Goal: Task Accomplishment & Management: Manage account settings

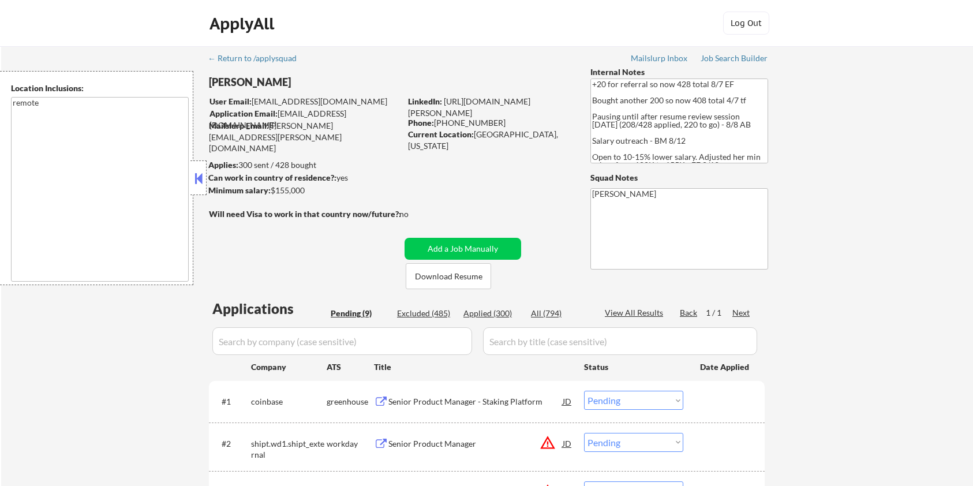
select select ""pending""
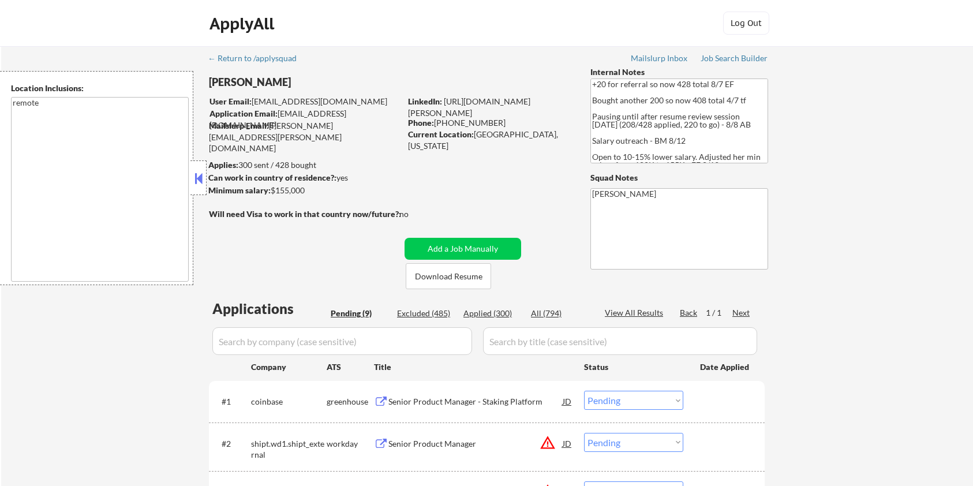
select select ""pending""
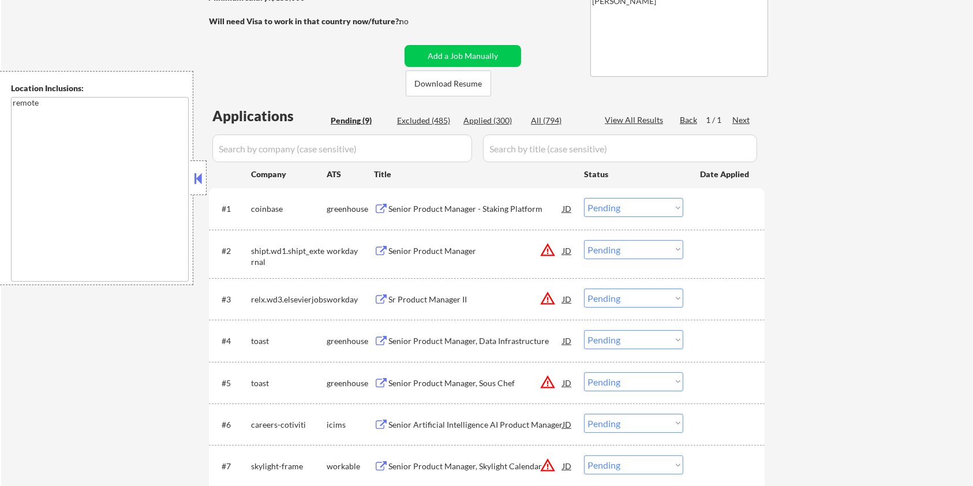
scroll to position [231, 0]
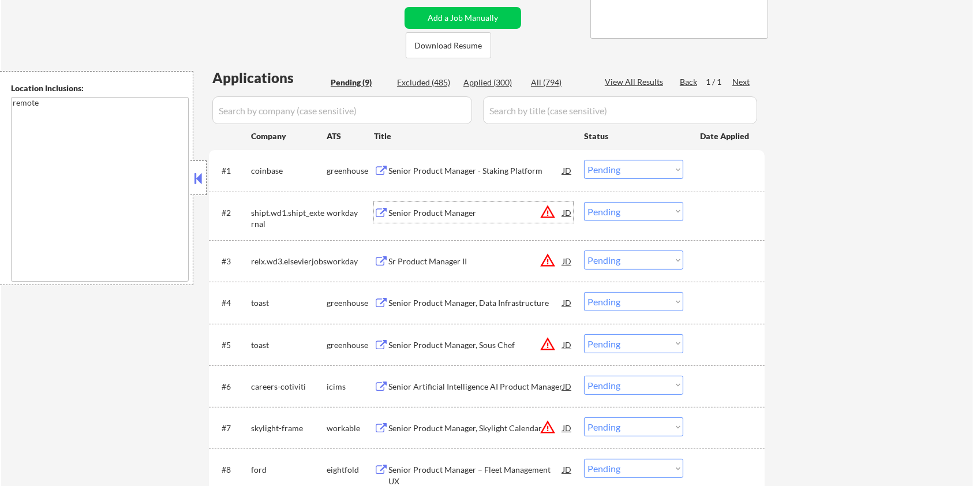
click at [421, 209] on div "Senior Product Manager" at bounding box center [475, 213] width 174 height 12
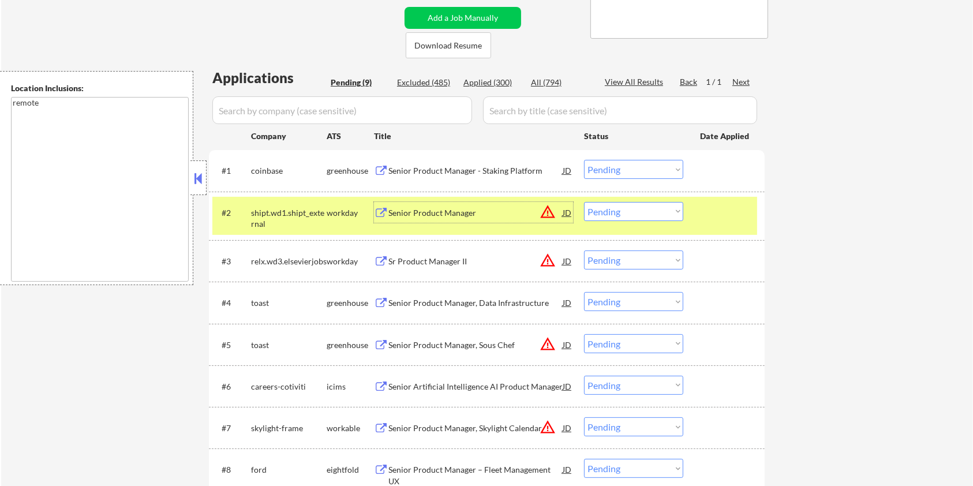
click at [628, 210] on select "Choose an option... Pending Applied Excluded (Questions) Excluded (Expired) Exc…" at bounding box center [633, 211] width 99 height 19
click at [584, 202] on select "Choose an option... Pending Applied Excluded (Questions) Excluded (Expired) Exc…" at bounding box center [633, 211] width 99 height 19
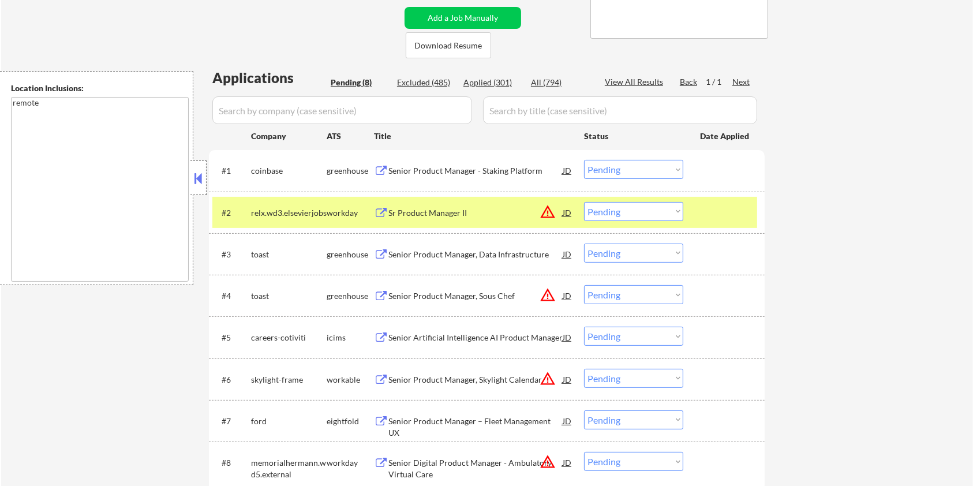
click at [443, 209] on div "Sr Product Manager II" at bounding box center [475, 213] width 174 height 12
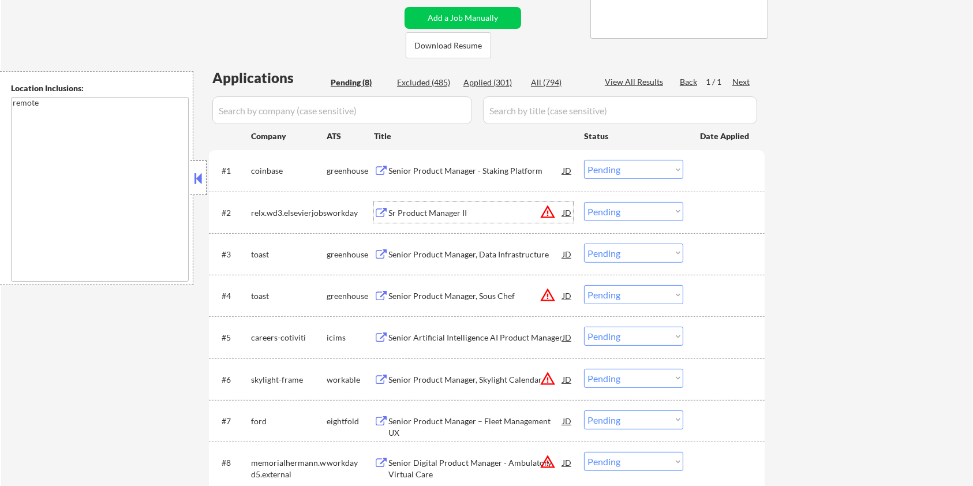
click at [620, 210] on select "Choose an option... Pending Applied Excluded (Questions) Excluded (Expired) Exc…" at bounding box center [633, 211] width 99 height 19
click at [584, 202] on select "Choose an option... Pending Applied Excluded (Questions) Excluded (Expired) Exc…" at bounding box center [633, 211] width 99 height 19
select select ""pending""
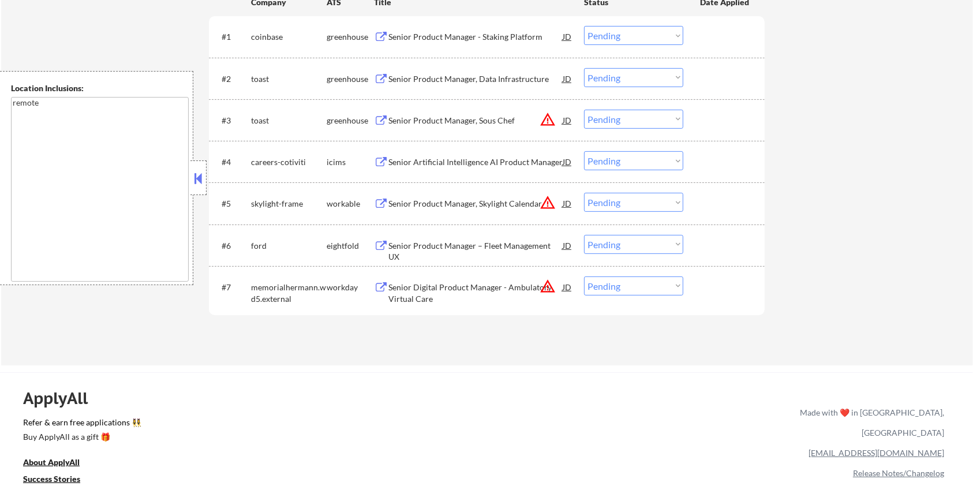
scroll to position [384, 0]
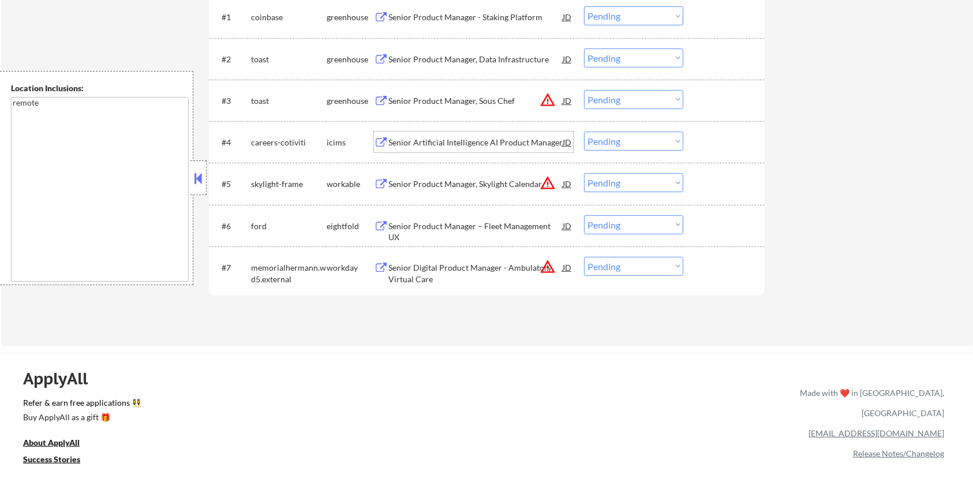
click at [425, 140] on div "Senior Artificial Intelligence AI Product Manager" at bounding box center [475, 143] width 174 height 12
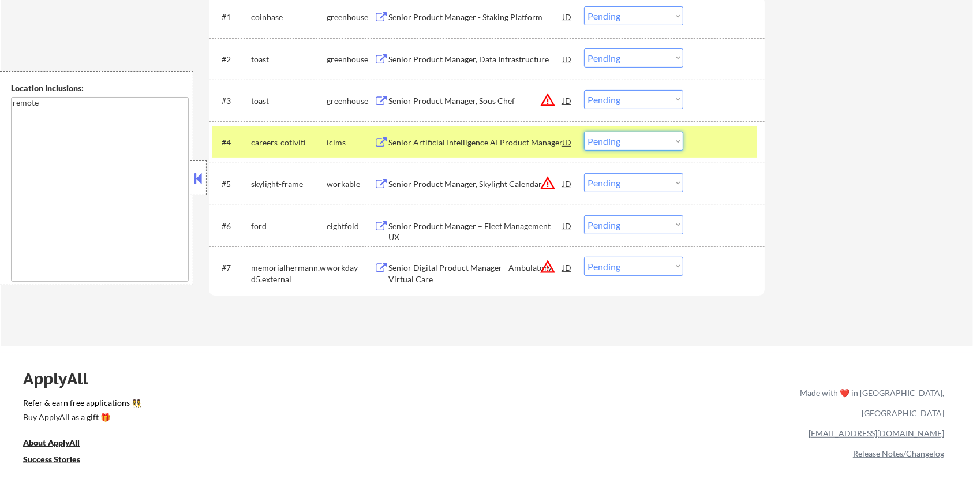
click at [628, 141] on select "Choose an option... Pending Applied Excluded (Questions) Excluded (Expired) Exc…" at bounding box center [633, 141] width 99 height 19
click at [584, 132] on select "Choose an option... Pending Applied Excluded (Questions) Excluded (Expired) Exc…" at bounding box center [633, 141] width 99 height 19
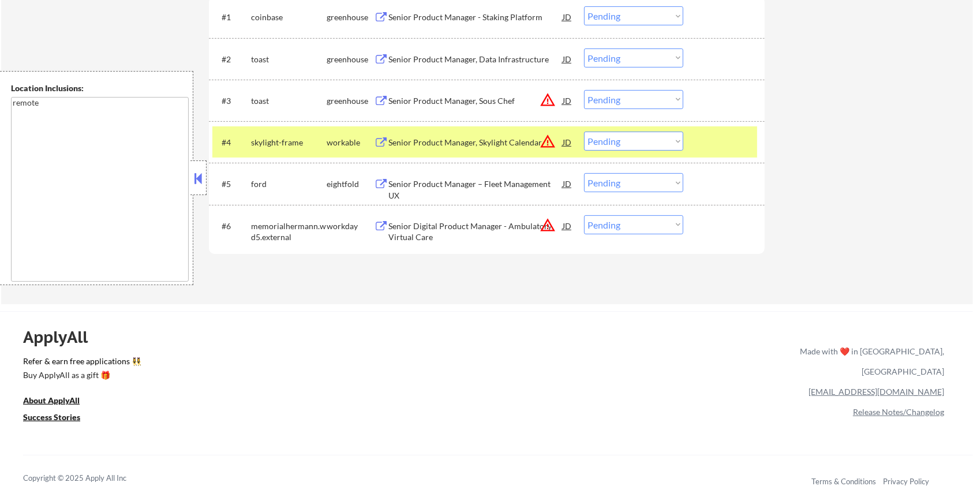
click at [426, 141] on div "Senior Product Manager, Skylight Calendar" at bounding box center [475, 143] width 174 height 12
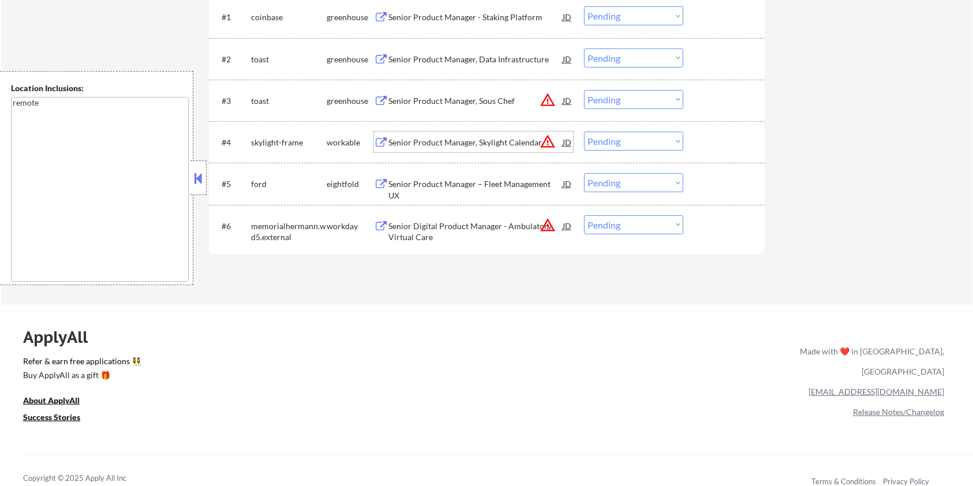
click at [616, 143] on select "Choose an option... Pending Applied Excluded (Questions) Excluded (Expired) Exc…" at bounding box center [633, 141] width 99 height 19
click at [584, 132] on select "Choose an option... Pending Applied Excluded (Questions) Excluded (Expired) Exc…" at bounding box center [633, 141] width 99 height 19
select select ""pending""
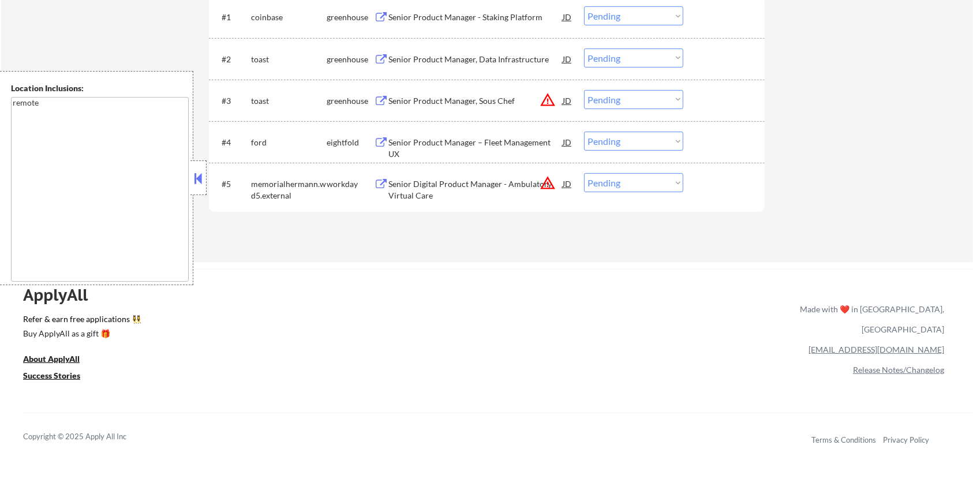
click at [420, 187] on div "Senior Digital Product Manager - Ambulatory Virtual Care" at bounding box center [475, 189] width 174 height 22
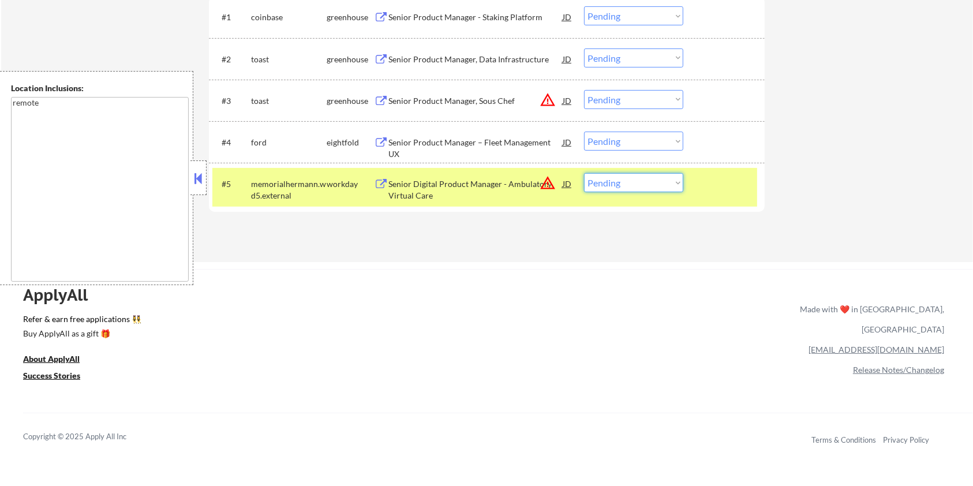
click at [646, 181] on select "Choose an option... Pending Applied Excluded (Questions) Excluded (Expired) Exc…" at bounding box center [633, 182] width 99 height 19
select select ""excluded__bad_match_""
click at [584, 173] on select "Choose an option... Pending Applied Excluded (Questions) Excluded (Expired) Exc…" at bounding box center [633, 182] width 99 height 19
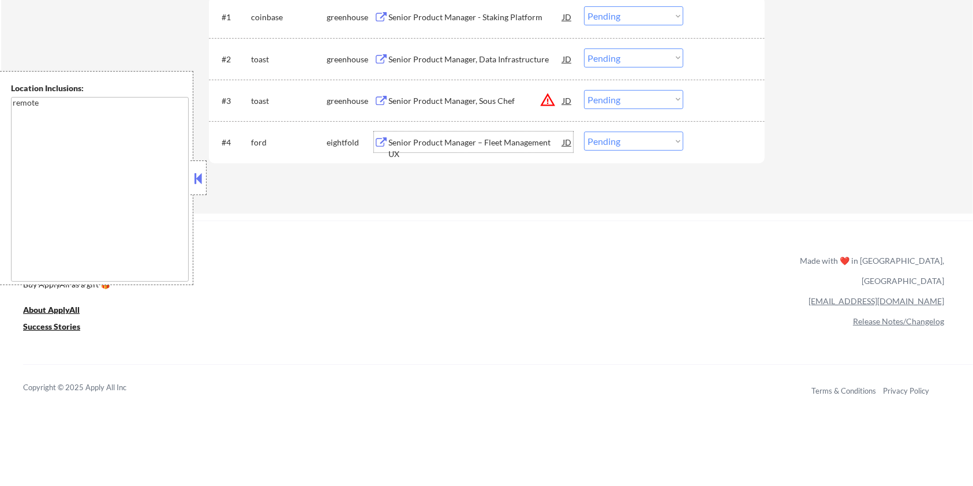
click at [431, 140] on div "Senior Product Manager – Fleet Management UX" at bounding box center [475, 148] width 174 height 22
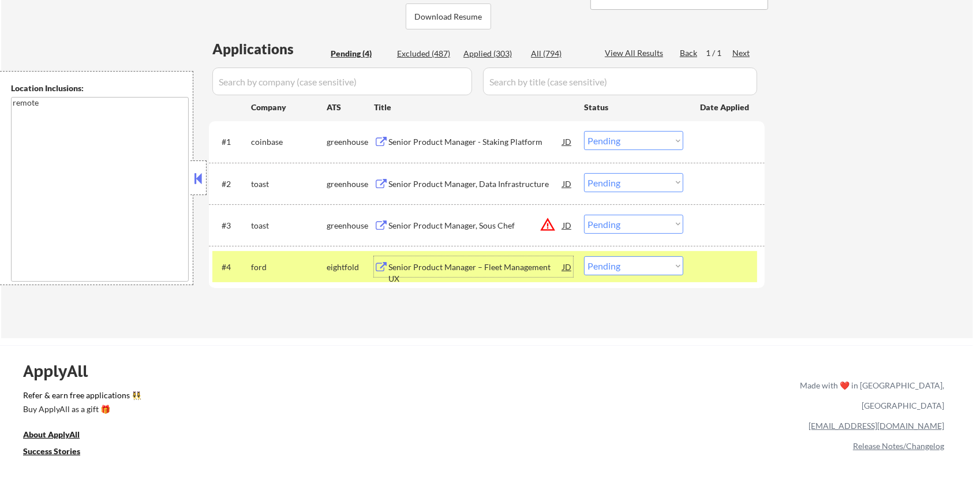
scroll to position [231, 0]
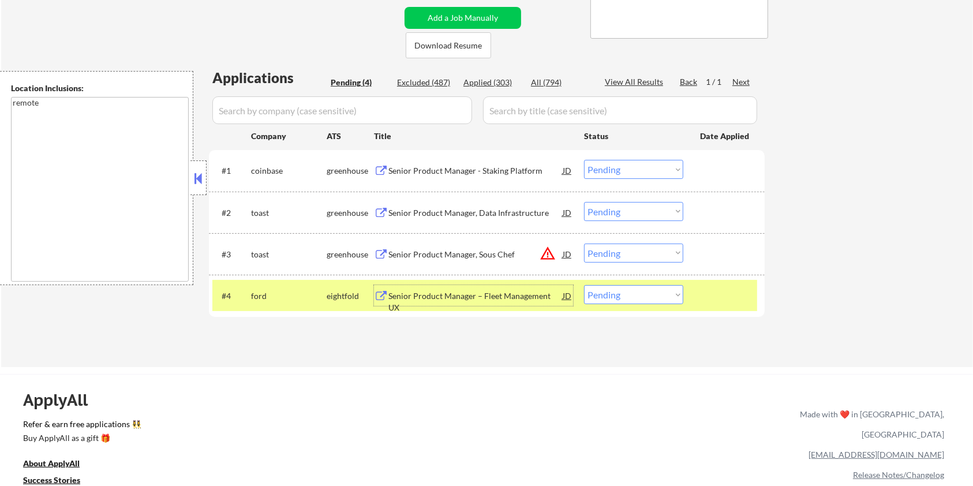
click at [413, 171] on div "Senior Product Manager - Staking Platform" at bounding box center [475, 171] width 174 height 12
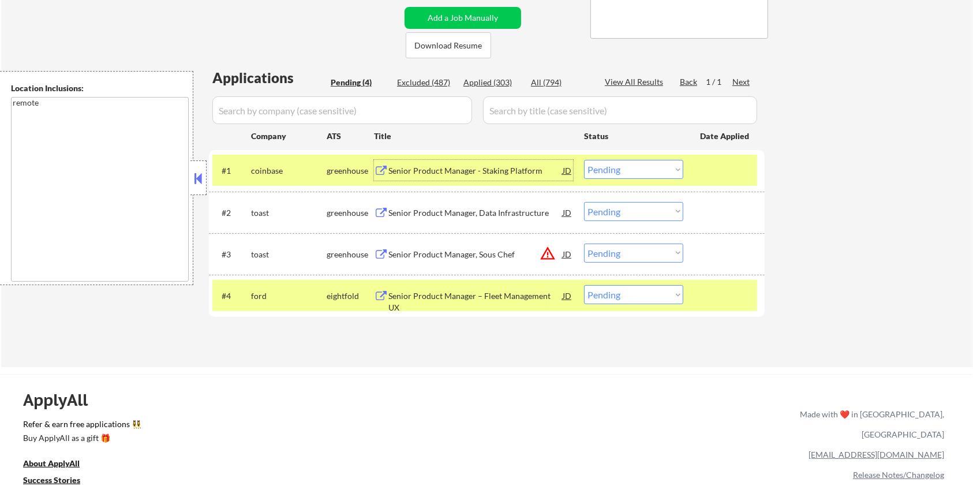
click at [659, 173] on select "Choose an option... Pending Applied Excluded (Questions) Excluded (Expired) Exc…" at bounding box center [633, 169] width 99 height 19
click at [584, 160] on select "Choose an option... Pending Applied Excluded (Questions) Excluded (Expired) Exc…" at bounding box center [633, 169] width 99 height 19
select select ""pending""
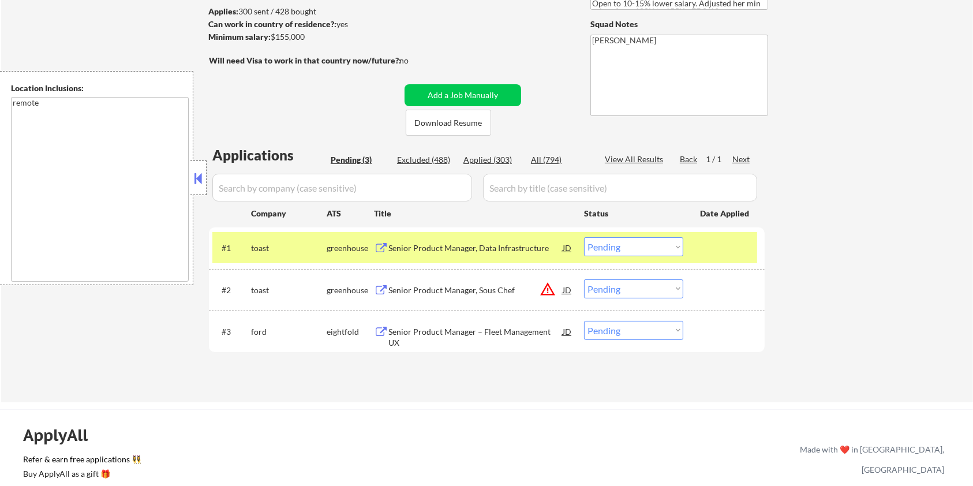
scroll to position [77, 0]
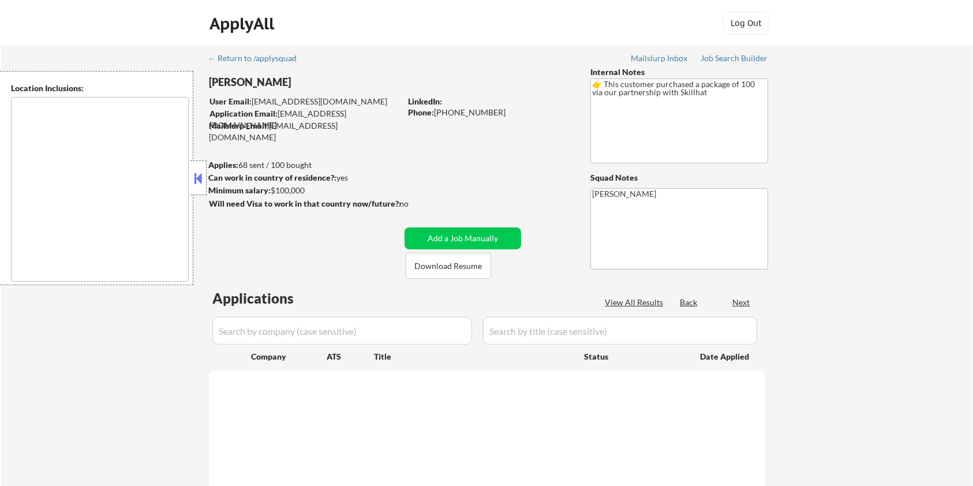
type textarea "[GEOGRAPHIC_DATA], ON [GEOGRAPHIC_DATA], ON [GEOGRAPHIC_DATA], ON [GEOGRAPHIC_D…"
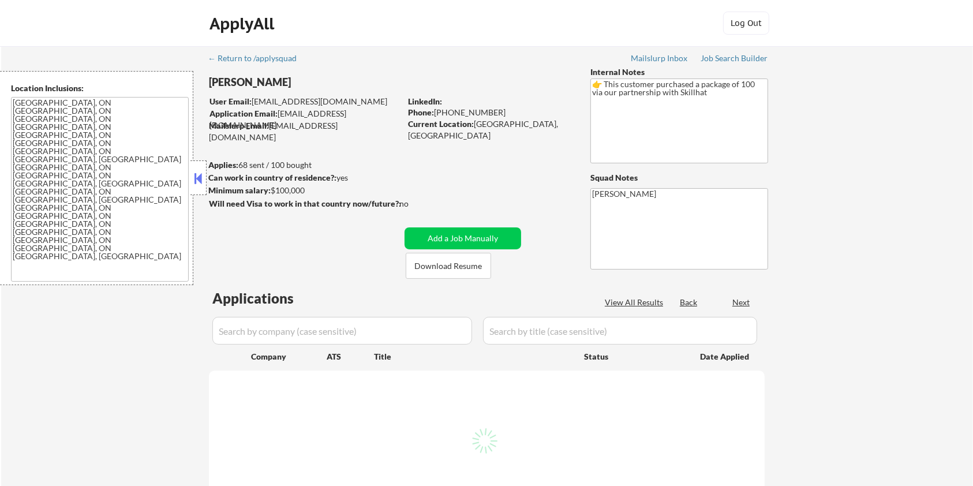
select select ""pending""
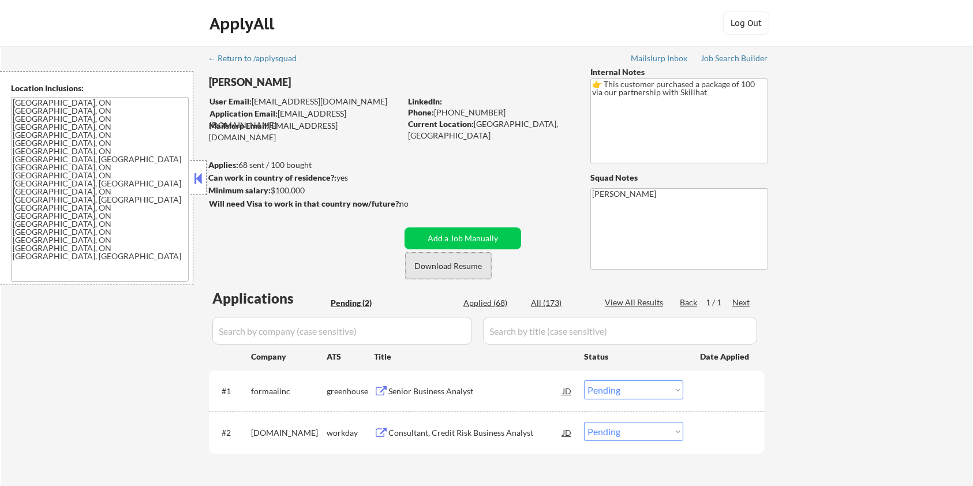
click at [467, 267] on button "Download Resume" at bounding box center [448, 266] width 85 height 26
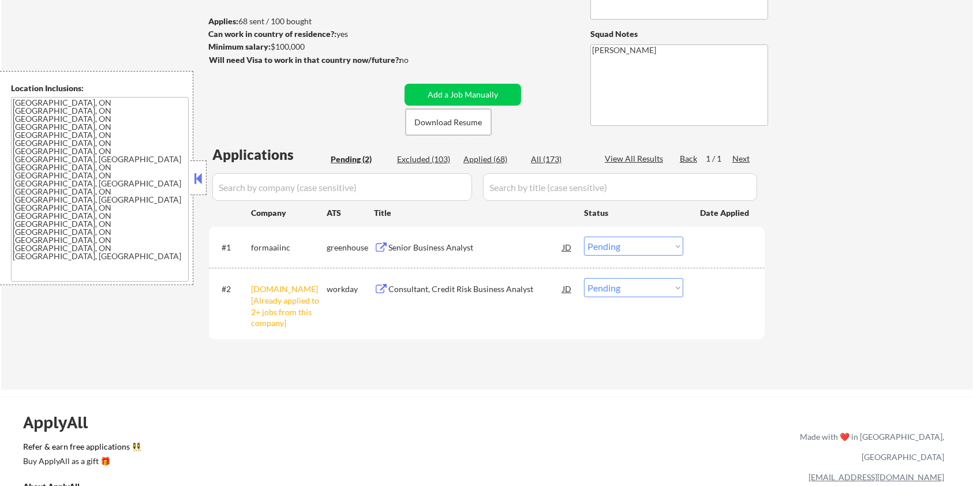
scroll to position [153, 0]
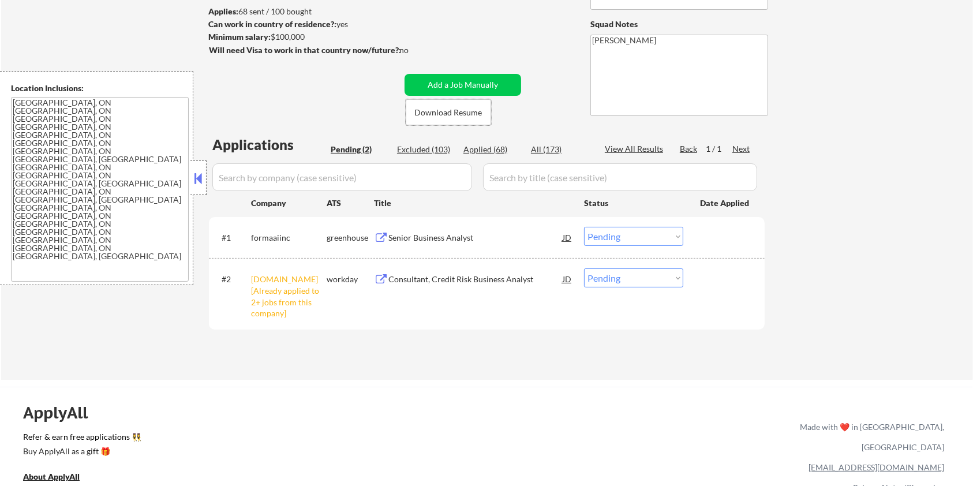
click at [407, 276] on div "Consultant, Credit Risk Business Analyst" at bounding box center [475, 279] width 174 height 12
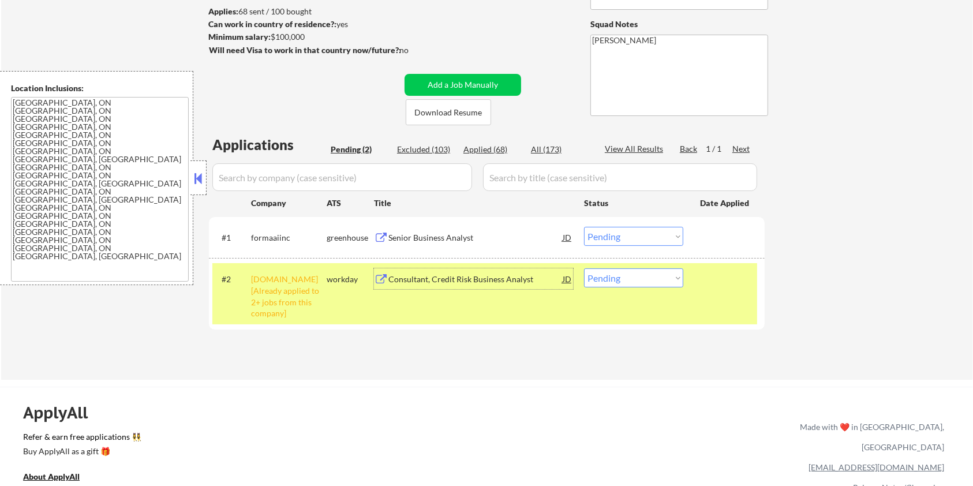
click at [651, 278] on select "Choose an option... Pending Applied Excluded (Questions) Excluded (Expired) Exc…" at bounding box center [633, 277] width 99 height 19
select select ""applied""
click at [584, 268] on select "Choose an option... Pending Applied Excluded (Questions) Excluded (Expired) Exc…" at bounding box center [633, 277] width 99 height 19
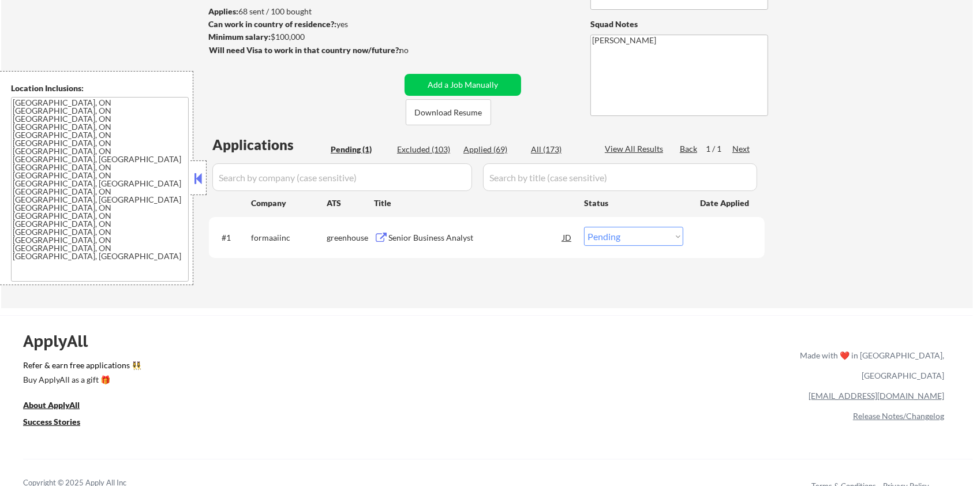
click at [408, 237] on div "Senior Business Analyst" at bounding box center [475, 238] width 174 height 12
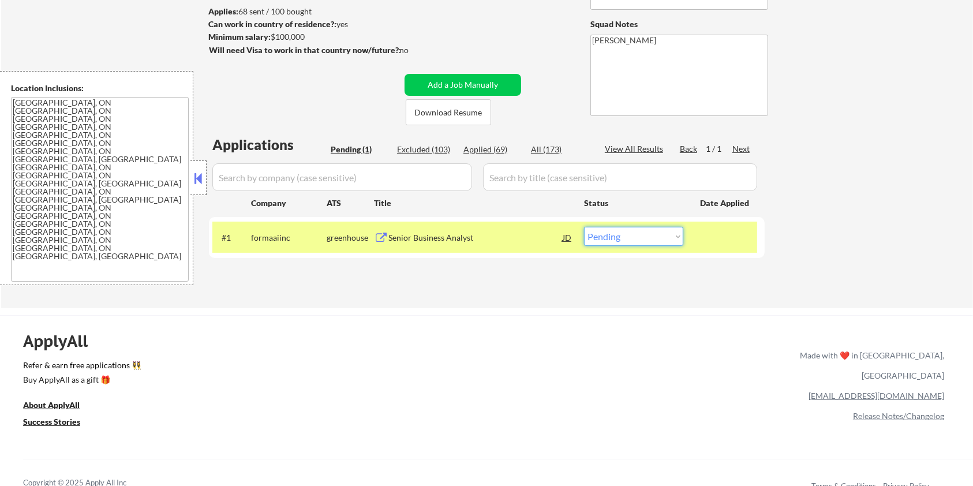
click at [661, 237] on select "Choose an option... Pending Applied Excluded (Questions) Excluded (Expired) Exc…" at bounding box center [633, 236] width 99 height 19
select select ""applied""
click at [584, 227] on select "Choose an option... Pending Applied Excluded (Questions) Excluded (Expired) Exc…" at bounding box center [633, 236] width 99 height 19
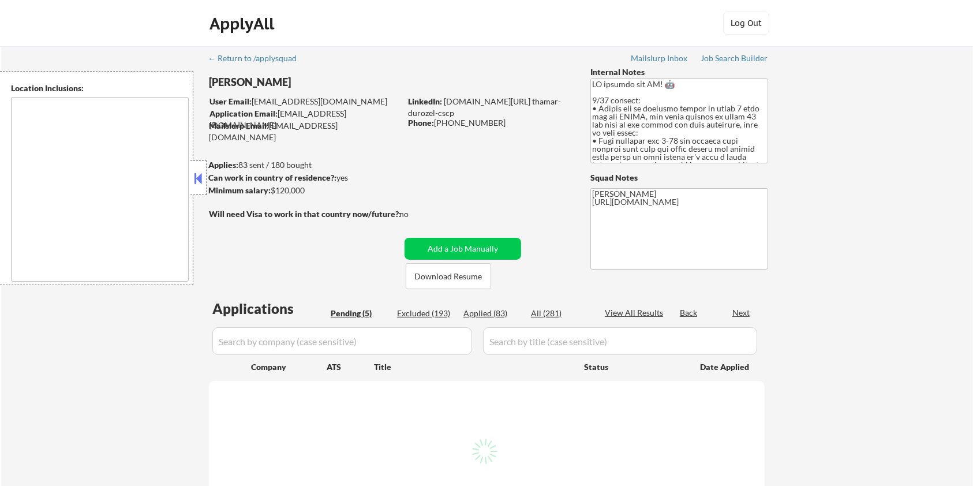
select select ""pending""
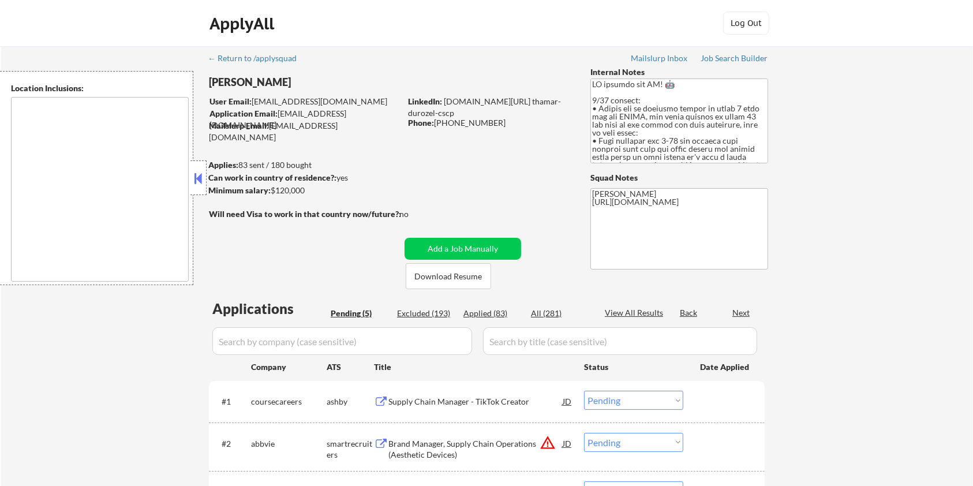
type textarea "Seattle, WA Mercer Island, WA Shoreline, WA Tukwila, WA Burien, WA SeaTac, WA R…"
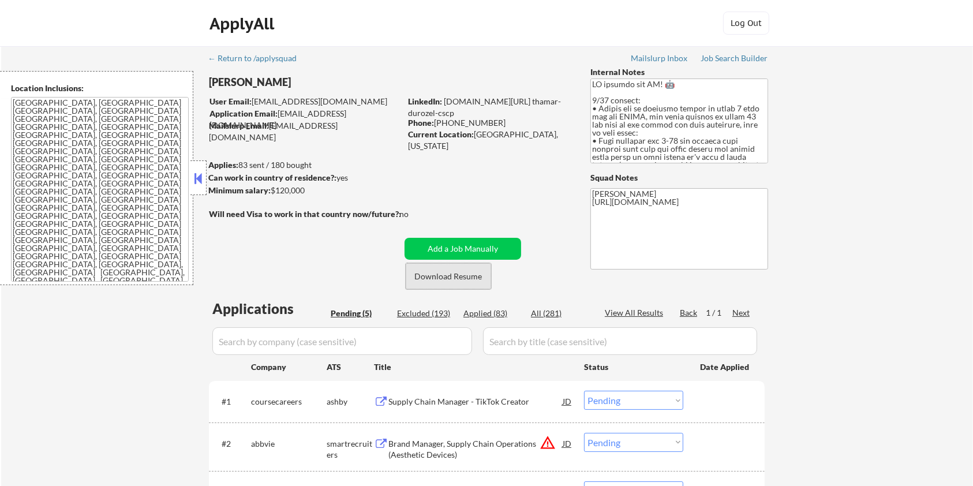
click at [461, 277] on button "Download Resume" at bounding box center [448, 276] width 85 height 26
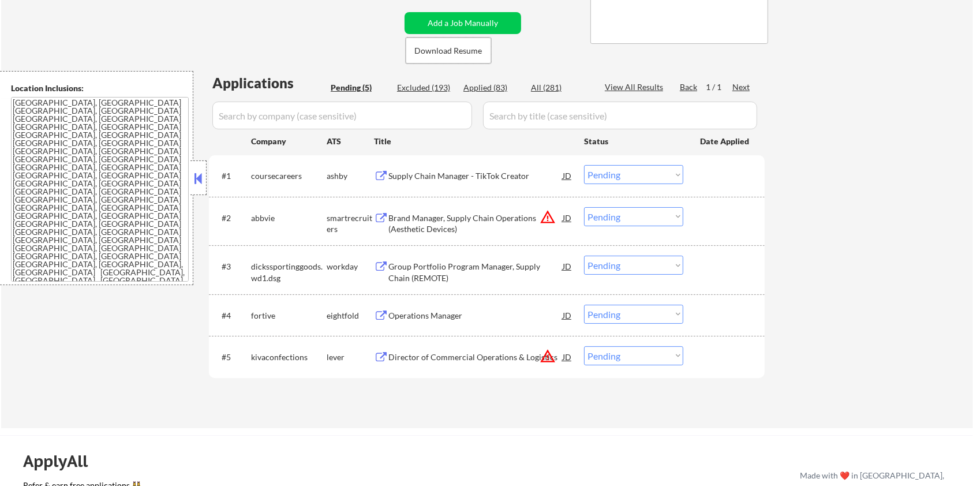
scroll to position [231, 0]
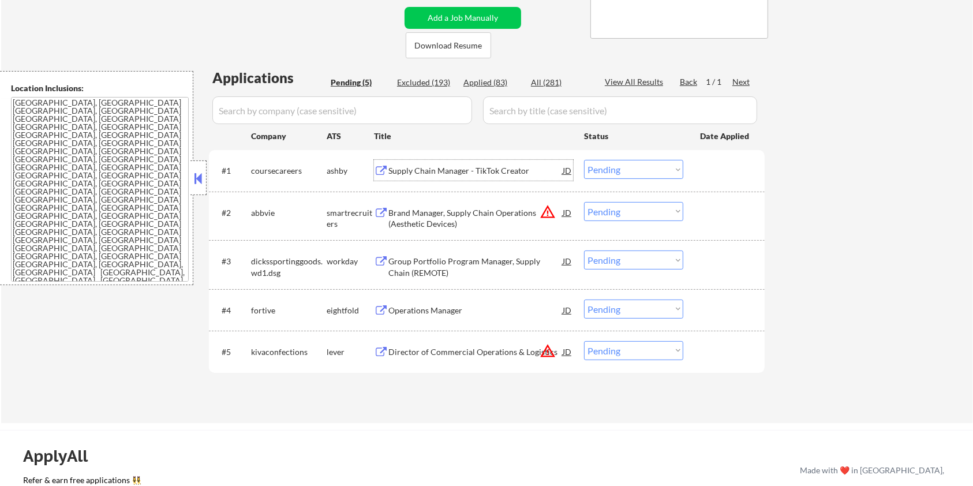
click at [430, 170] on div "Supply Chain Manager - TikTok Creator" at bounding box center [475, 171] width 174 height 12
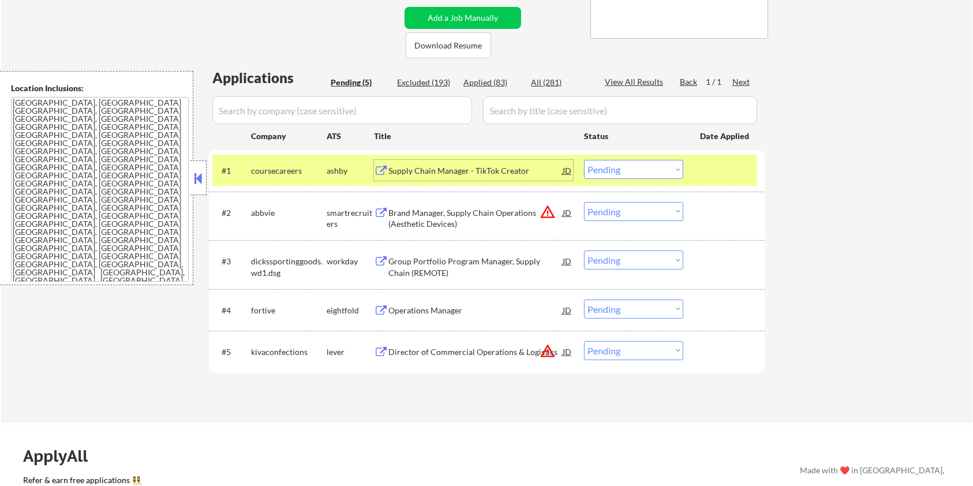
click at [650, 169] on select "Choose an option... Pending Applied Excluded (Questions) Excluded (Expired) Exc…" at bounding box center [633, 169] width 99 height 19
click at [584, 160] on select "Choose an option... Pending Applied Excluded (Questions) Excluded (Expired) Exc…" at bounding box center [633, 169] width 99 height 19
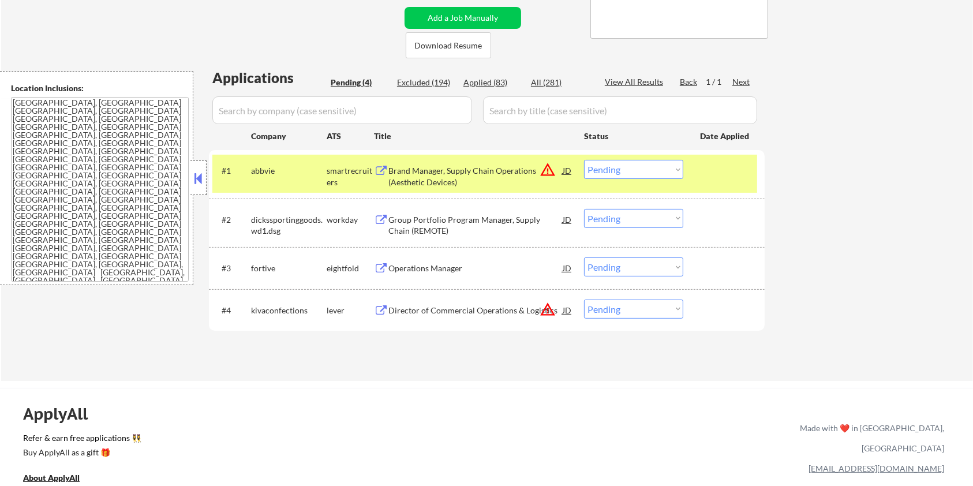
click at [440, 167] on div "Brand Manager, Supply Chain Operations (Aesthetic Devices)" at bounding box center [475, 176] width 174 height 22
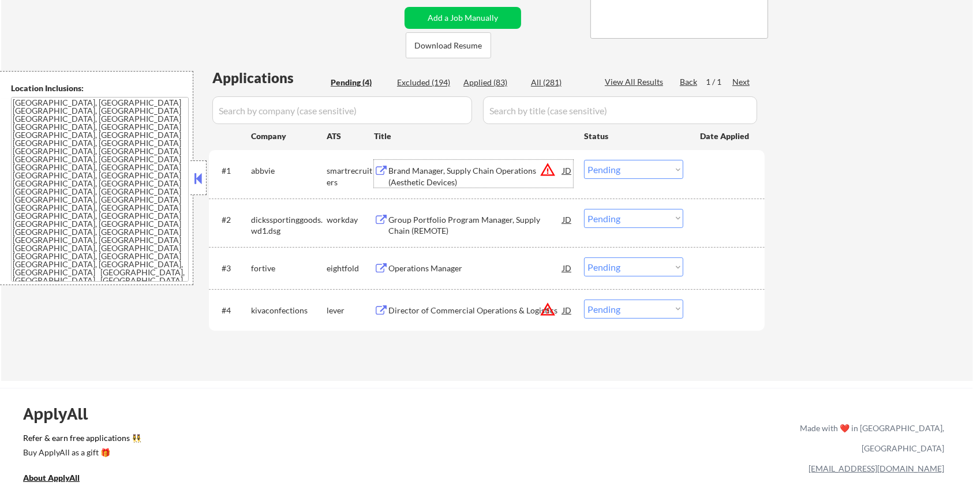
click at [622, 164] on select "Choose an option... Pending Applied Excluded (Questions) Excluded (Expired) Exc…" at bounding box center [633, 169] width 99 height 19
click at [584, 160] on select "Choose an option... Pending Applied Excluded (Questions) Excluded (Expired) Exc…" at bounding box center [633, 169] width 99 height 19
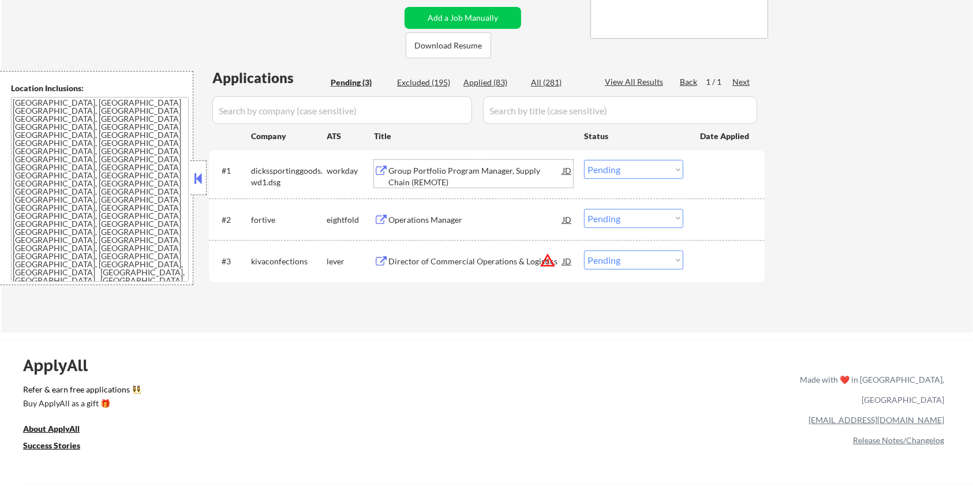
click at [449, 167] on div "Group Portfolio Program Manager, Supply Chain (REMOTE)" at bounding box center [475, 176] width 174 height 22
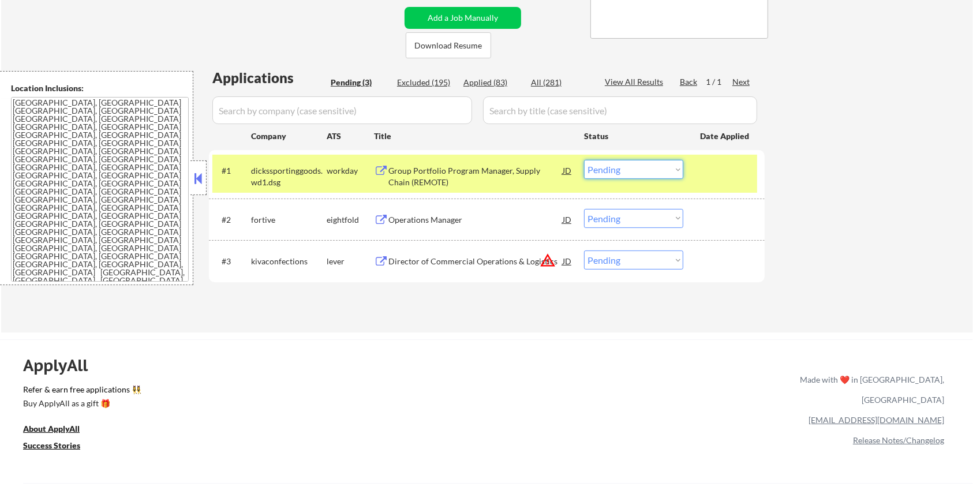
click at [646, 174] on select "Choose an option... Pending Applied Excluded (Questions) Excluded (Expired) Exc…" at bounding box center [633, 169] width 99 height 19
click at [584, 160] on select "Choose an option... Pending Applied Excluded (Questions) Excluded (Expired) Exc…" at bounding box center [633, 169] width 99 height 19
select select ""pending""
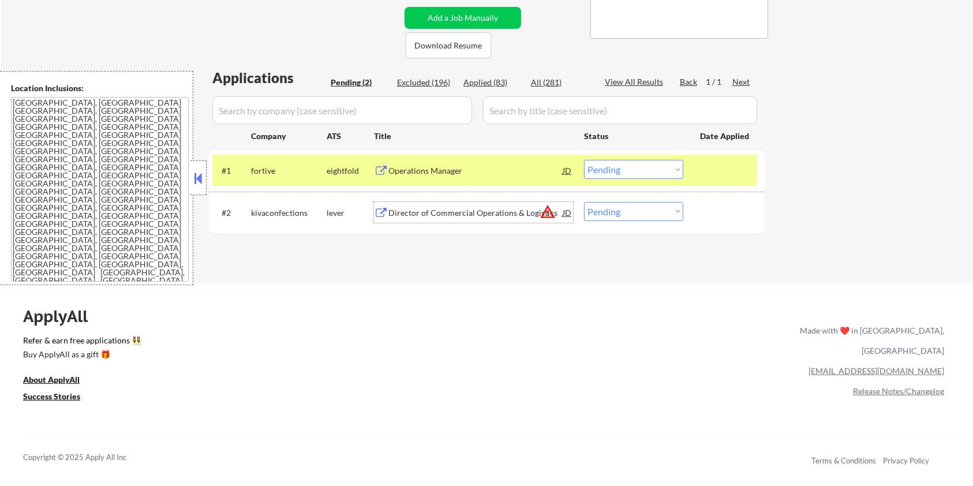
click at [429, 208] on div "Director of Commercial Operations & Logistics" at bounding box center [475, 213] width 174 height 12
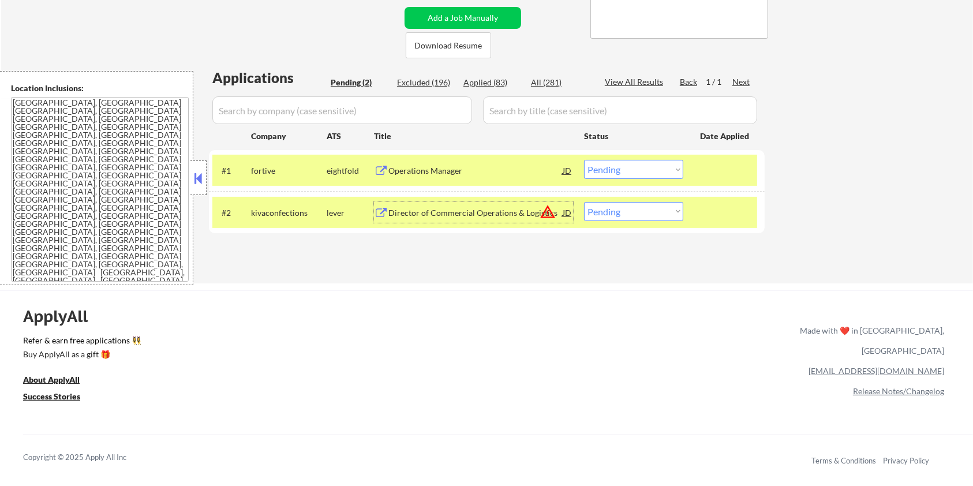
click at [654, 212] on select "Choose an option... Pending Applied Excluded (Questions) Excluded (Expired) Exc…" at bounding box center [633, 211] width 99 height 19
select select ""applied""
click at [584, 202] on select "Choose an option... Pending Applied Excluded (Questions) Excluded (Expired) Exc…" at bounding box center [633, 211] width 99 height 19
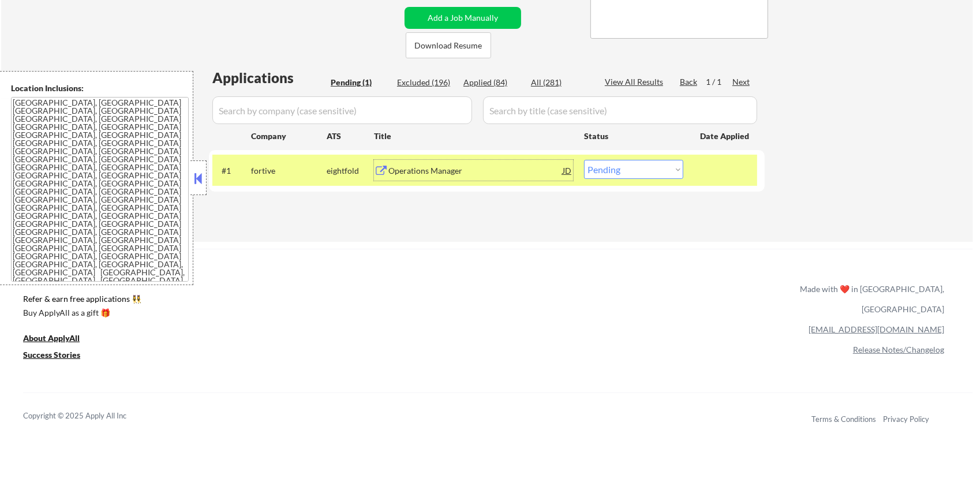
click at [421, 172] on div "Operations Manager" at bounding box center [475, 171] width 174 height 12
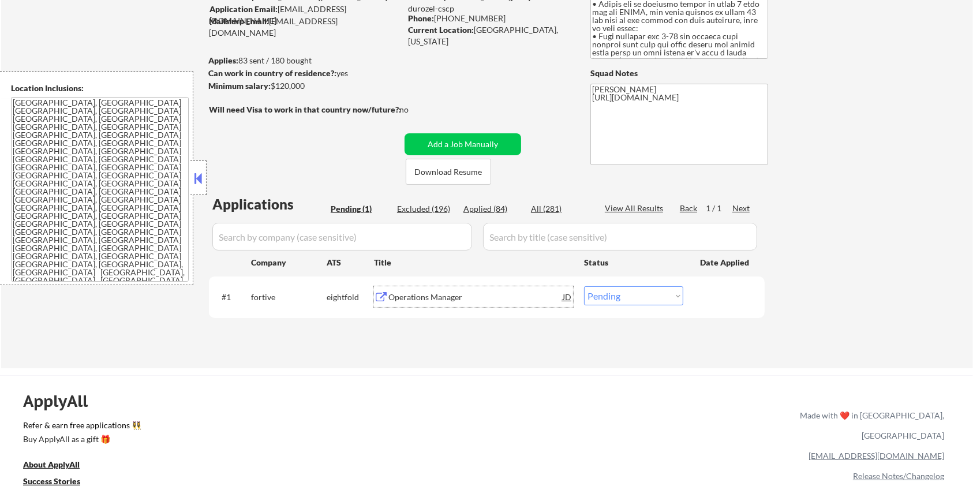
scroll to position [0, 0]
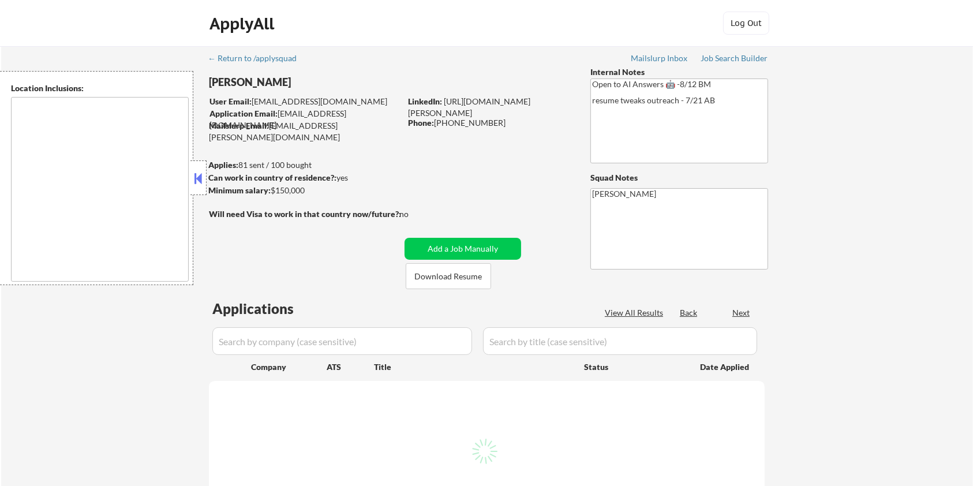
select select ""pending""
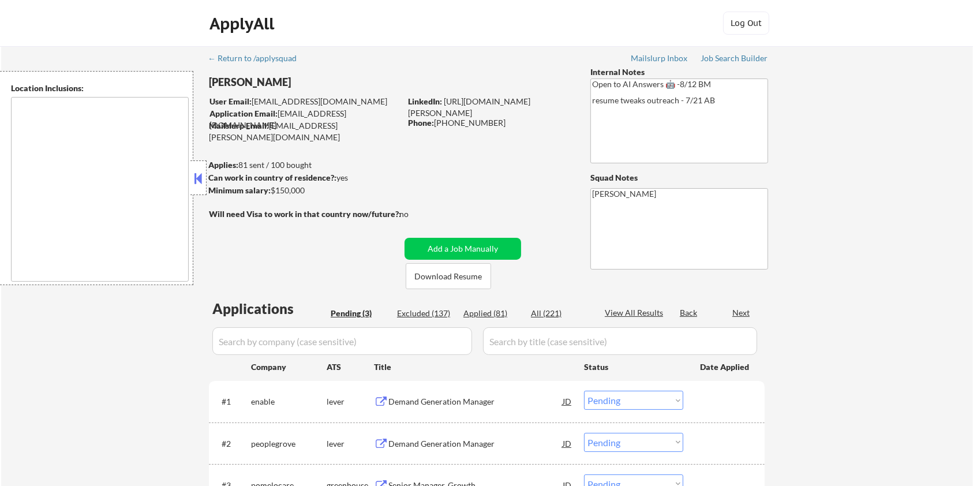
type textarea "remote"
click at [456, 275] on button "Download Resume" at bounding box center [448, 276] width 85 height 26
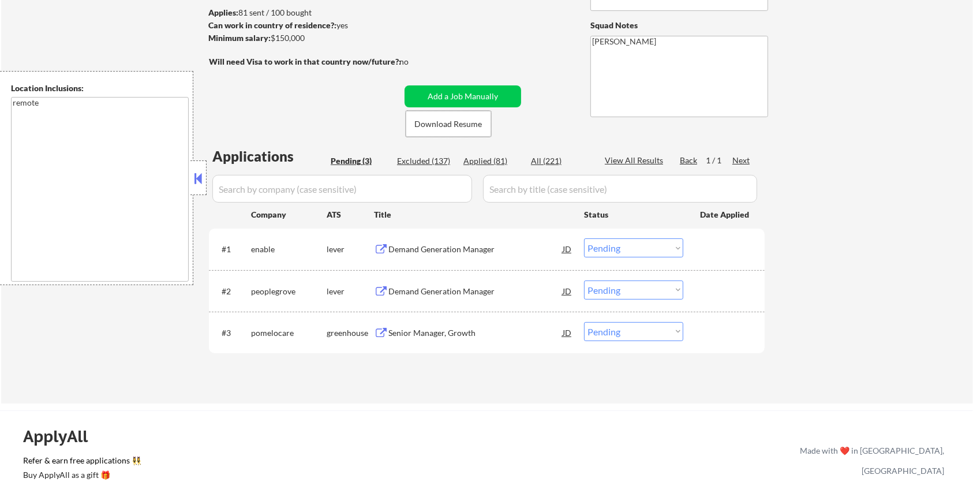
scroll to position [153, 0]
click at [403, 250] on div "Demand Generation Manager" at bounding box center [475, 248] width 174 height 12
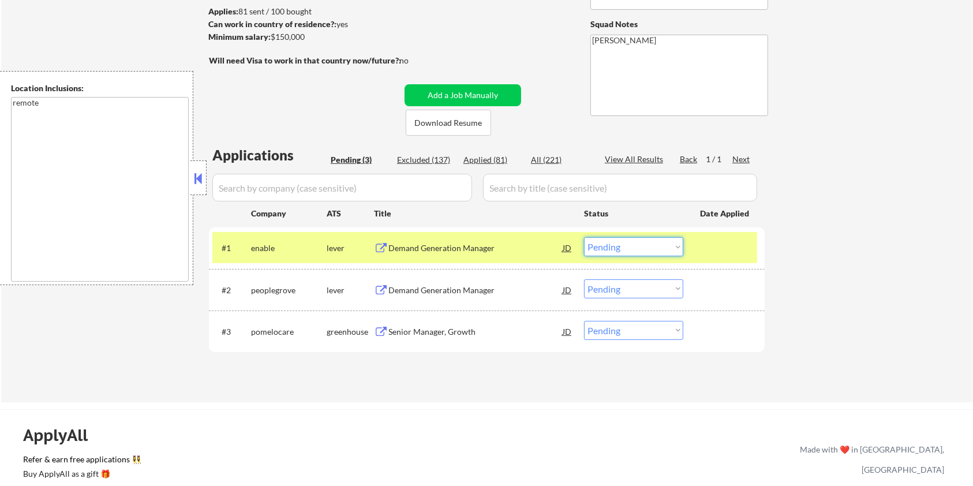
click at [653, 242] on select "Choose an option... Pending Applied Excluded (Questions) Excluded (Expired) Exc…" at bounding box center [633, 246] width 99 height 19
click at [584, 237] on select "Choose an option... Pending Applied Excluded (Questions) Excluded (Expired) Exc…" at bounding box center [633, 246] width 99 height 19
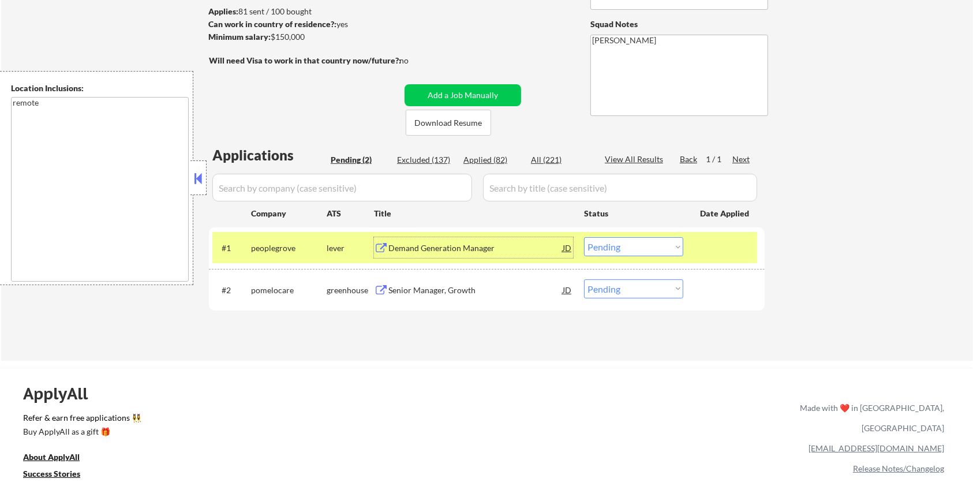
click at [453, 249] on div "Demand Generation Manager" at bounding box center [475, 248] width 174 height 12
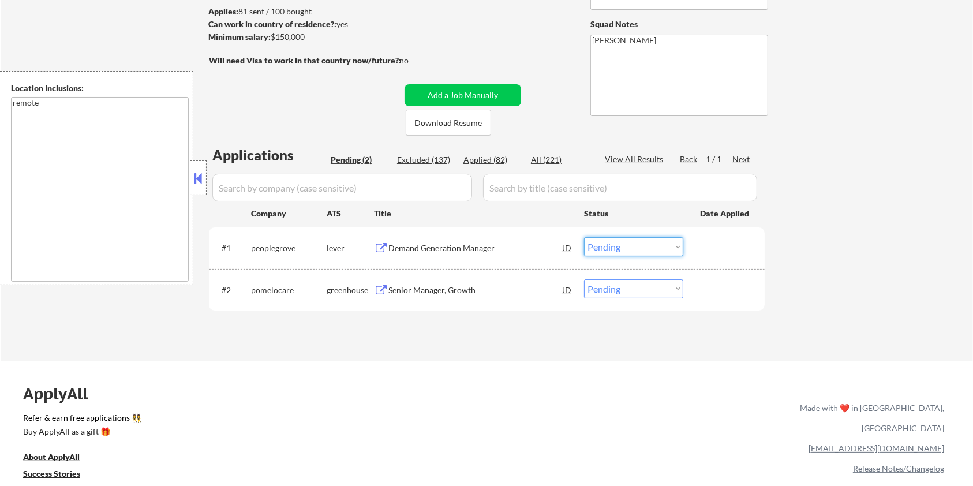
click at [635, 247] on select "Choose an option... Pending Applied Excluded (Questions) Excluded (Expired) Exc…" at bounding box center [633, 246] width 99 height 19
click at [584, 237] on select "Choose an option... Pending Applied Excluded (Questions) Excluded (Expired) Exc…" at bounding box center [633, 246] width 99 height 19
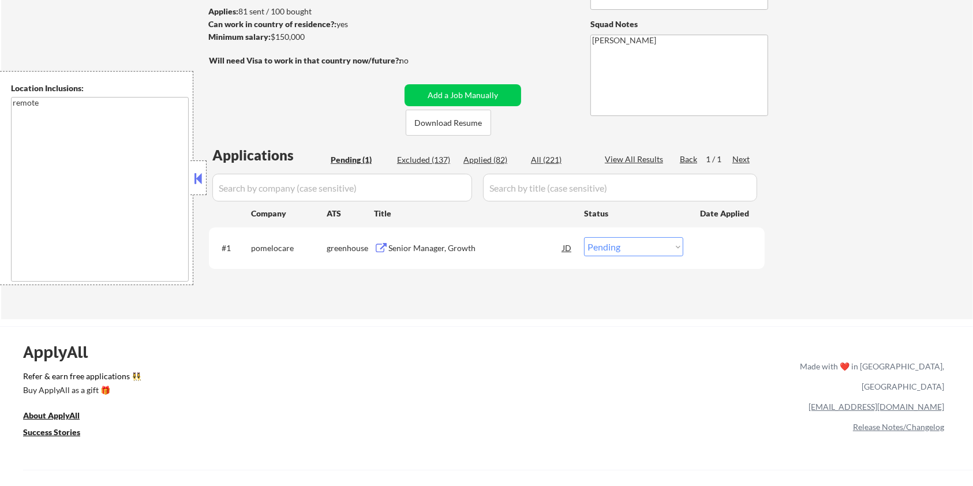
click at [456, 248] on div "Senior Manager, Growth" at bounding box center [475, 248] width 174 height 12
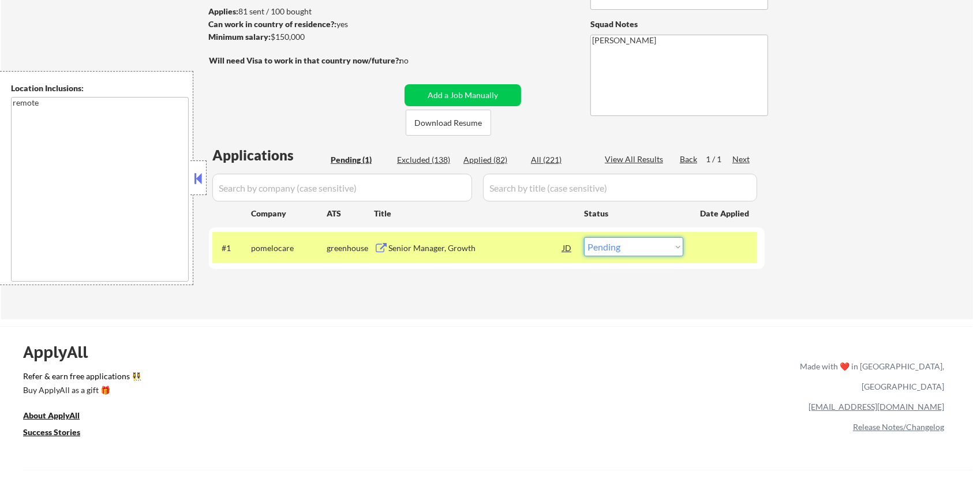
click at [650, 247] on select "Choose an option... Pending Applied Excluded (Questions) Excluded (Expired) Exc…" at bounding box center [633, 246] width 99 height 19
select select ""excluded__bad_match_""
click at [584, 237] on select "Choose an option... Pending Applied Excluded (Questions) Excluded (Expired) Exc…" at bounding box center [633, 246] width 99 height 19
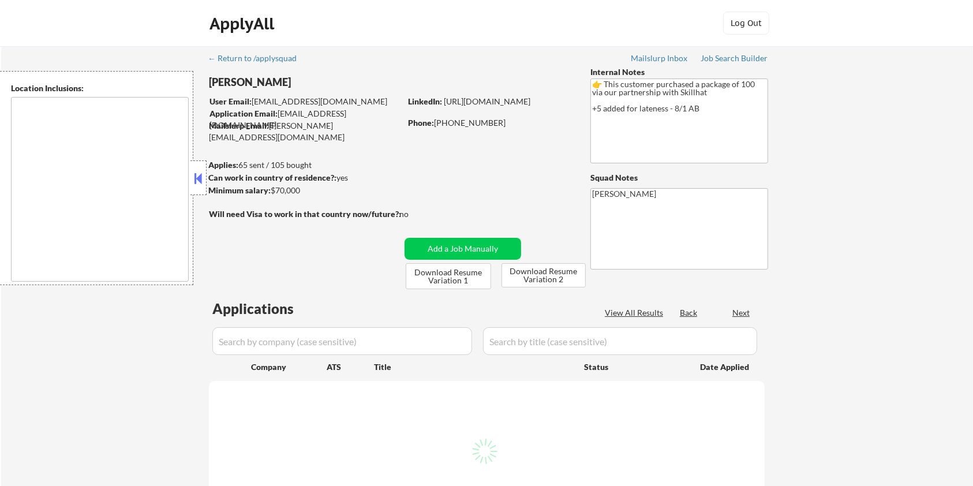
select select ""pending""
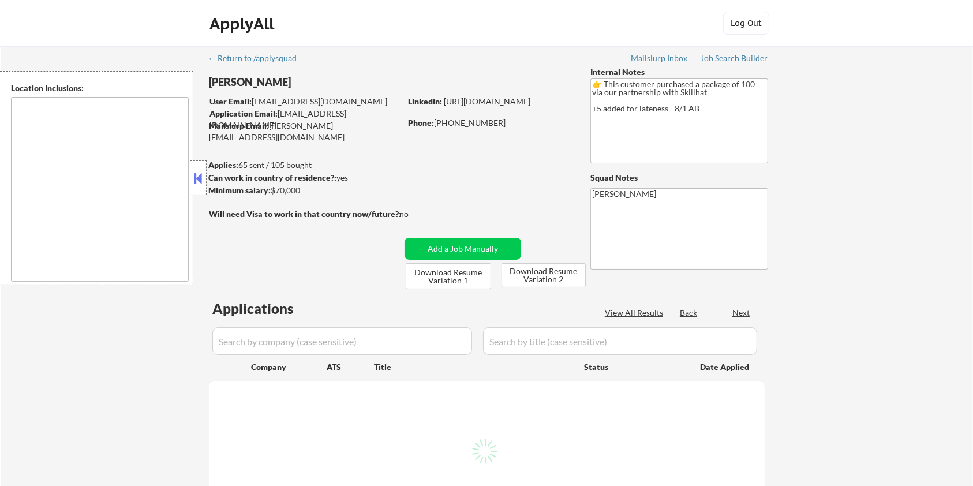
select select ""pending""
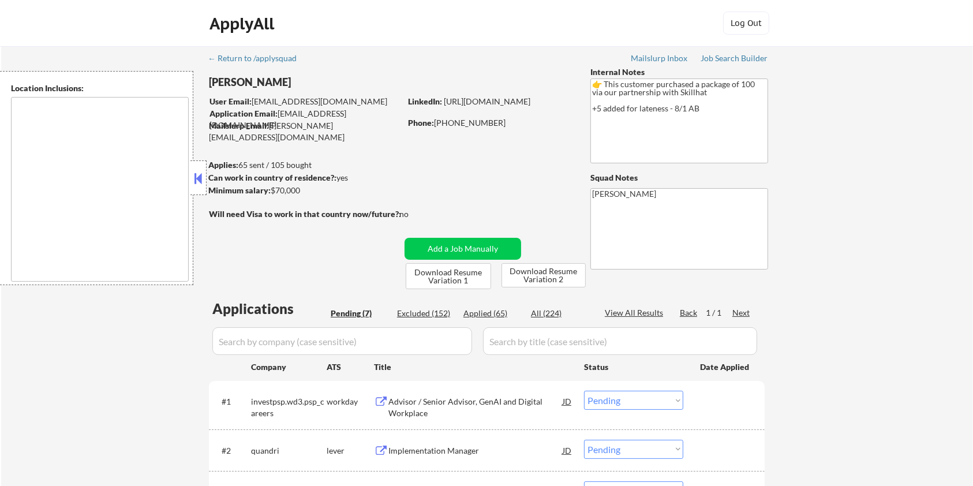
type textarea "country:[GEOGRAPHIC_DATA]"
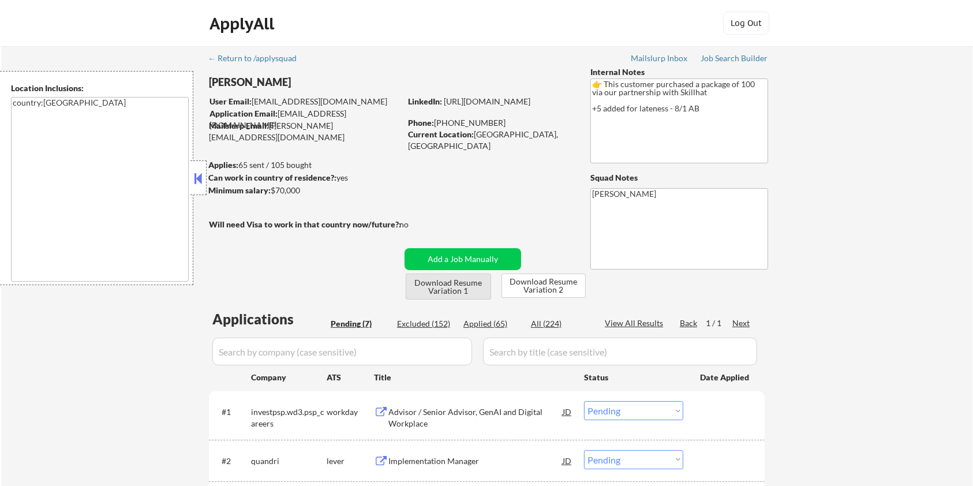
click at [448, 287] on button "Download Resume Variation 1" at bounding box center [448, 286] width 85 height 26
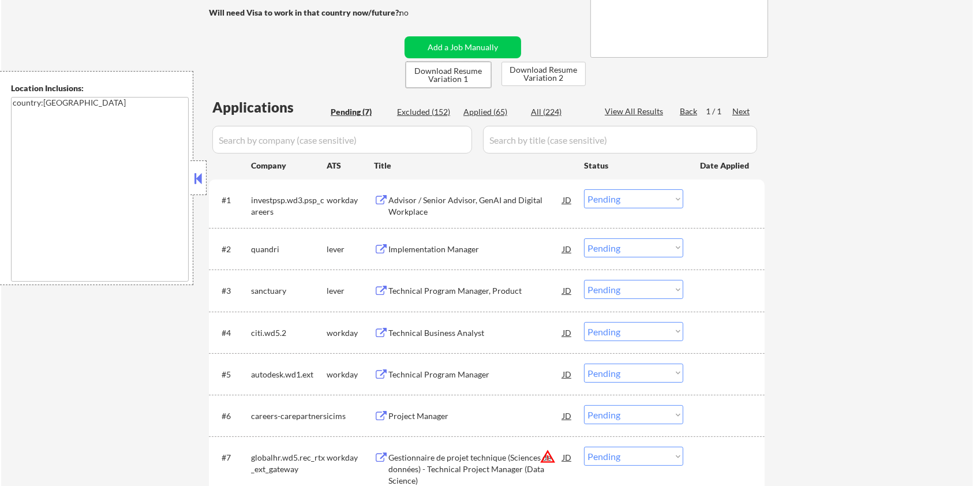
scroll to position [231, 0]
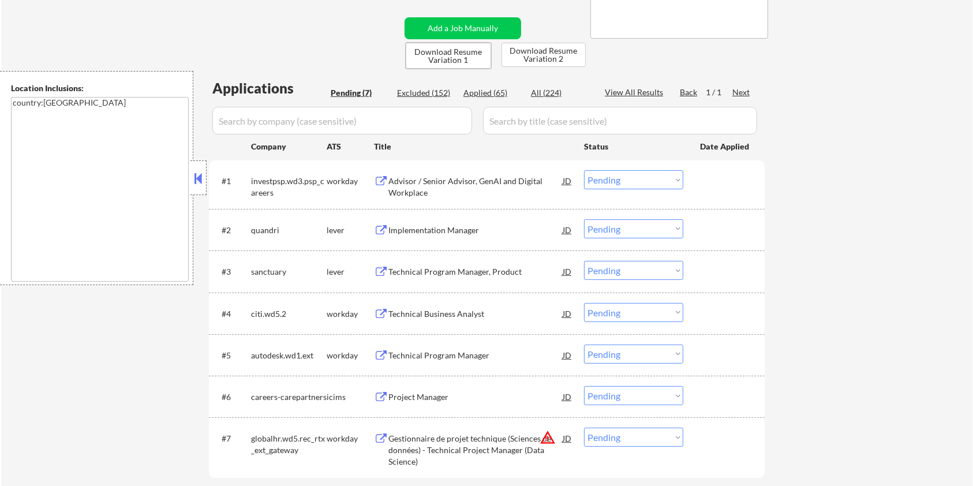
click at [422, 227] on div "Implementation Manager" at bounding box center [475, 230] width 174 height 12
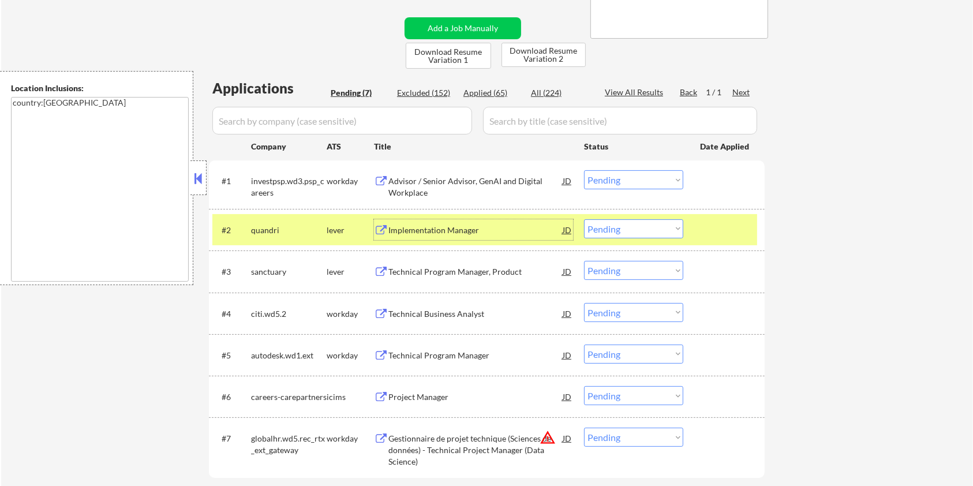
click at [632, 228] on select "Choose an option... Pending Applied Excluded (Questions) Excluded (Expired) Exc…" at bounding box center [633, 228] width 99 height 19
click at [584, 219] on select "Choose an option... Pending Applied Excluded (Questions) Excluded (Expired) Exc…" at bounding box center [633, 228] width 99 height 19
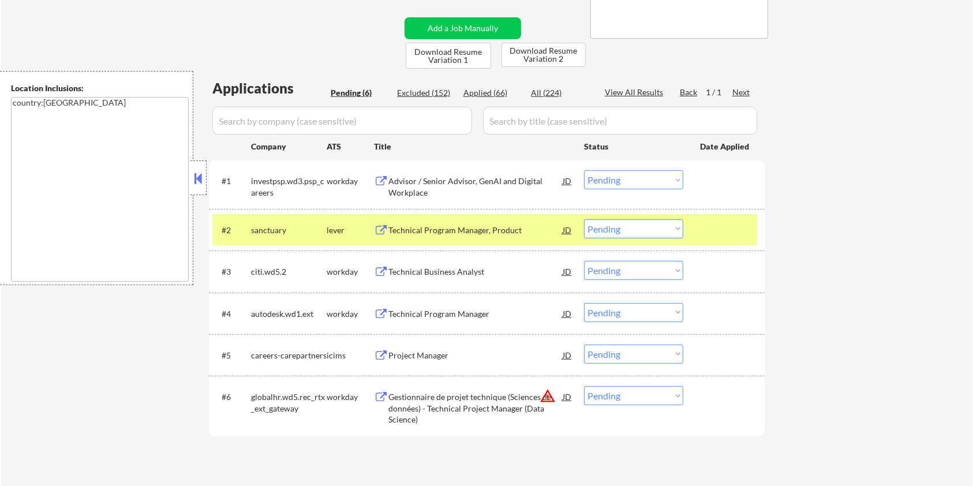
click at [488, 225] on div "Technical Program Manager, Product" at bounding box center [475, 230] width 174 height 12
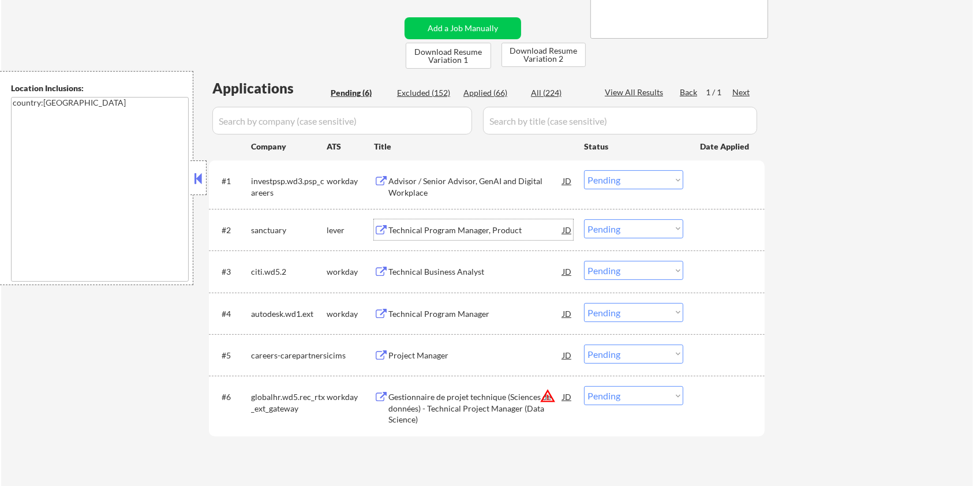
click at [609, 233] on select "Choose an option... Pending Applied Excluded (Questions) Excluded (Expired) Exc…" at bounding box center [633, 228] width 99 height 19
click at [584, 219] on select "Choose an option... Pending Applied Excluded (Questions) Excluded (Expired) Exc…" at bounding box center [633, 228] width 99 height 19
select select ""pending""
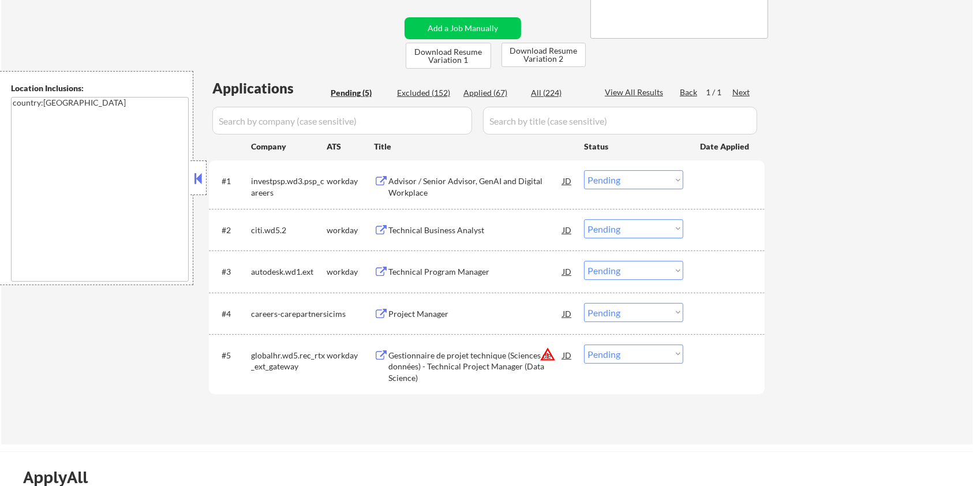
click at [440, 179] on div "Advisor / Senior Advisor, GenAI and Digital Workplace" at bounding box center [475, 186] width 174 height 22
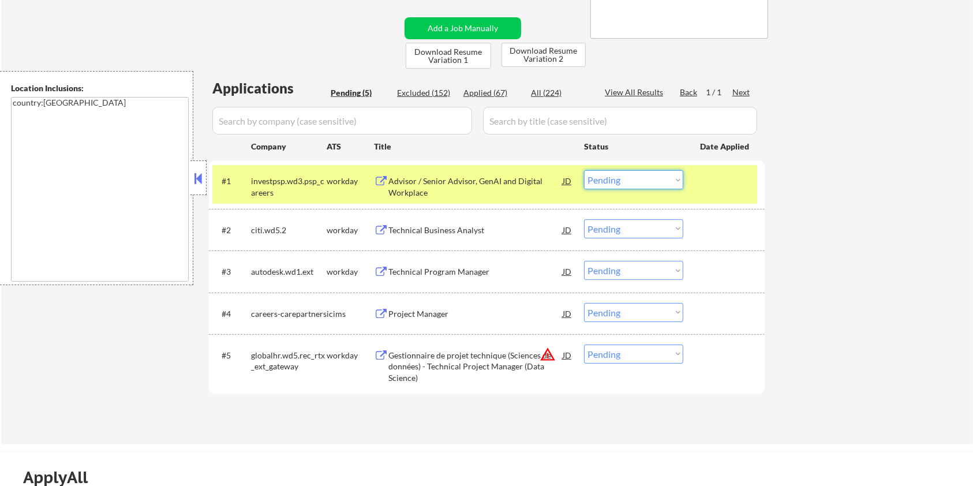
click at [652, 181] on select "Choose an option... Pending Applied Excluded (Questions) Excluded (Expired) Exc…" at bounding box center [633, 179] width 99 height 19
click at [584, 170] on select "Choose an option... Pending Applied Excluded (Questions) Excluded (Expired) Exc…" at bounding box center [633, 179] width 99 height 19
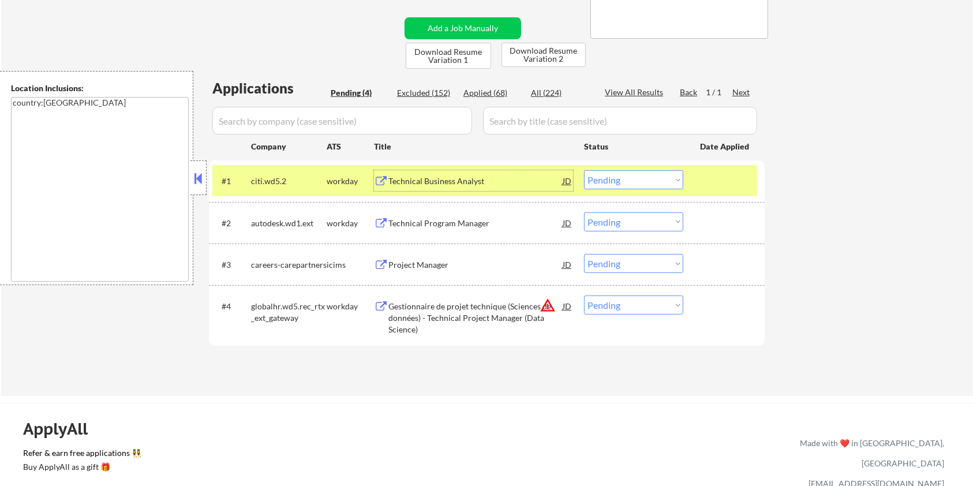
click at [421, 179] on div "Technical Business Analyst" at bounding box center [475, 181] width 174 height 12
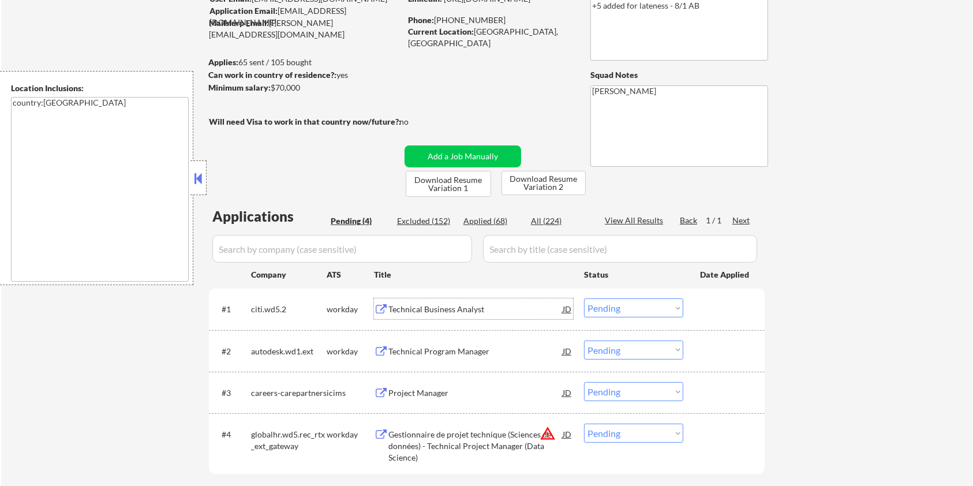
scroll to position [77, 0]
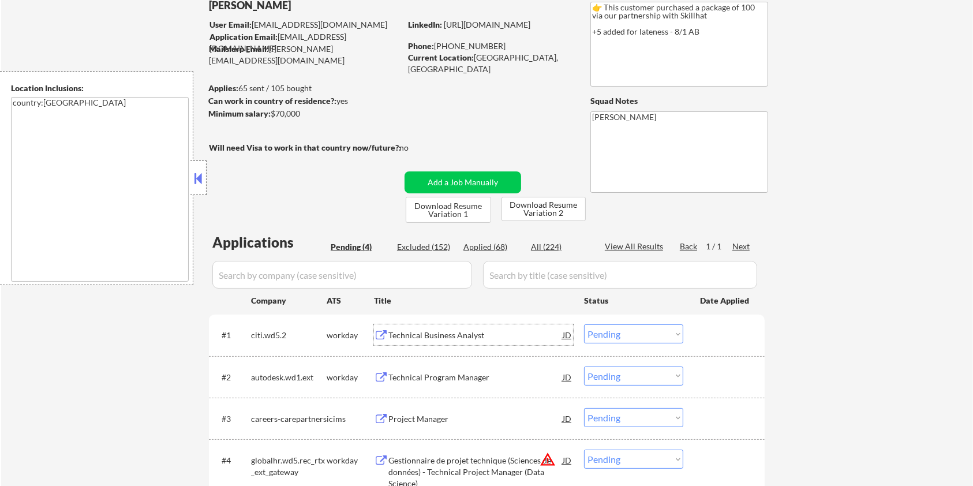
click at [636, 339] on select "Choose an option... Pending Applied Excluded (Questions) Excluded (Expired) Exc…" at bounding box center [633, 333] width 99 height 19
click at [584, 324] on select "Choose an option... Pending Applied Excluded (Questions) Excluded (Expired) Exc…" at bounding box center [633, 333] width 99 height 19
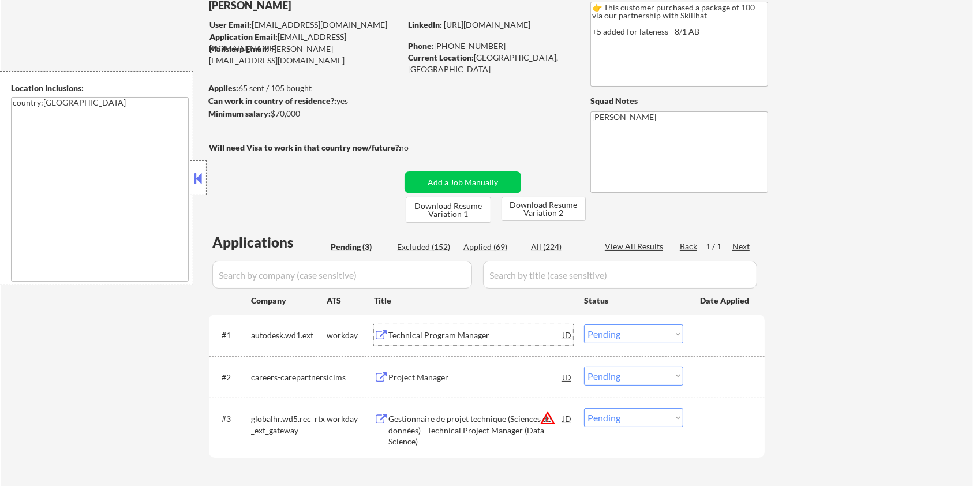
click at [425, 335] on div "Technical Program Manager" at bounding box center [475, 335] width 174 height 12
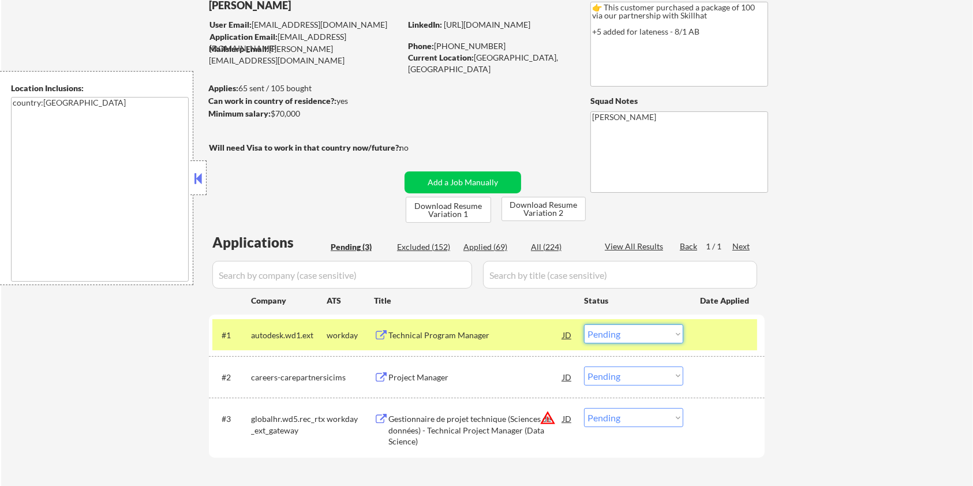
click at [617, 336] on select "Choose an option... Pending Applied Excluded (Questions) Excluded (Expired) Exc…" at bounding box center [633, 333] width 99 height 19
click at [584, 324] on select "Choose an option... Pending Applied Excluded (Questions) Excluded (Expired) Exc…" at bounding box center [633, 333] width 99 height 19
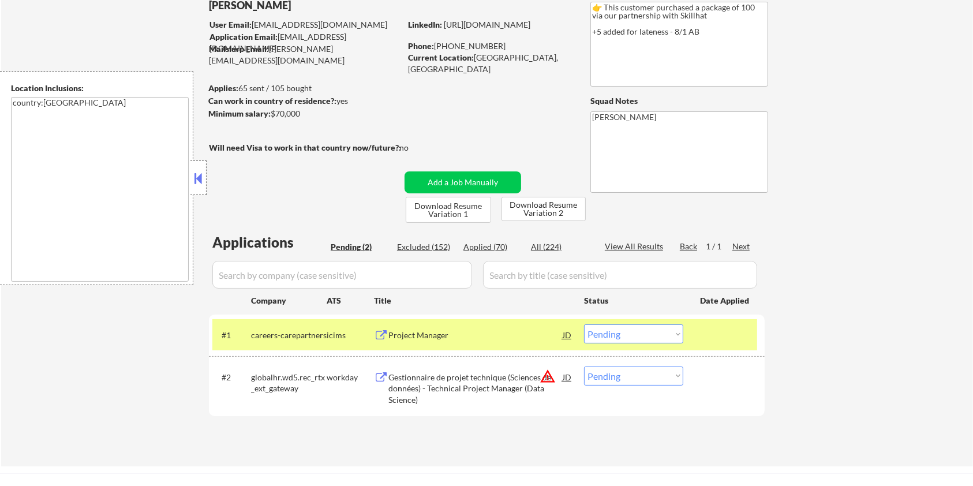
click at [429, 330] on div "Project Manager" at bounding box center [475, 335] width 174 height 12
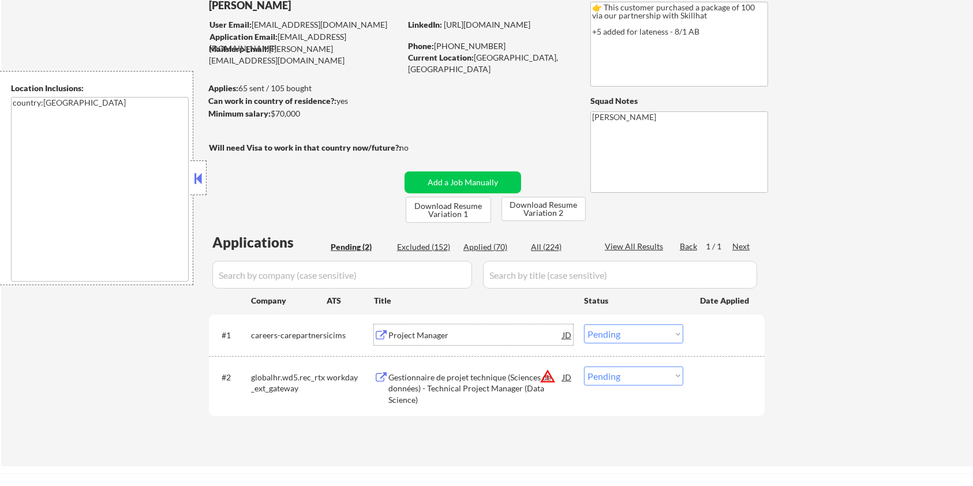
click at [632, 333] on select "Choose an option... Pending Applied Excluded (Questions) Excluded (Expired) Exc…" at bounding box center [633, 333] width 99 height 19
click at [584, 324] on select "Choose an option... Pending Applied Excluded (Questions) Excluded (Expired) Exc…" at bounding box center [633, 333] width 99 height 19
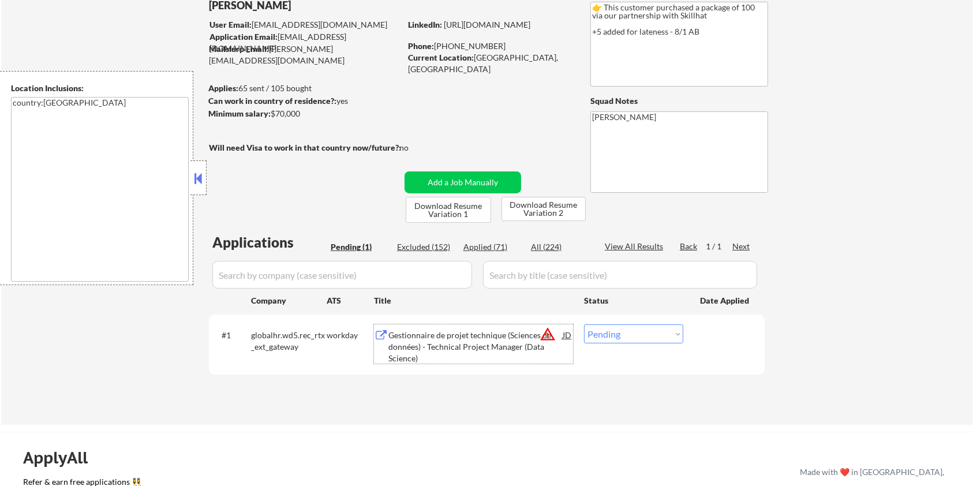
click at [429, 340] on div "Gestionnaire de projet technique (Sciences de données) - Technical Project Mana…" at bounding box center [475, 346] width 174 height 34
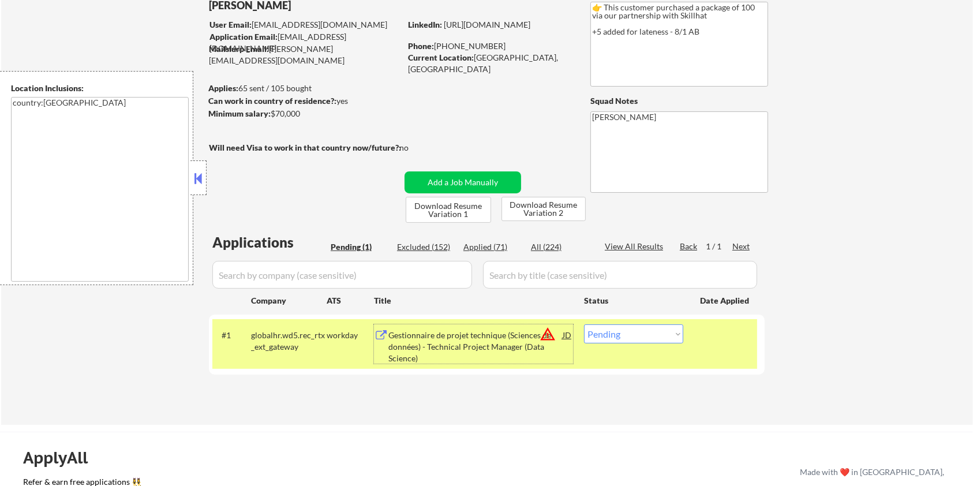
click at [638, 335] on select "Choose an option... Pending Applied Excluded (Questions) Excluded (Expired) Exc…" at bounding box center [633, 333] width 99 height 19
select select ""excluded__bad_match_""
click at [584, 324] on select "Choose an option... Pending Applied Excluded (Questions) Excluded (Expired) Exc…" at bounding box center [633, 333] width 99 height 19
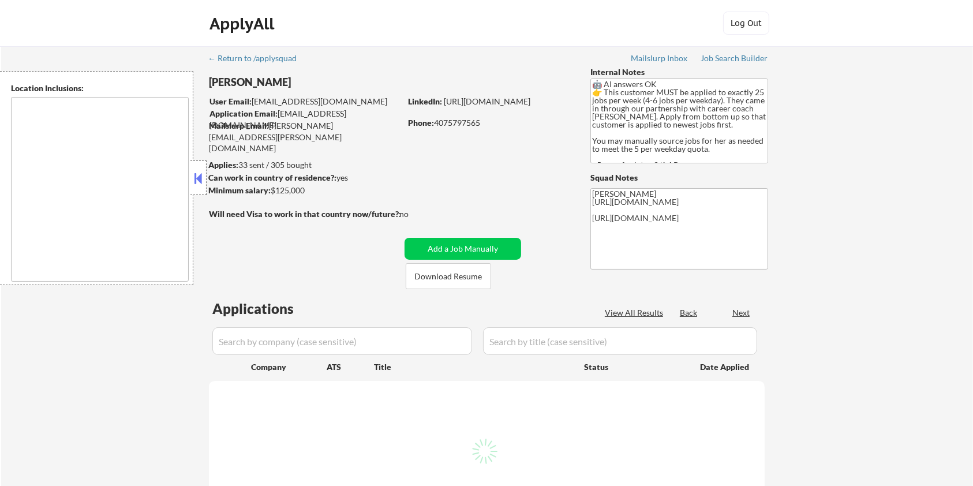
select select ""pending""
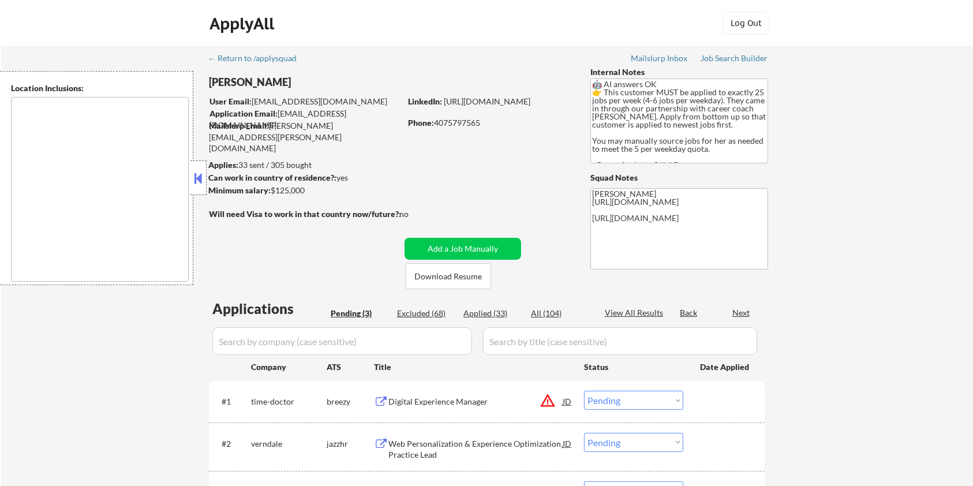
type textarea "[GEOGRAPHIC_DATA], [GEOGRAPHIC_DATA] [GEOGRAPHIC_DATA], [GEOGRAPHIC_DATA] [GEOG…"
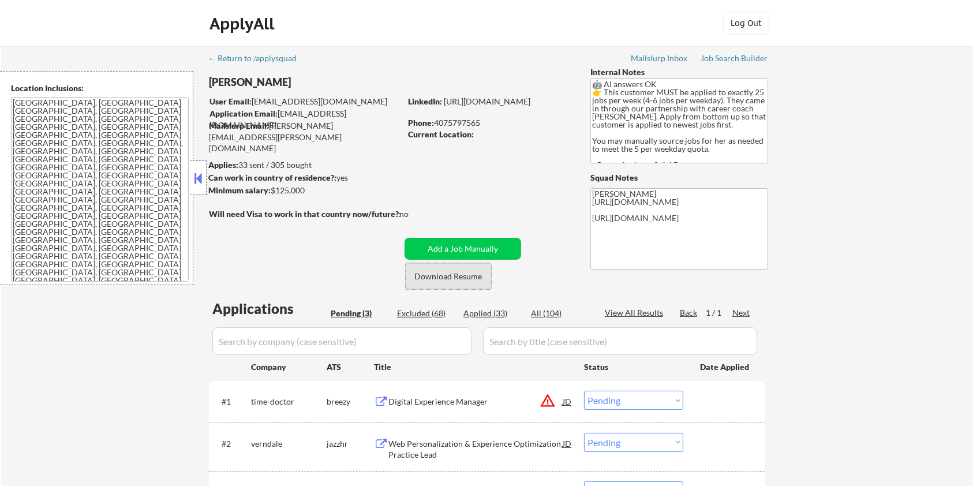
click at [423, 275] on button "Download Resume" at bounding box center [448, 276] width 85 height 26
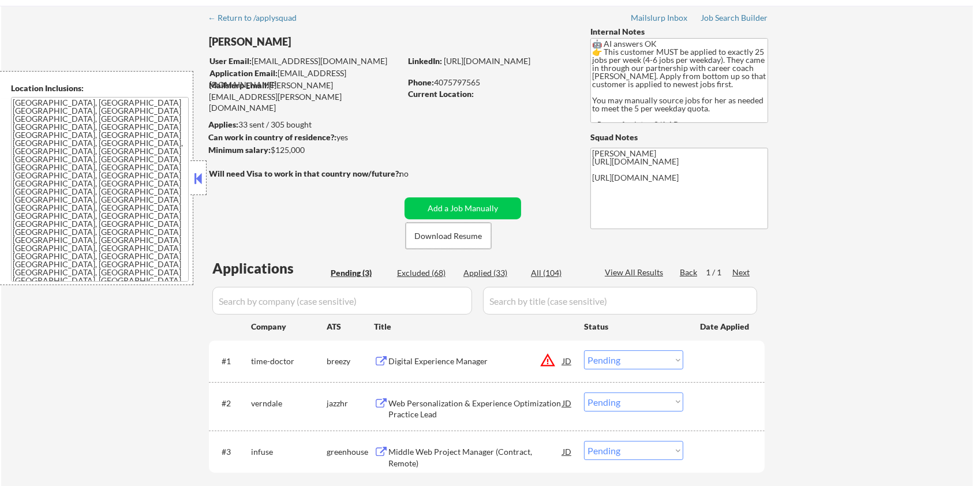
scroll to position [77, 0]
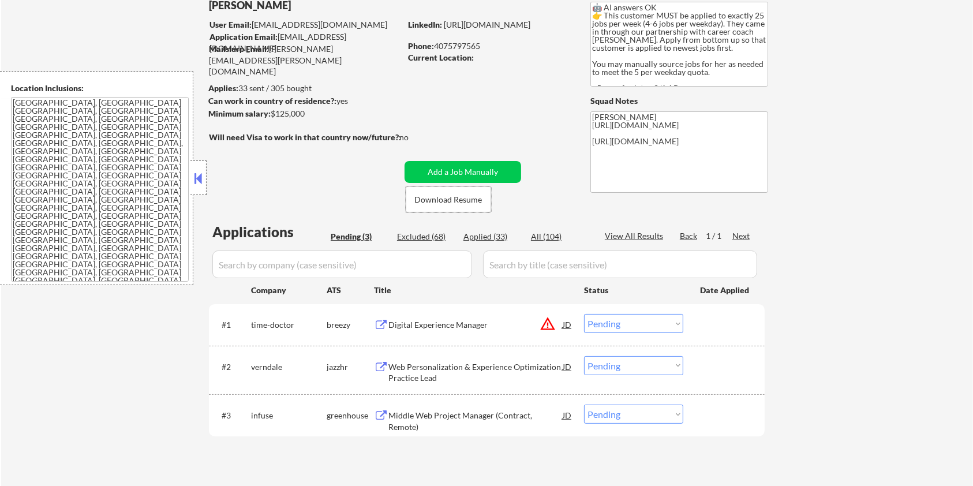
click at [413, 327] on div "Digital Experience Manager" at bounding box center [475, 325] width 174 height 12
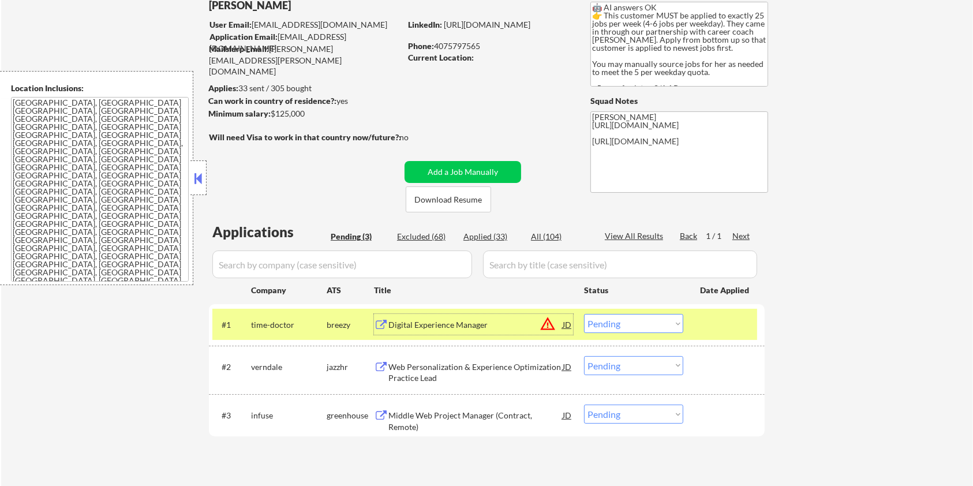
click at [626, 329] on select "Choose an option... Pending Applied Excluded (Questions) Excluded (Expired) Exc…" at bounding box center [633, 323] width 99 height 19
click at [584, 314] on select "Choose an option... Pending Applied Excluded (Questions) Excluded (Expired) Exc…" at bounding box center [633, 323] width 99 height 19
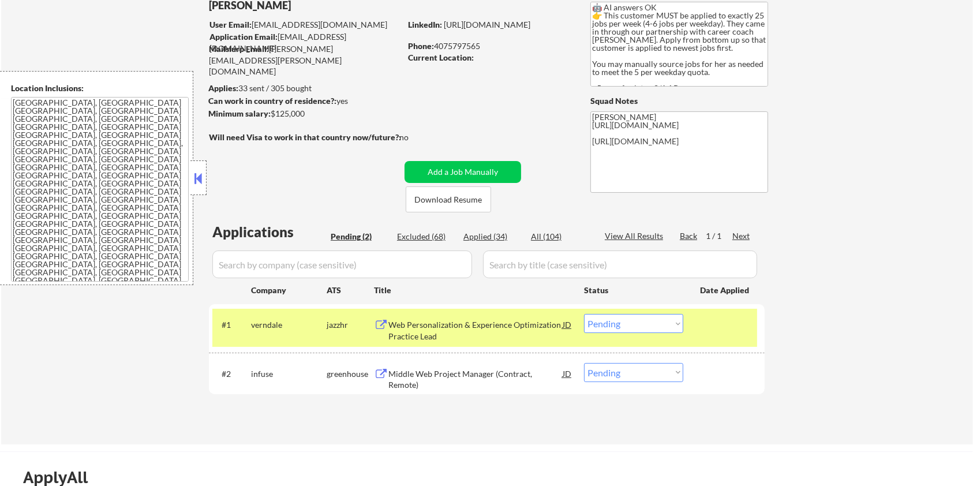
click at [418, 325] on div "Web Personalization & Experience Optimization Practice Lead" at bounding box center [475, 330] width 174 height 22
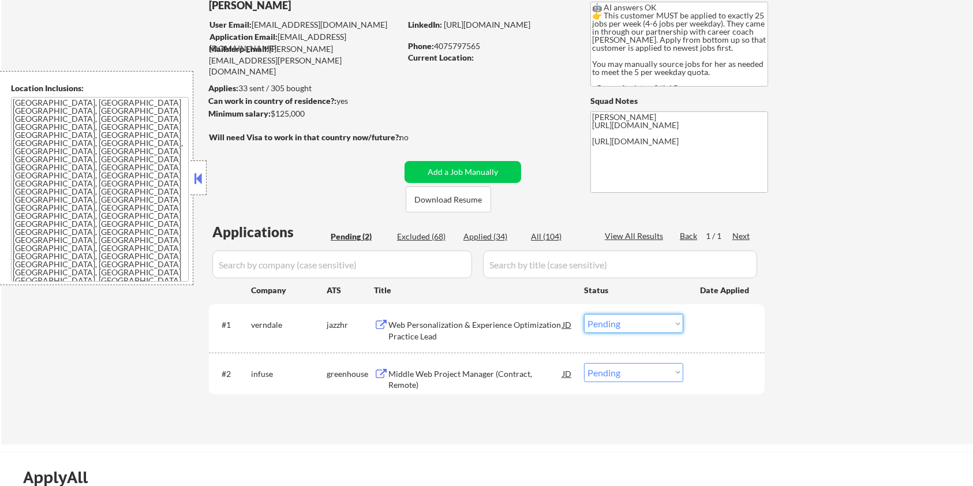
click at [609, 321] on select "Choose an option... Pending Applied Excluded (Questions) Excluded (Expired) Exc…" at bounding box center [633, 323] width 99 height 19
click at [584, 314] on select "Choose an option... Pending Applied Excluded (Questions) Excluded (Expired) Exc…" at bounding box center [633, 323] width 99 height 19
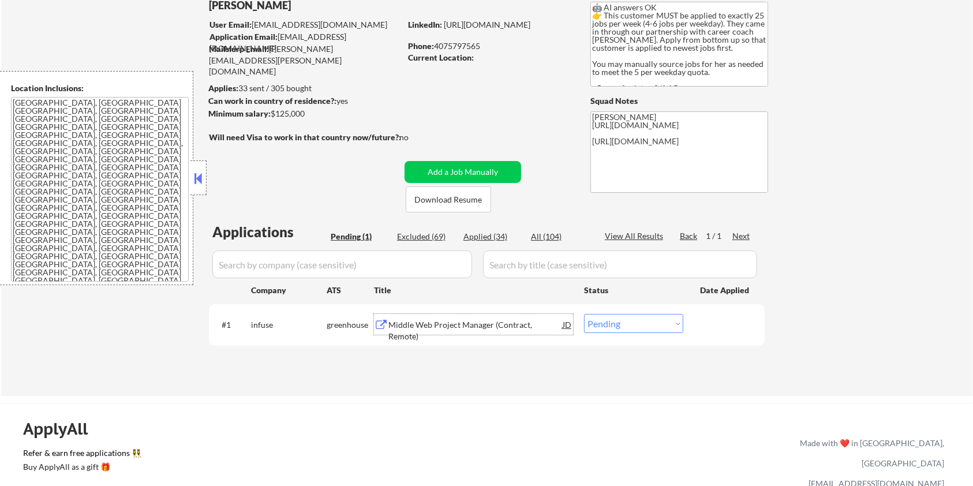
click at [438, 327] on div "Middle Web Project Manager (Contract, Remote)" at bounding box center [475, 330] width 174 height 22
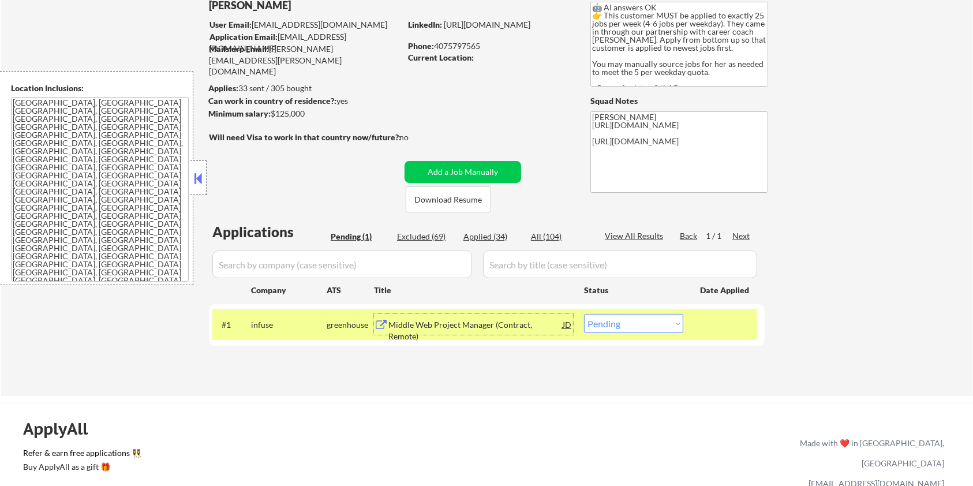
click at [640, 324] on select "Choose an option... Pending Applied Excluded (Questions) Excluded (Expired) Exc…" at bounding box center [633, 323] width 99 height 19
select select ""excluded__bad_match_""
click at [584, 314] on select "Choose an option... Pending Applied Excluded (Questions) Excluded (Expired) Exc…" at bounding box center [633, 323] width 99 height 19
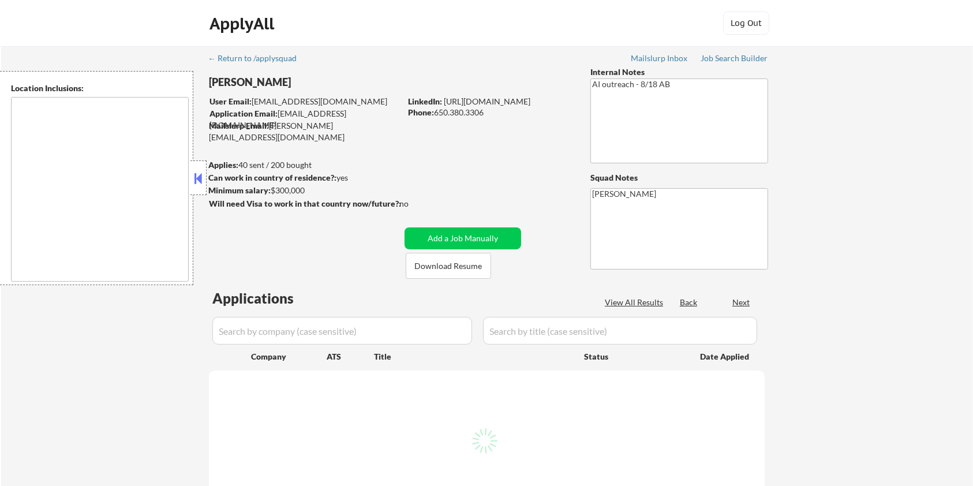
select select ""pending""
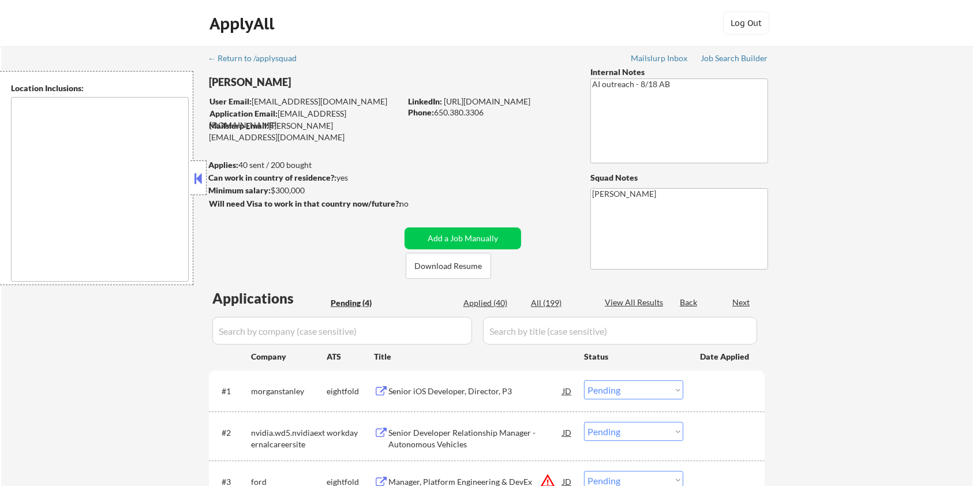
type textarea "[GEOGRAPHIC_DATA], [GEOGRAPHIC_DATA] [GEOGRAPHIC_DATA], [GEOGRAPHIC_DATA] [GEOG…"
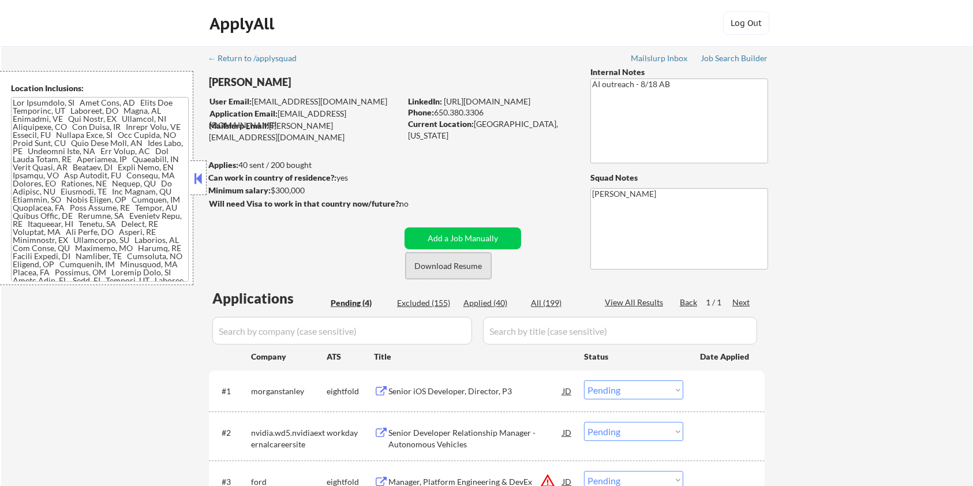
click at [434, 263] on button "Download Resume" at bounding box center [448, 266] width 85 height 26
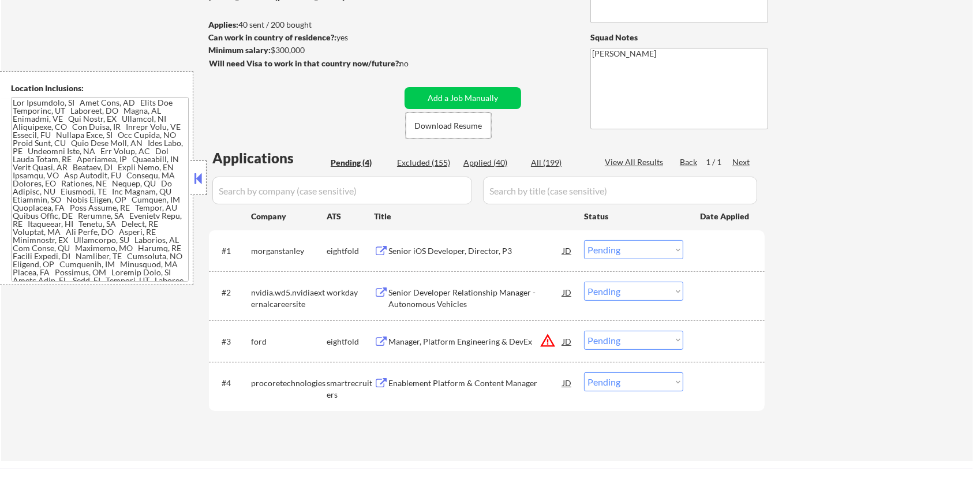
scroll to position [153, 0]
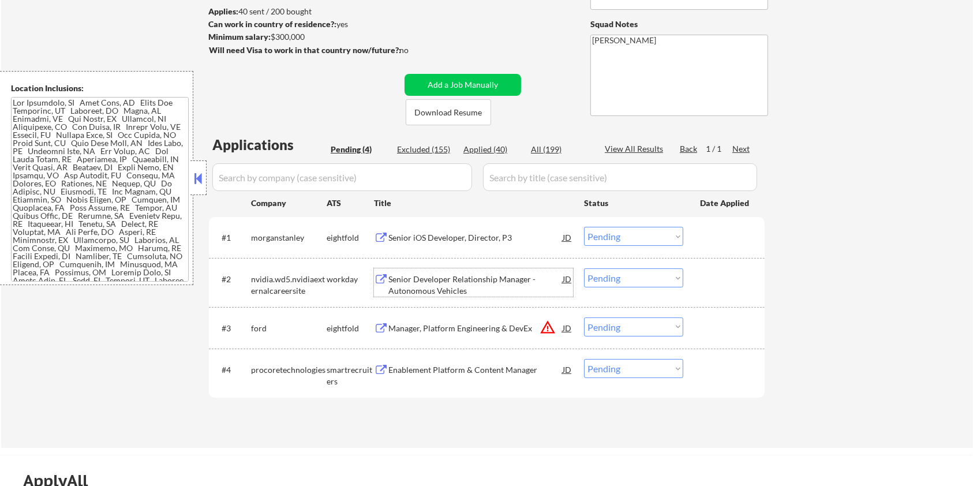
click at [414, 278] on div "Senior Developer Relationship Manager - Autonomous Vehicles" at bounding box center [475, 284] width 174 height 22
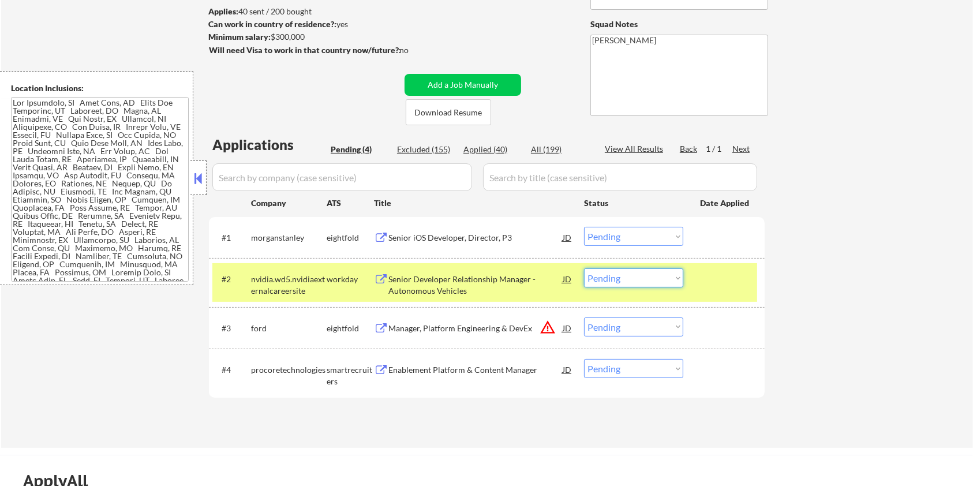
click at [666, 282] on select "Choose an option... Pending Applied Excluded (Questions) Excluded (Expired) Exc…" at bounding box center [633, 277] width 99 height 19
click at [584, 268] on select "Choose an option... Pending Applied Excluded (Questions) Excluded (Expired) Exc…" at bounding box center [633, 277] width 99 height 19
select select ""pending""
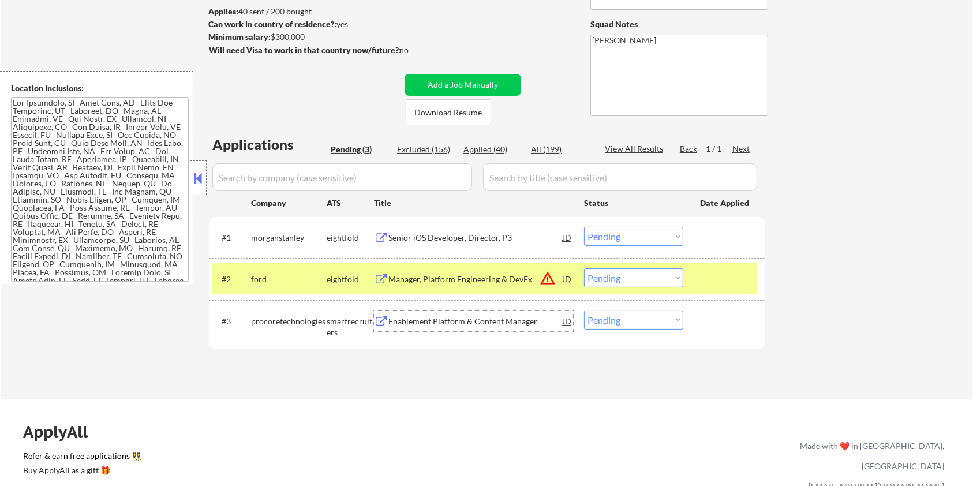
click at [401, 325] on div "Enablement Platform & Content Manager" at bounding box center [475, 322] width 174 height 12
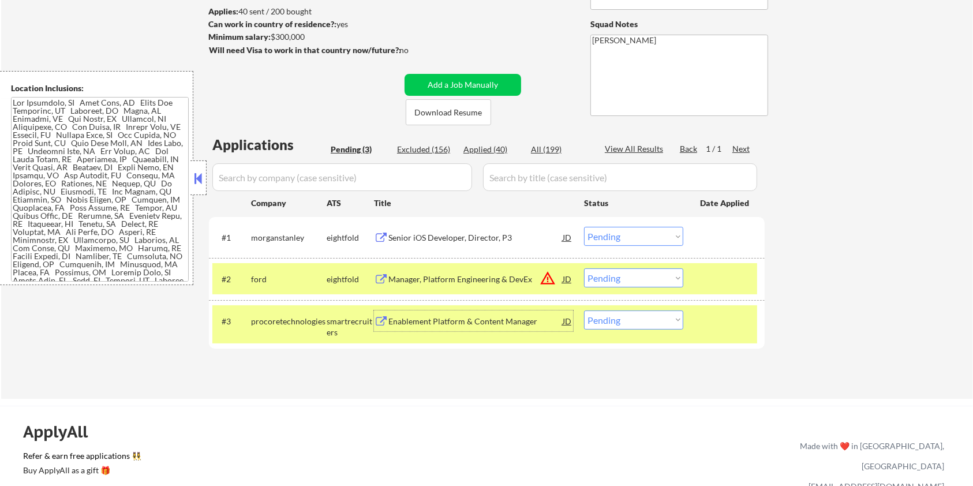
click at [644, 324] on select "Choose an option... Pending Applied Excluded (Questions) Excluded (Expired) Exc…" at bounding box center [633, 319] width 99 height 19
select select ""excluded__salary_""
click at [584, 310] on select "Choose an option... Pending Applied Excluded (Questions) Excluded (Expired) Exc…" at bounding box center [633, 319] width 99 height 19
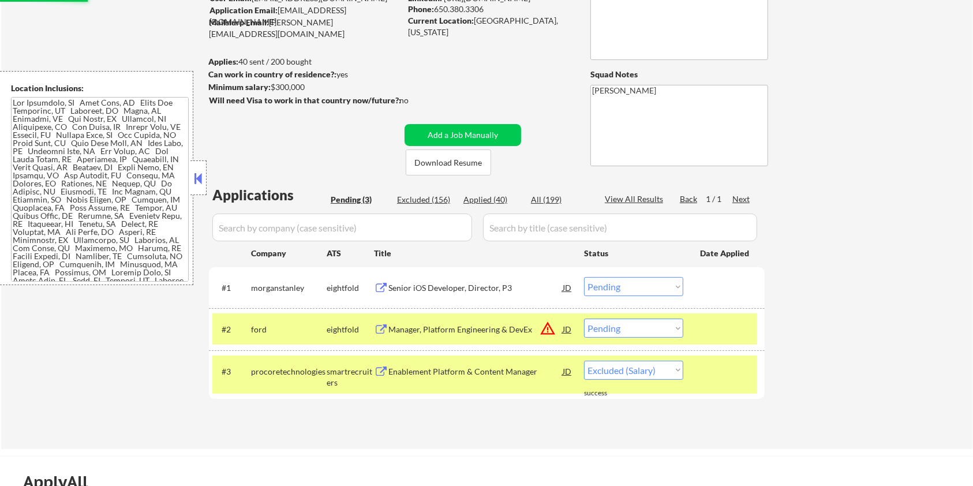
scroll to position [77, 0]
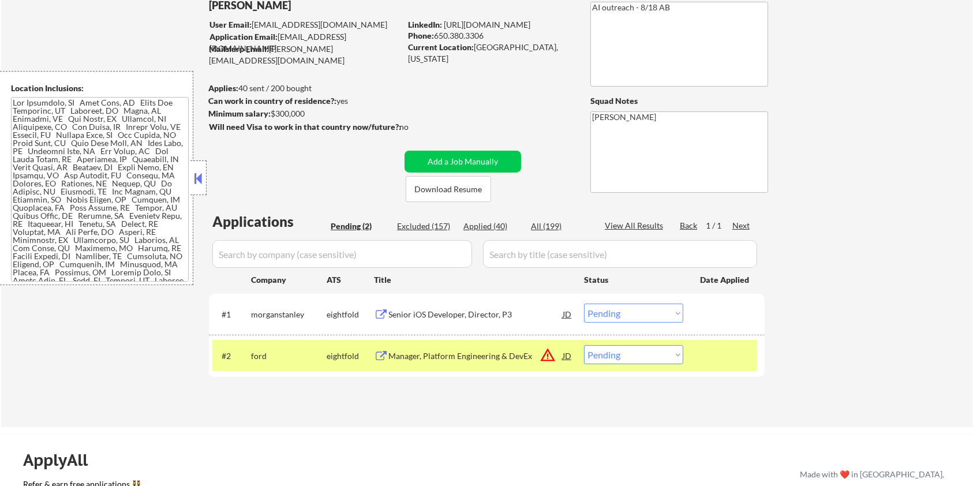
click at [421, 312] on div "Senior iOS Developer, Director, P3" at bounding box center [475, 315] width 174 height 12
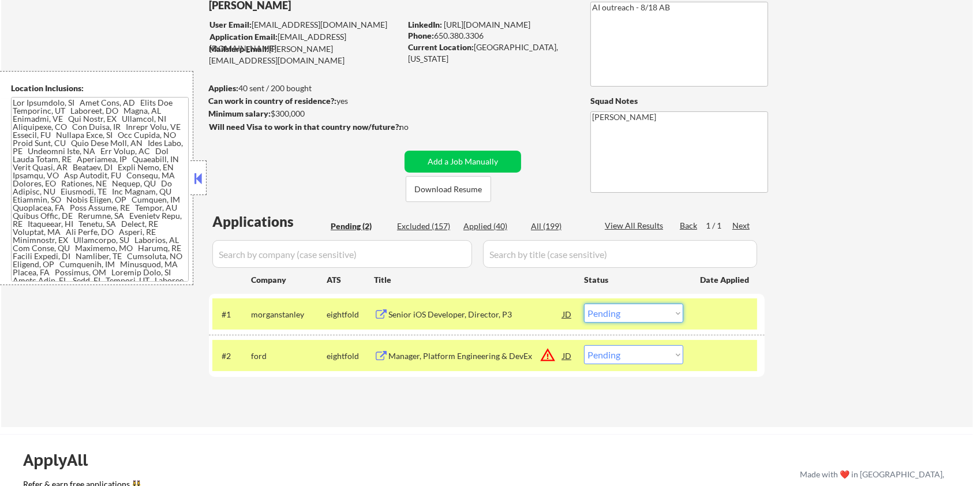
click at [636, 313] on select "Choose an option... Pending Applied Excluded (Questions) Excluded (Expired) Exc…" at bounding box center [633, 312] width 99 height 19
click at [584, 303] on select "Choose an option... Pending Applied Excluded (Questions) Excluded (Expired) Exc…" at bounding box center [633, 312] width 99 height 19
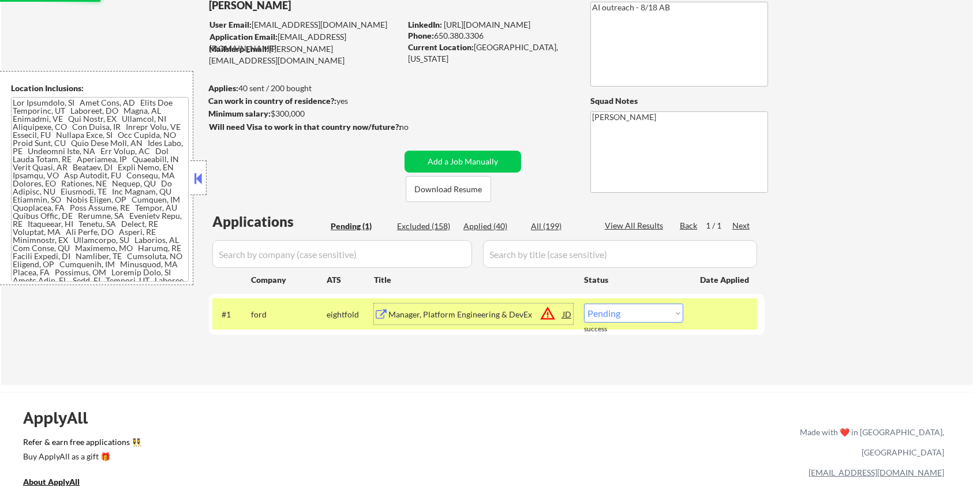
click at [448, 316] on div "Manager, Platform Engineering & DevEx" at bounding box center [475, 315] width 174 height 12
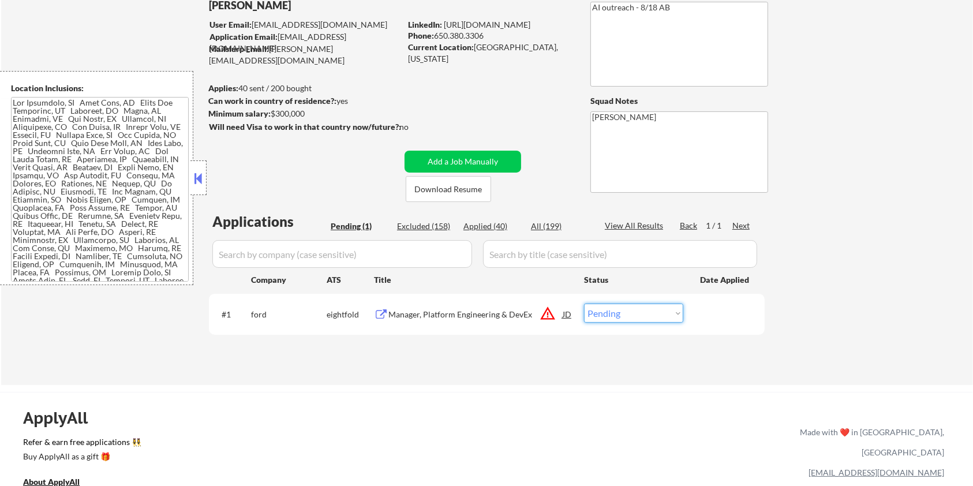
click at [622, 313] on select "Choose an option... Pending Applied Excluded (Questions) Excluded (Expired) Exc…" at bounding box center [633, 312] width 99 height 19
select select ""excluded__salary_""
click at [584, 303] on select "Choose an option... Pending Applied Excluded (Questions) Excluded (Expired) Exc…" at bounding box center [633, 312] width 99 height 19
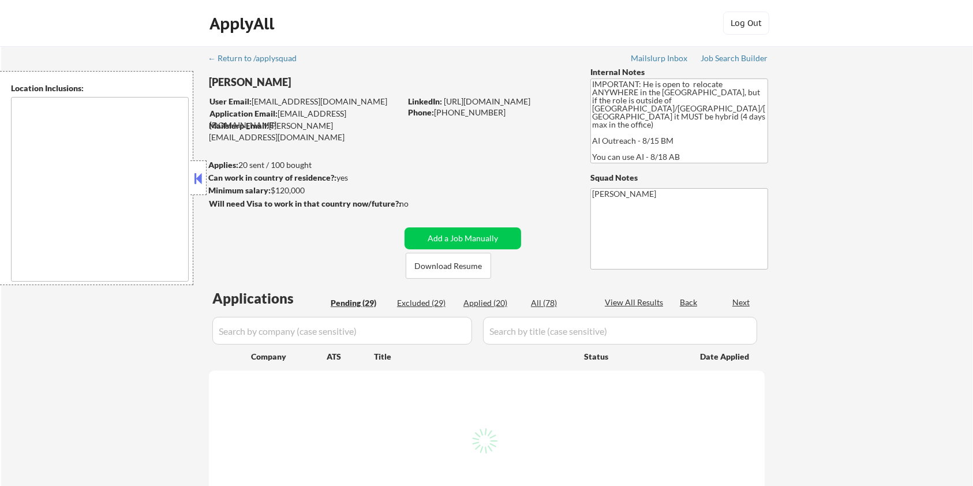
select select ""pending""
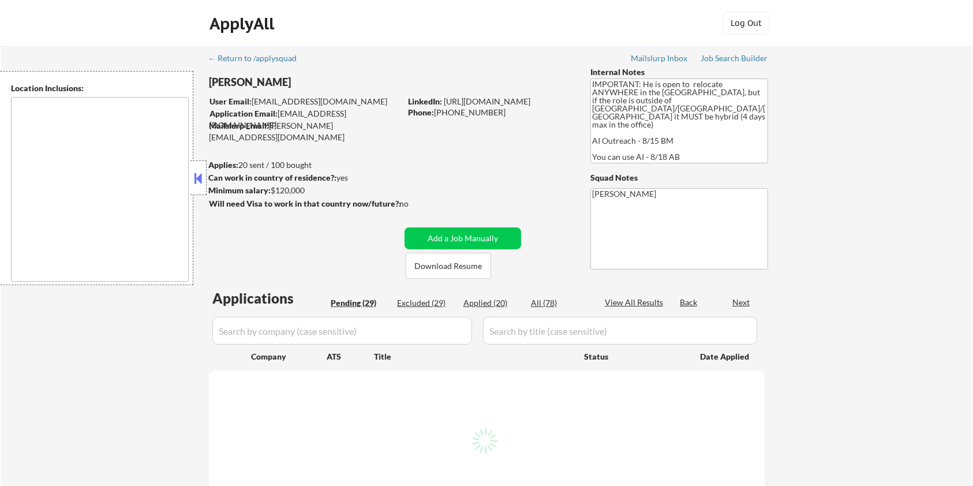
select select ""pending""
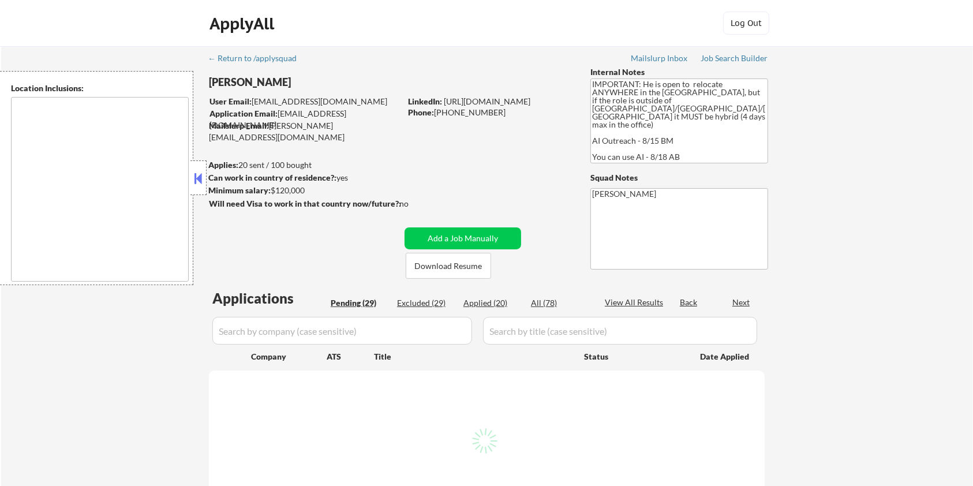
select select ""pending""
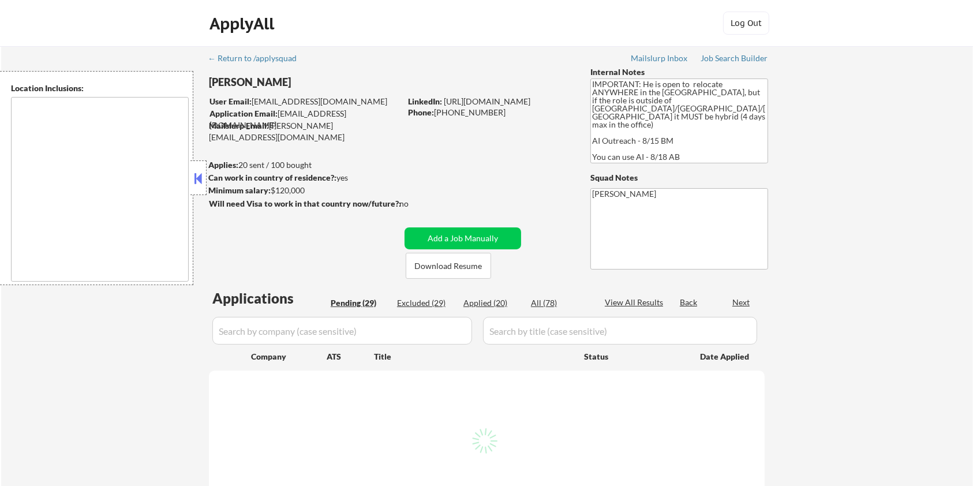
select select ""pending""
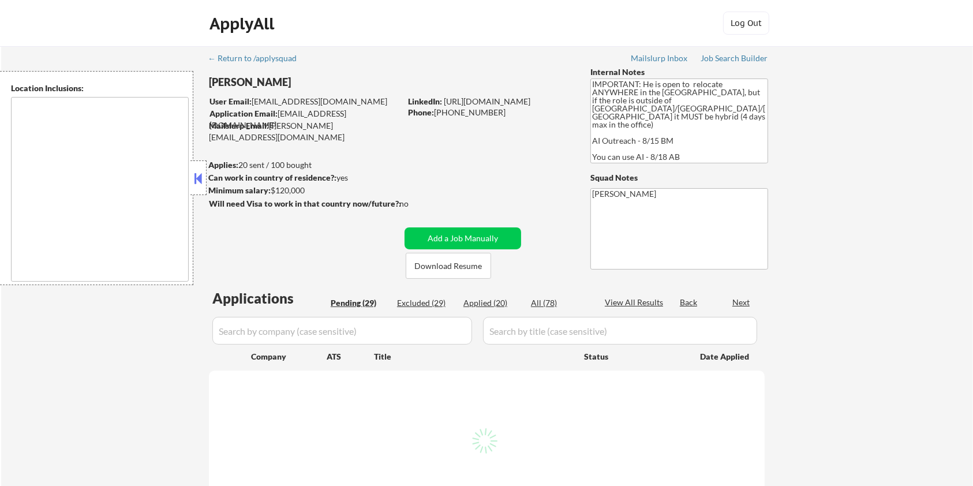
select select ""pending""
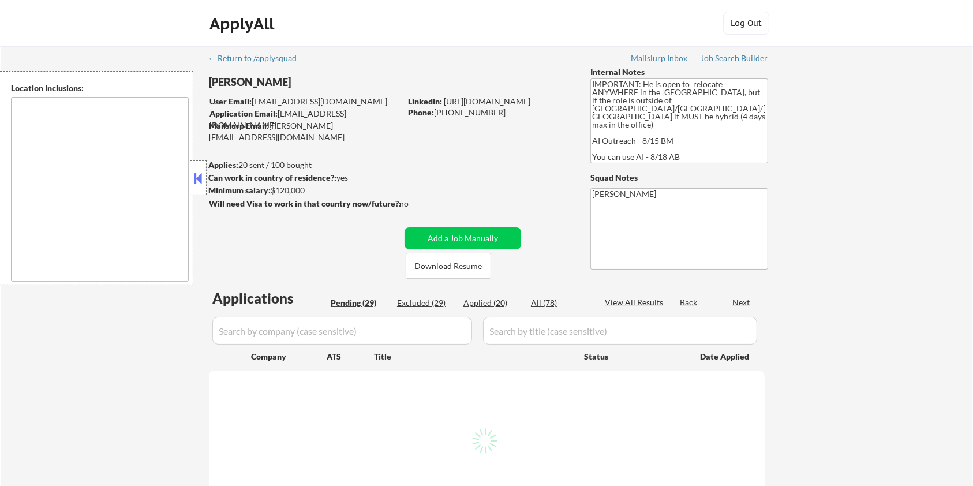
select select ""pending""
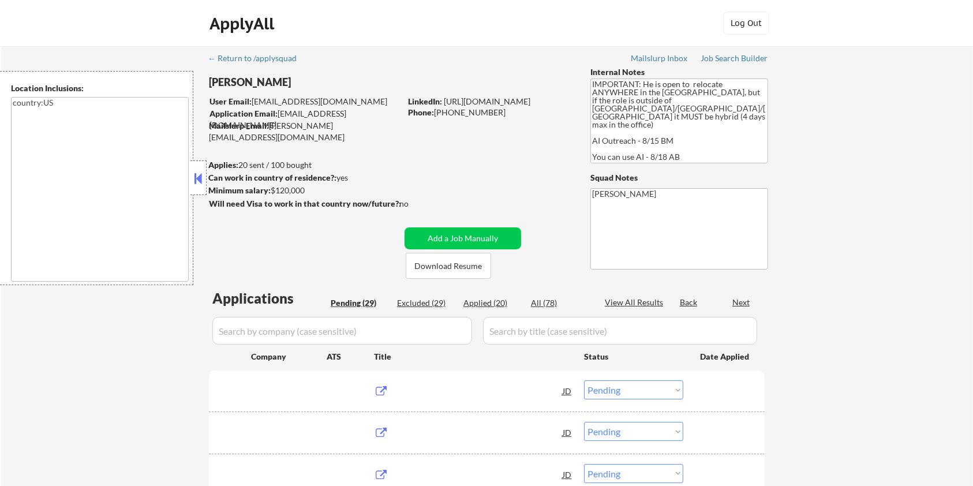
type textarea "country:[GEOGRAPHIC_DATA]"
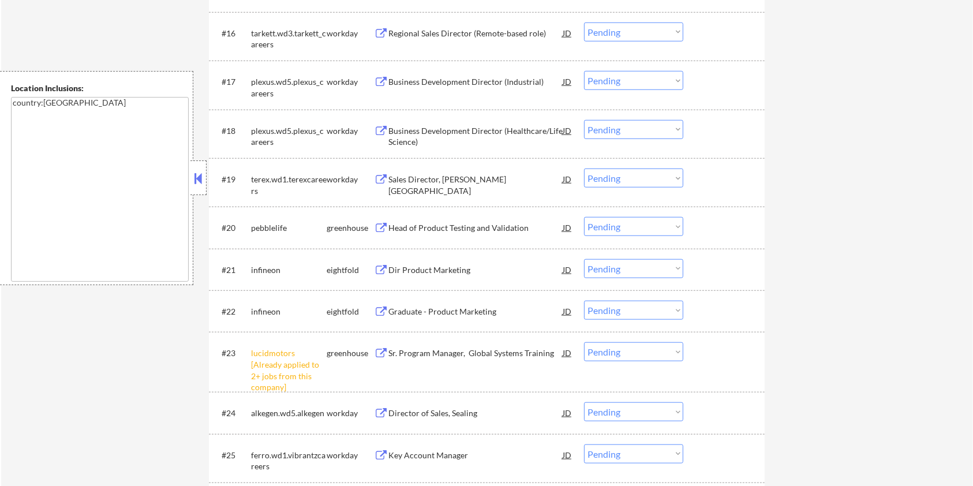
scroll to position [1154, 0]
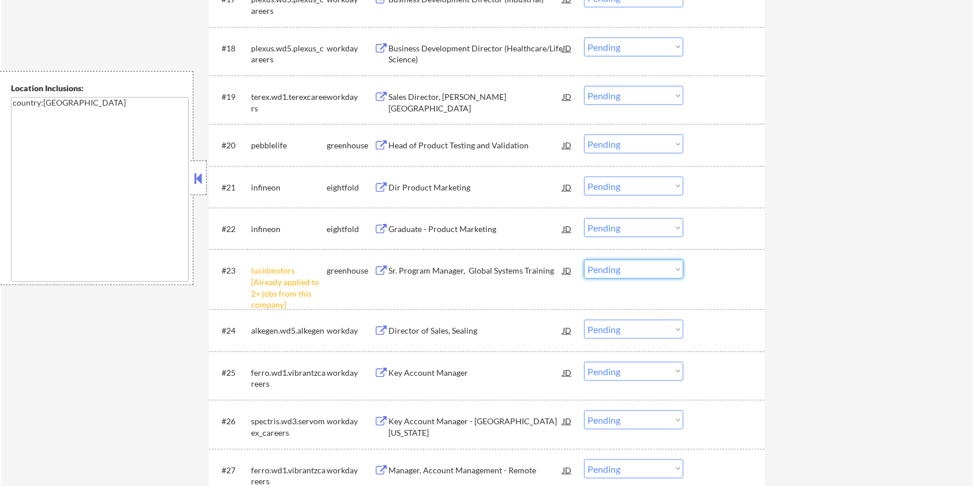
click at [618, 272] on select "Choose an option... Pending Applied Excluded (Questions) Excluded (Expired) Exc…" at bounding box center [633, 269] width 99 height 19
click at [584, 260] on select "Choose an option... Pending Applied Excluded (Questions) Excluded (Expired) Exc…" at bounding box center [633, 269] width 99 height 19
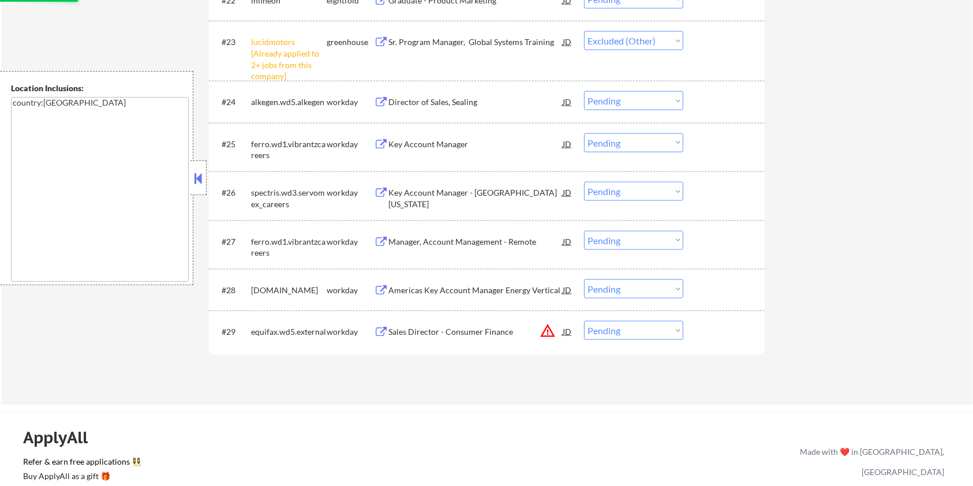
scroll to position [1384, 0]
select select ""pending""
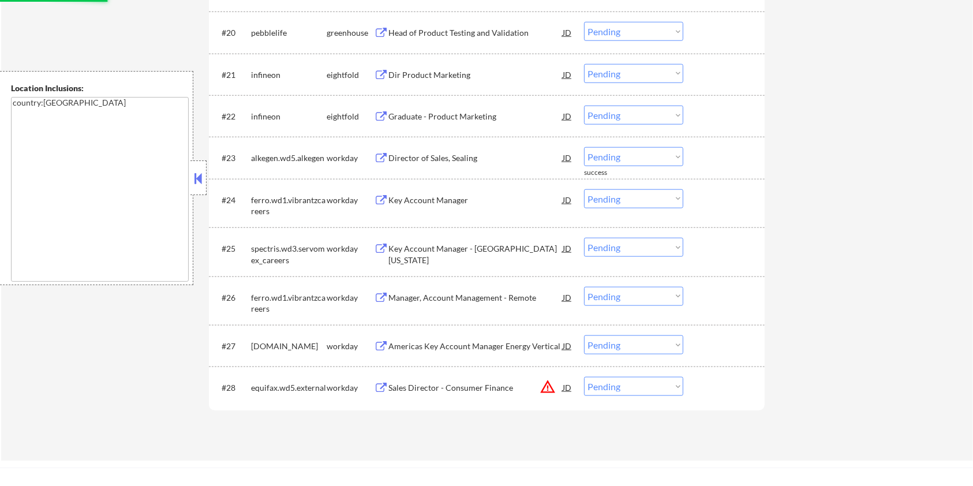
scroll to position [1230, 0]
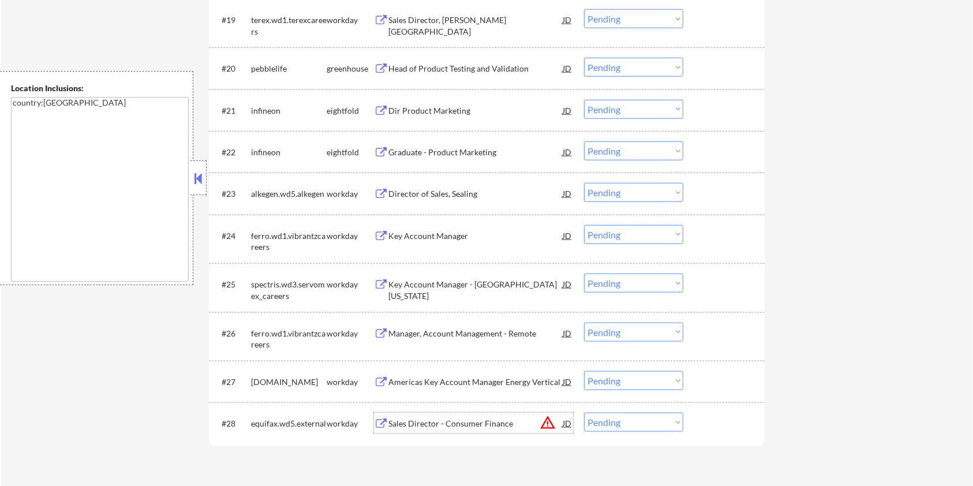
click at [406, 418] on div "Sales Director - Consumer Finance" at bounding box center [475, 424] width 174 height 12
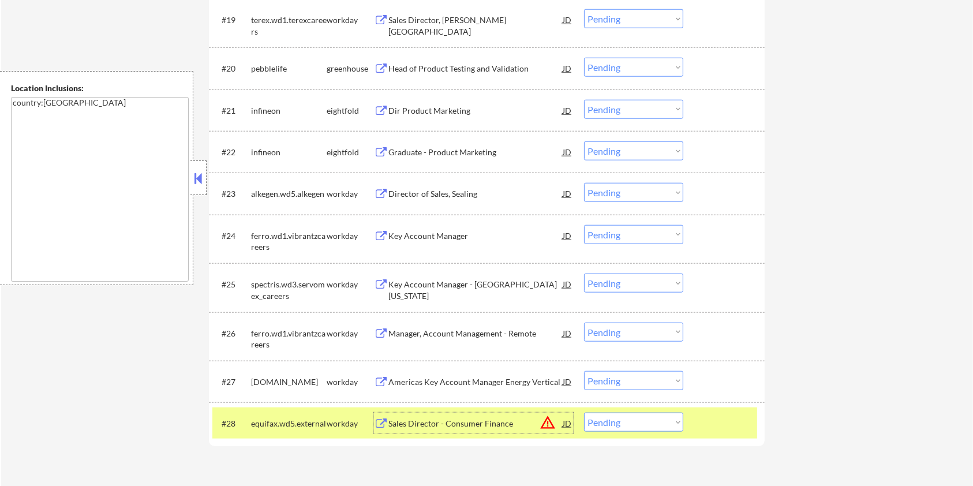
click at [649, 426] on select "Choose an option... Pending Applied Excluded (Questions) Excluded (Expired) Exc…" at bounding box center [633, 421] width 99 height 19
select select ""excluded__expired_""
click at [584, 412] on select "Choose an option... Pending Applied Excluded (Questions) Excluded (Expired) Exc…" at bounding box center [633, 421] width 99 height 19
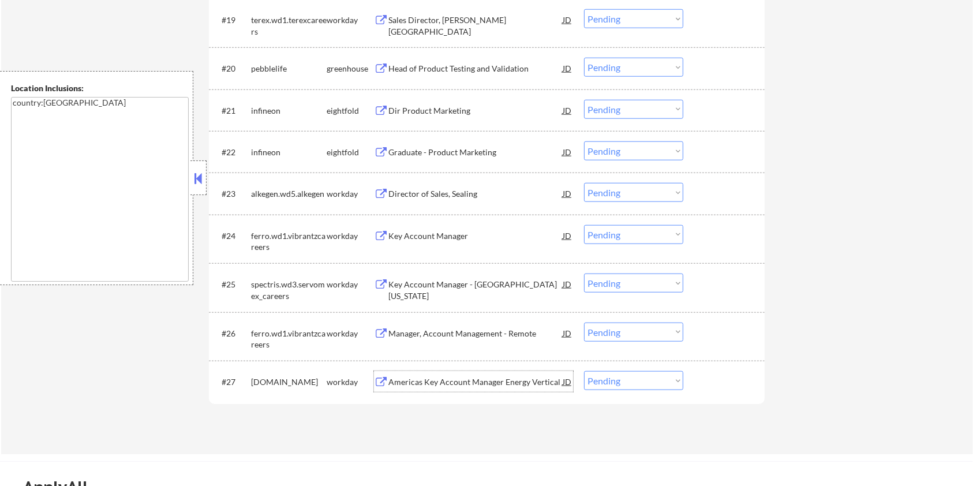
click at [429, 382] on div "Americas Key Account Manager Energy Vertical" at bounding box center [475, 382] width 174 height 12
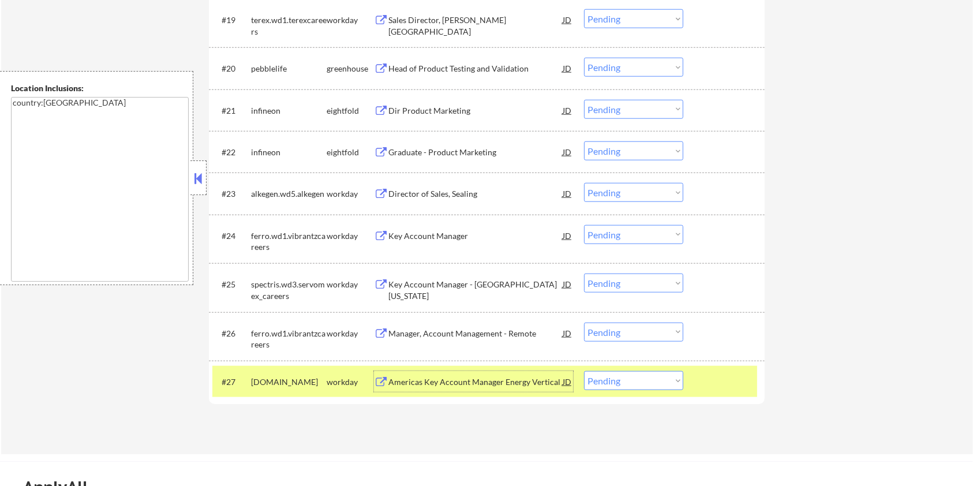
click at [637, 378] on select "Choose an option... Pending Applied Excluded (Questions) Excluded (Expired) Exc…" at bounding box center [633, 380] width 99 height 19
select select ""excluded__bad_match_""
click at [584, 371] on select "Choose an option... Pending Applied Excluded (Questions) Excluded (Expired) Exc…" at bounding box center [633, 380] width 99 height 19
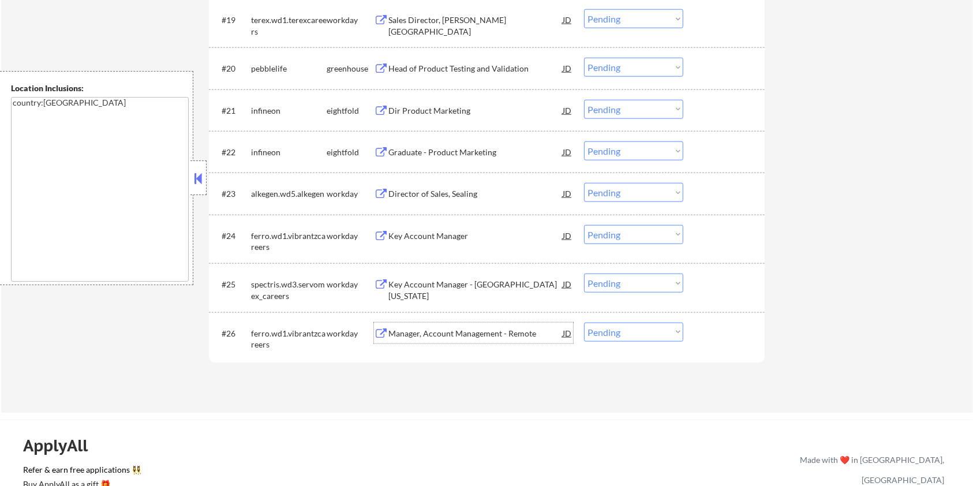
click at [419, 328] on div "Manager, Account Management - Remote" at bounding box center [475, 334] width 174 height 12
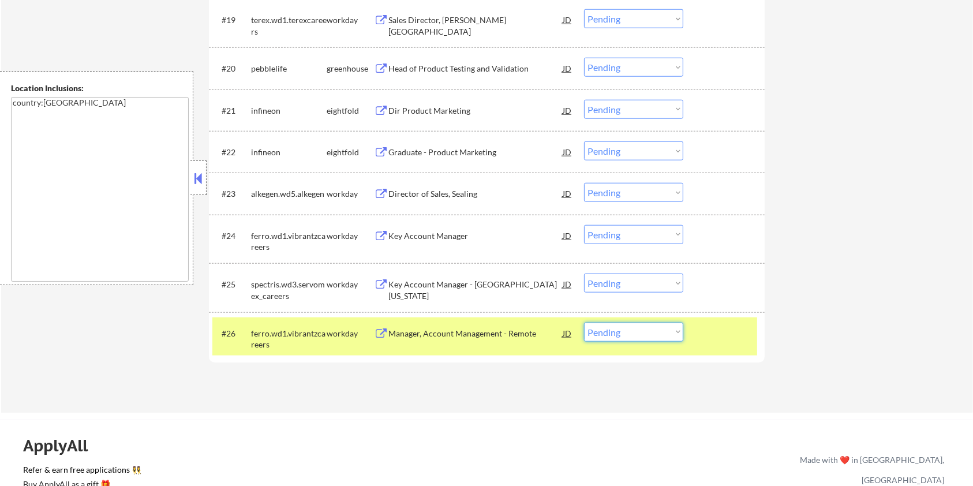
click at [641, 339] on select "Choose an option... Pending Applied Excluded (Questions) Excluded (Expired) Exc…" at bounding box center [633, 331] width 99 height 19
select select ""excluded__bad_match_""
click at [584, 322] on select "Choose an option... Pending Applied Excluded (Questions) Excluded (Expired) Exc…" at bounding box center [633, 331] width 99 height 19
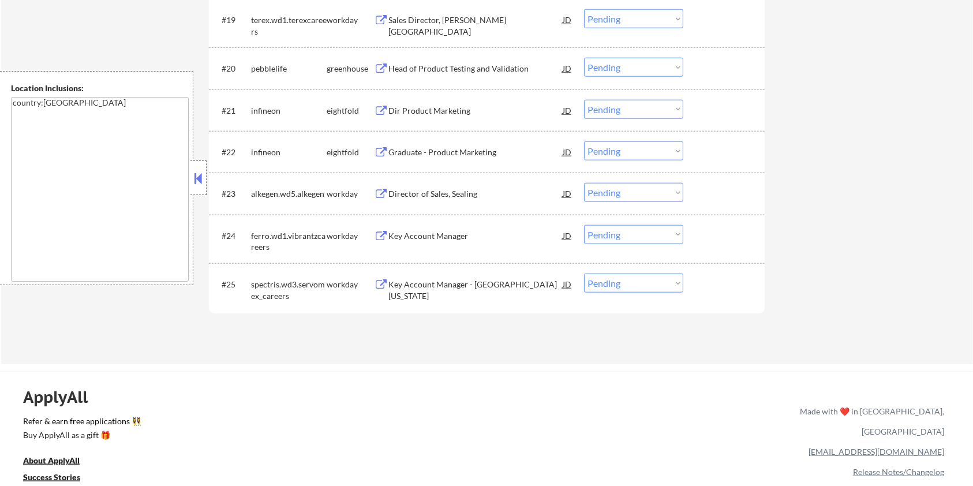
click at [440, 285] on div "Key Account Manager - [GEOGRAPHIC_DATA][US_STATE]" at bounding box center [475, 290] width 174 height 22
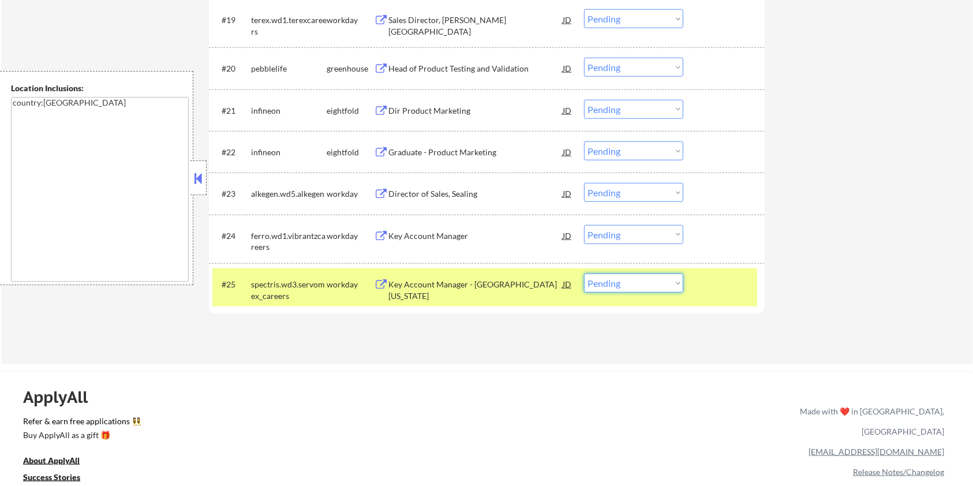
click at [634, 287] on select "Choose an option... Pending Applied Excluded (Questions) Excluded (Expired) Exc…" at bounding box center [633, 282] width 99 height 19
select select ""excluded__bad_match_""
click at [584, 273] on select "Choose an option... Pending Applied Excluded (Questions) Excluded (Expired) Exc…" at bounding box center [633, 282] width 99 height 19
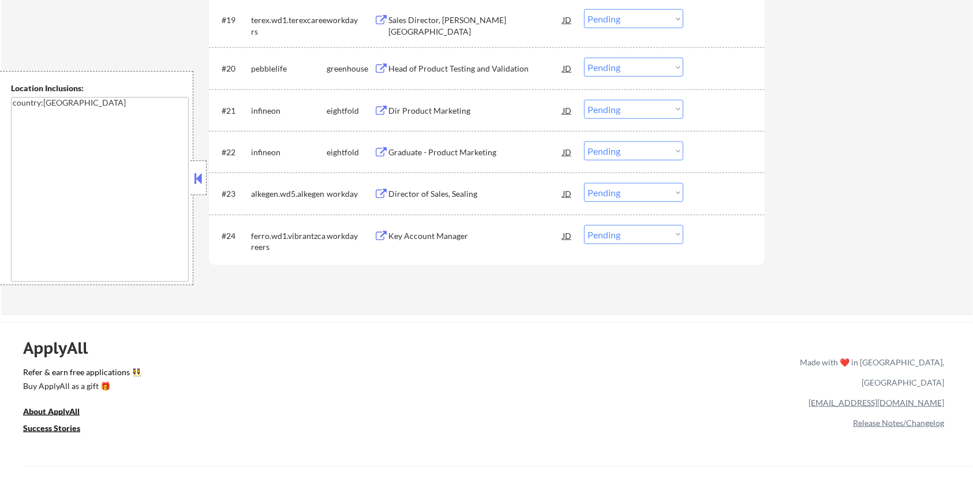
click at [422, 234] on div "Key Account Manager" at bounding box center [475, 236] width 174 height 12
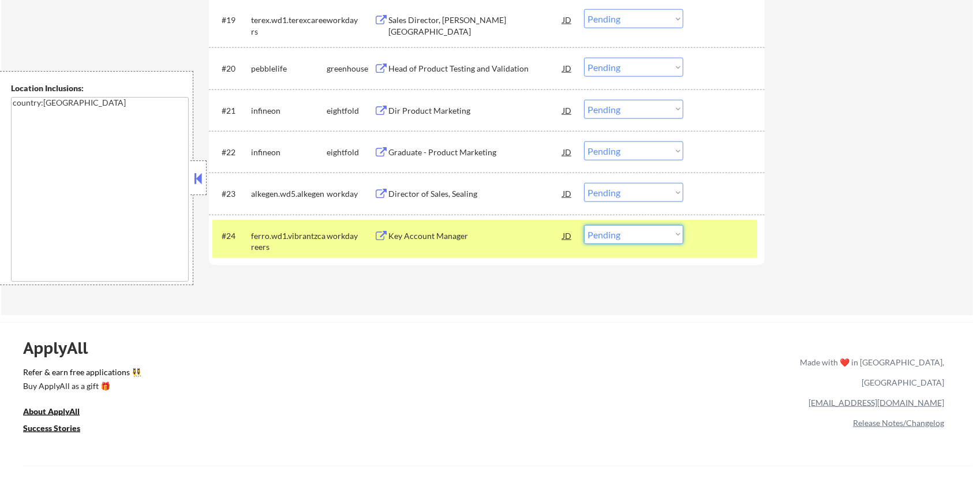
click at [647, 235] on select "Choose an option... Pending Applied Excluded (Questions) Excluded (Expired) Exc…" at bounding box center [633, 234] width 99 height 19
select select ""excluded__bad_match_""
click at [584, 225] on select "Choose an option... Pending Applied Excluded (Questions) Excluded (Expired) Exc…" at bounding box center [633, 234] width 99 height 19
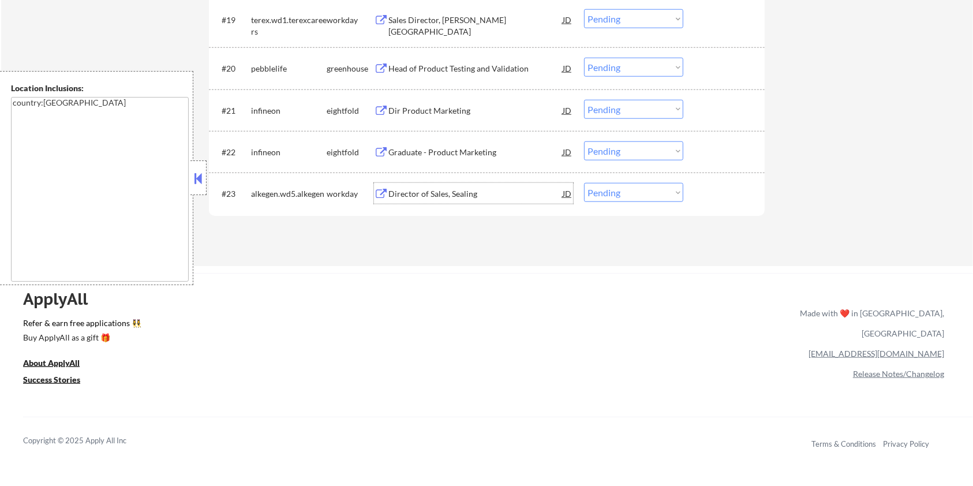
click at [457, 190] on div "Director of Sales, Sealing" at bounding box center [475, 194] width 174 height 12
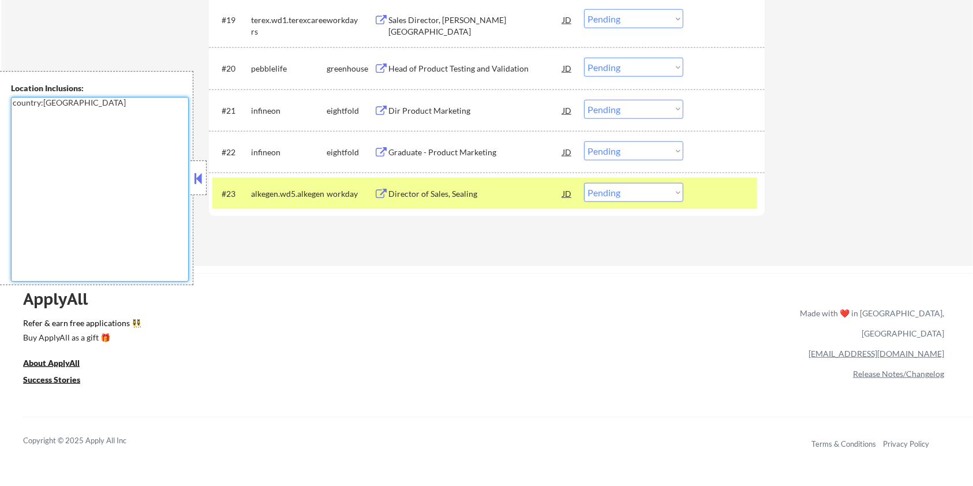
click at [78, 112] on textarea "country:US" at bounding box center [100, 189] width 178 height 185
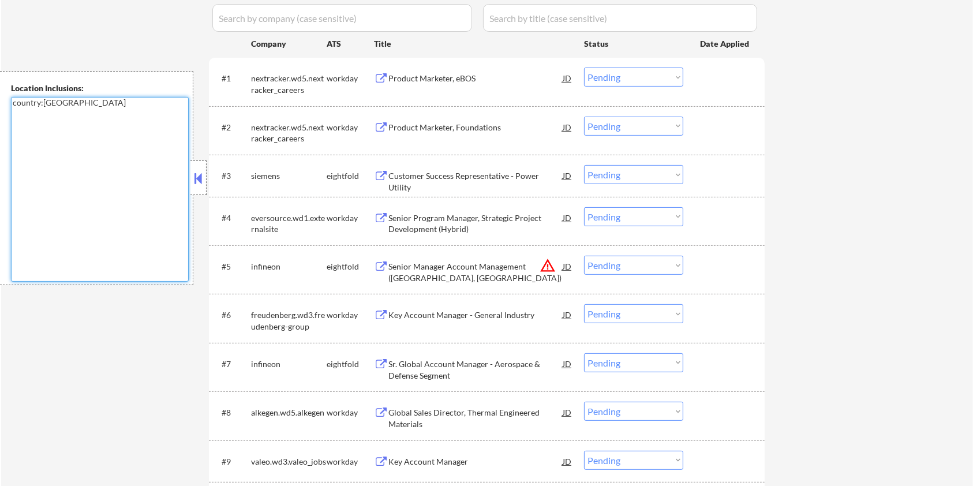
scroll to position [231, 0]
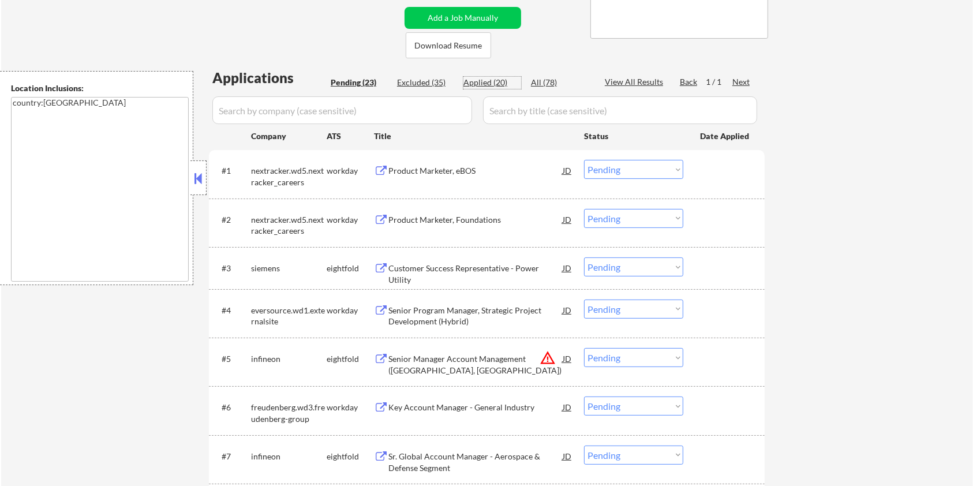
click at [484, 82] on div "Applied (20)" at bounding box center [492, 83] width 58 height 12
select select ""applied""
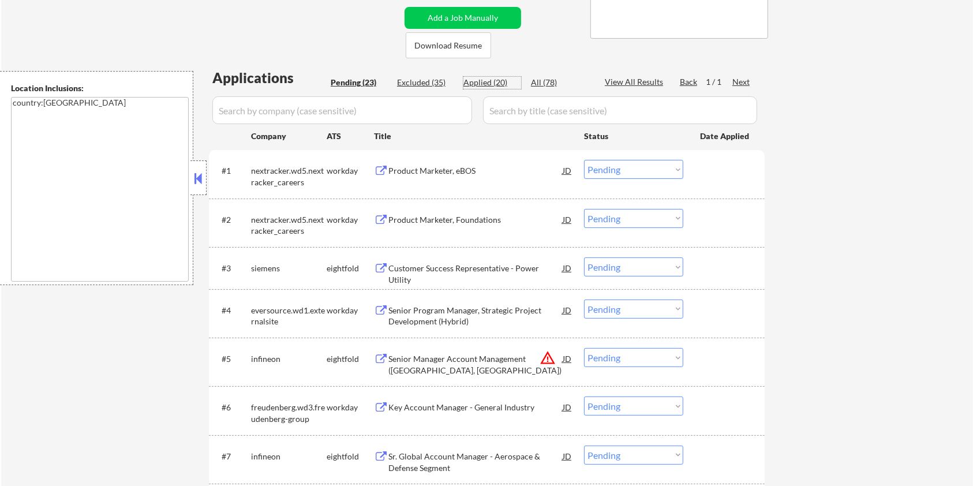
select select ""applied""
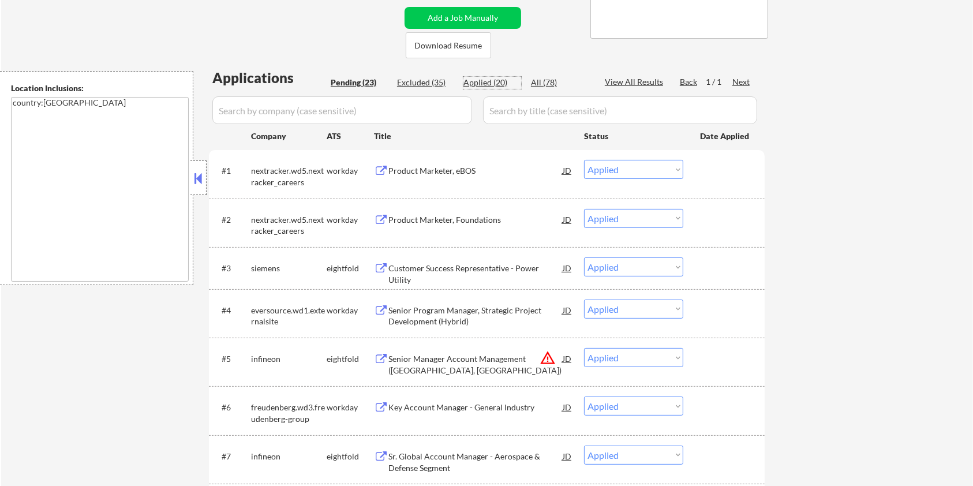
select select ""applied""
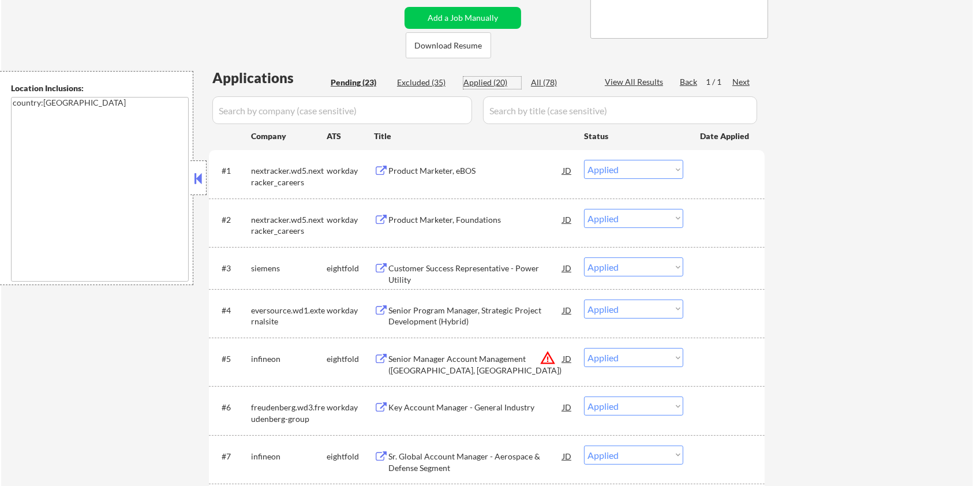
select select ""applied""
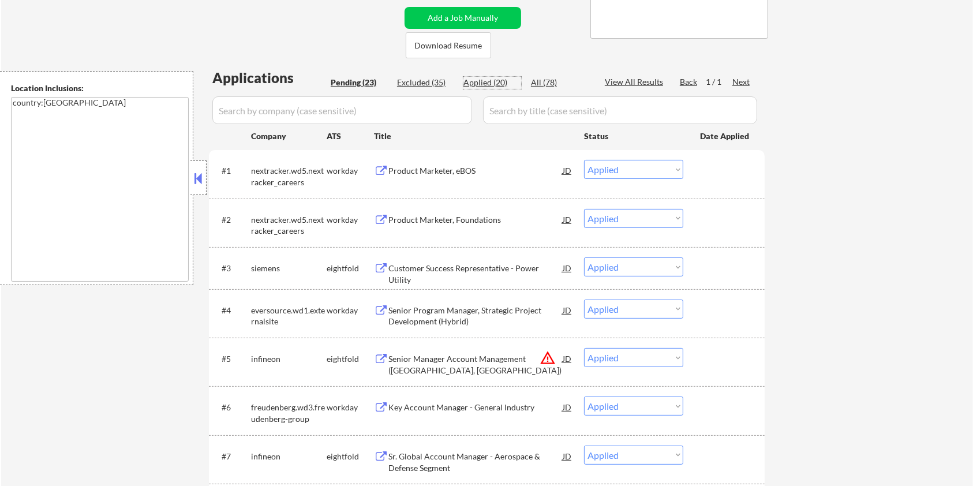
select select ""applied""
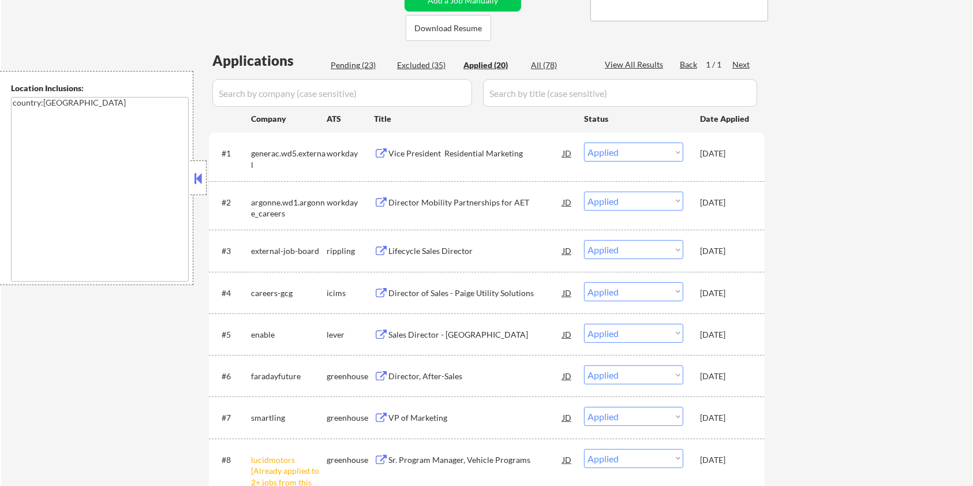
scroll to position [153, 0]
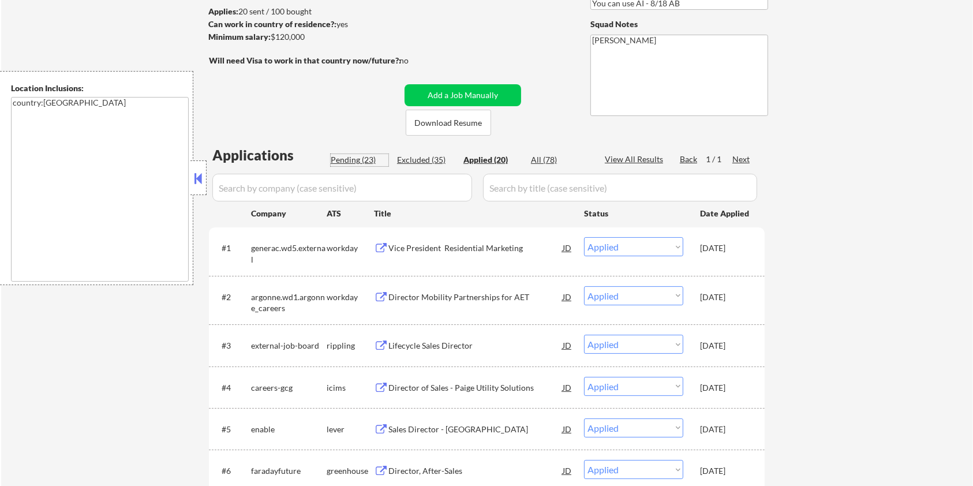
click at [343, 155] on div "Pending (23)" at bounding box center [360, 160] width 58 height 12
select select ""pending""
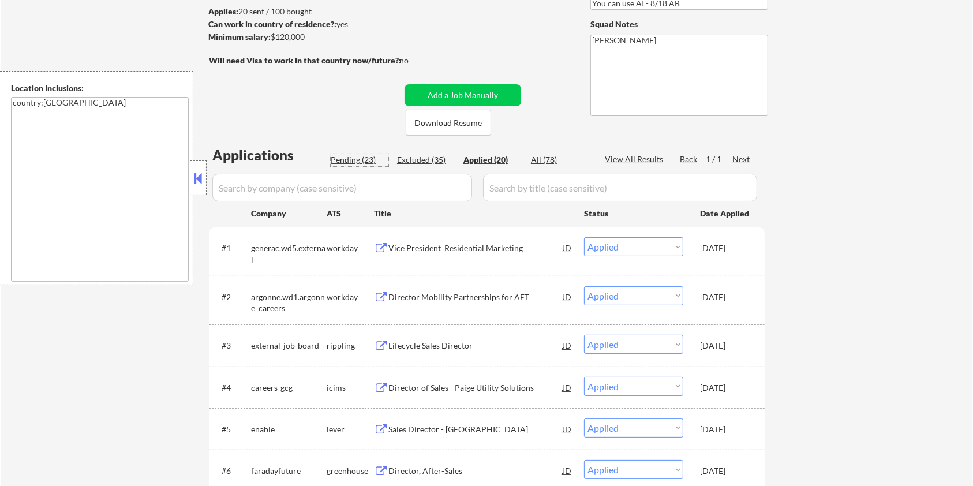
select select ""pending""
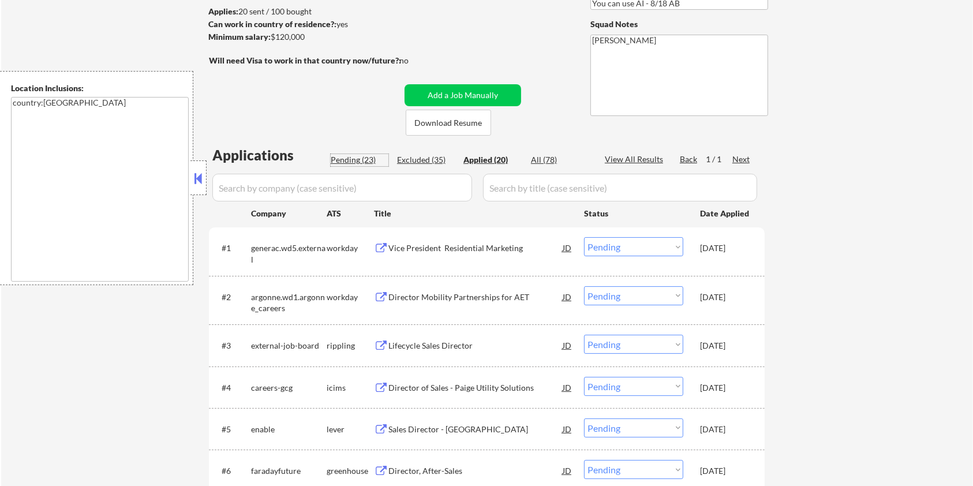
select select ""pending""
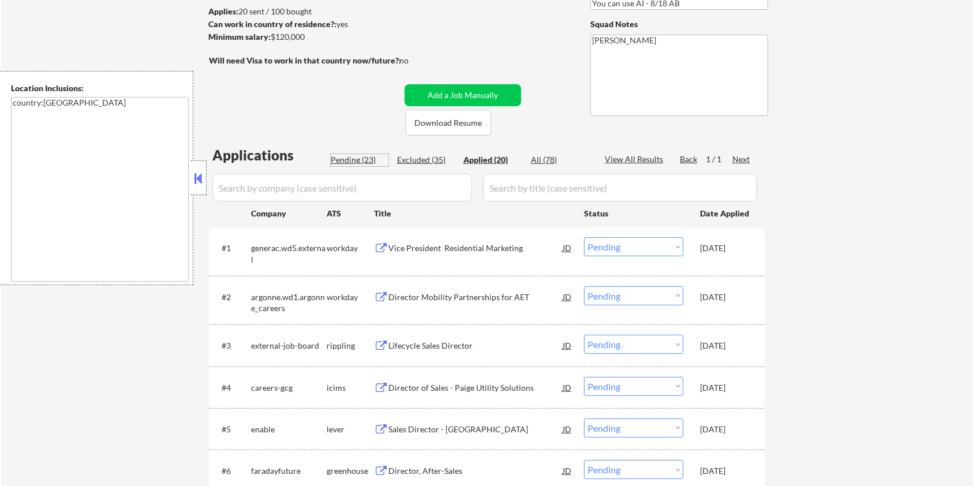
select select ""pending""
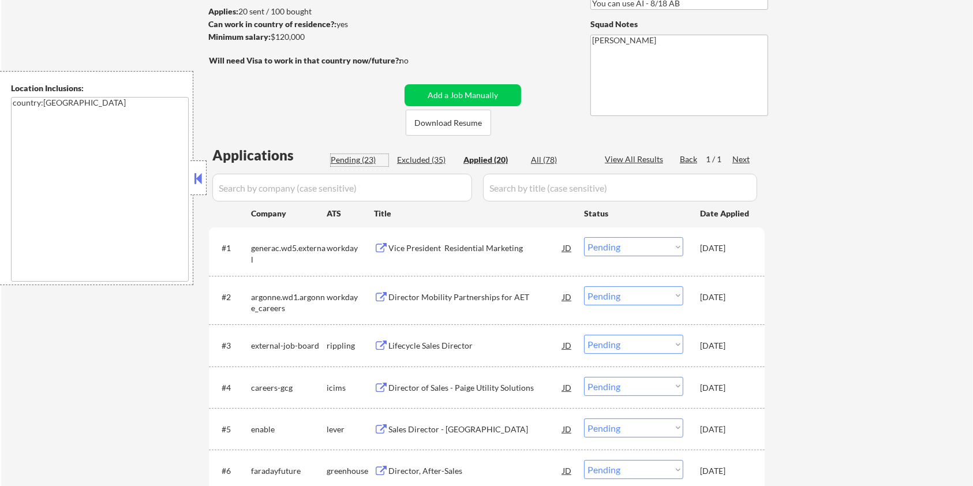
select select ""pending""
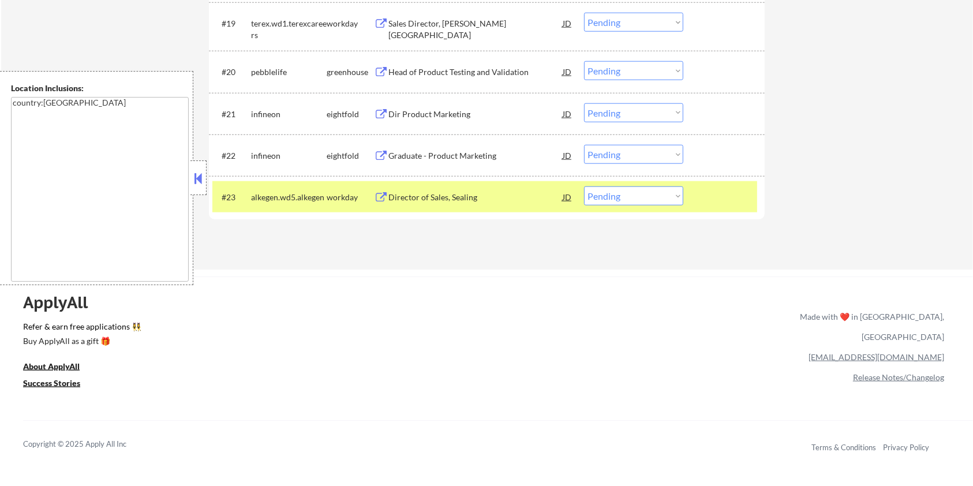
scroll to position [1230, 0]
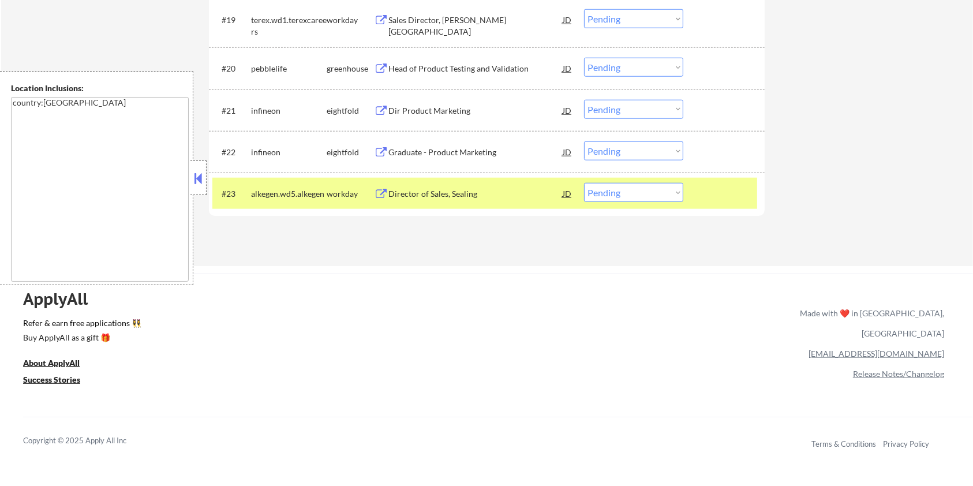
click at [448, 190] on div "Director of Sales, Sealing" at bounding box center [475, 194] width 174 height 12
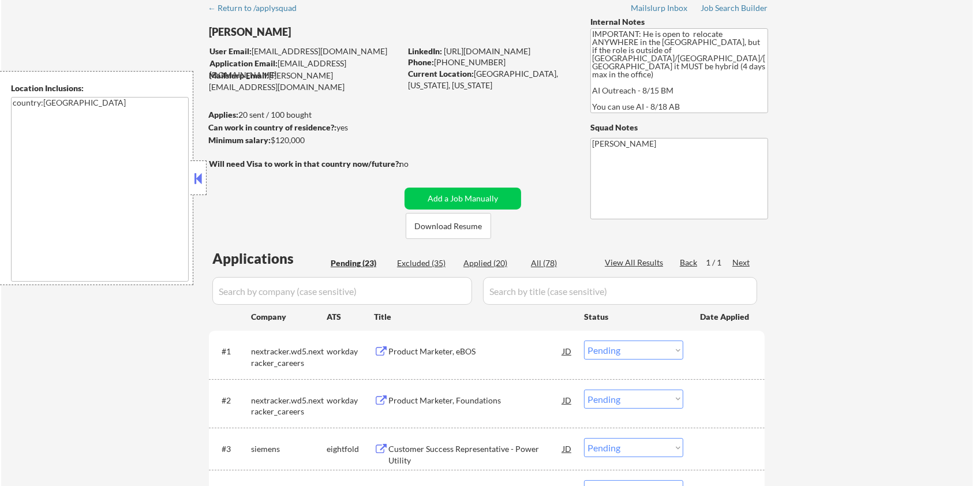
scroll to position [41, 0]
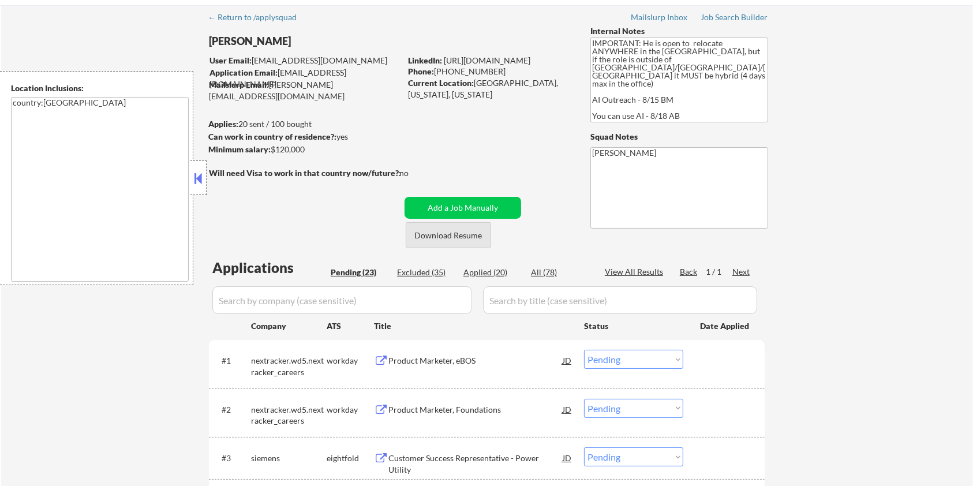
click at [440, 236] on button "Download Resume" at bounding box center [448, 235] width 85 height 26
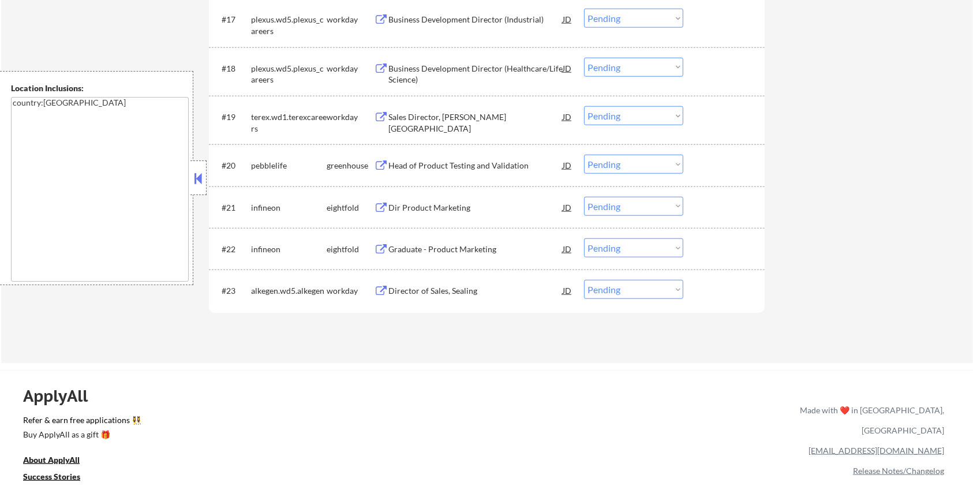
scroll to position [1195, 0]
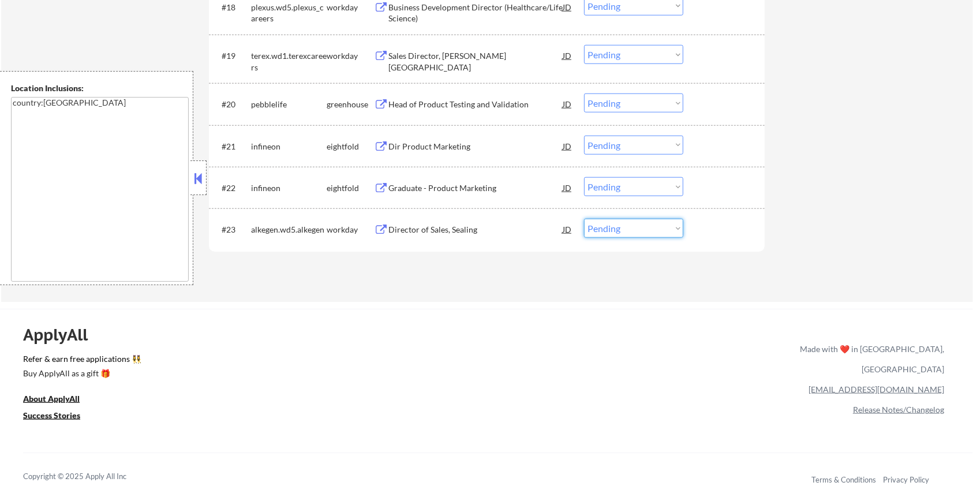
click at [647, 230] on select "Choose an option... Pending Applied Excluded (Questions) Excluded (Expired) Exc…" at bounding box center [633, 228] width 99 height 19
select select ""applied""
click at [584, 219] on select "Choose an option... Pending Applied Excluded (Questions) Excluded (Expired) Exc…" at bounding box center [633, 228] width 99 height 19
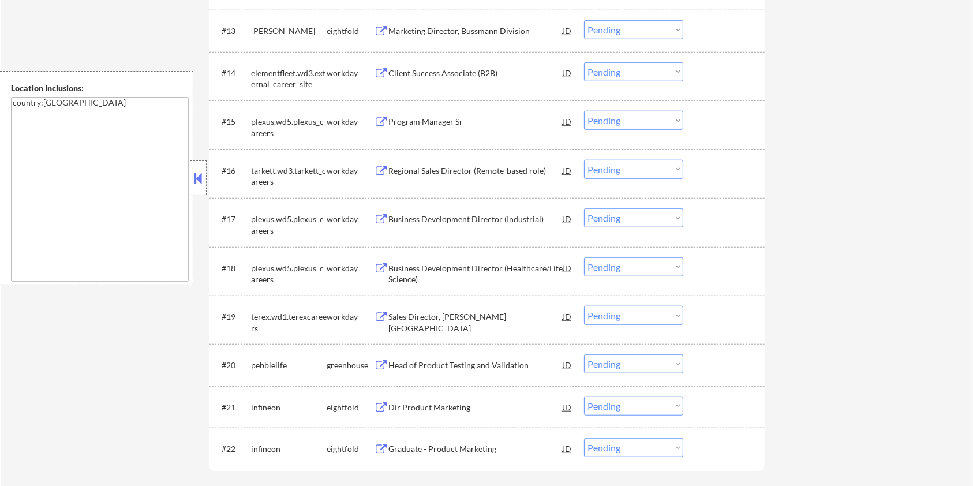
scroll to position [887, 0]
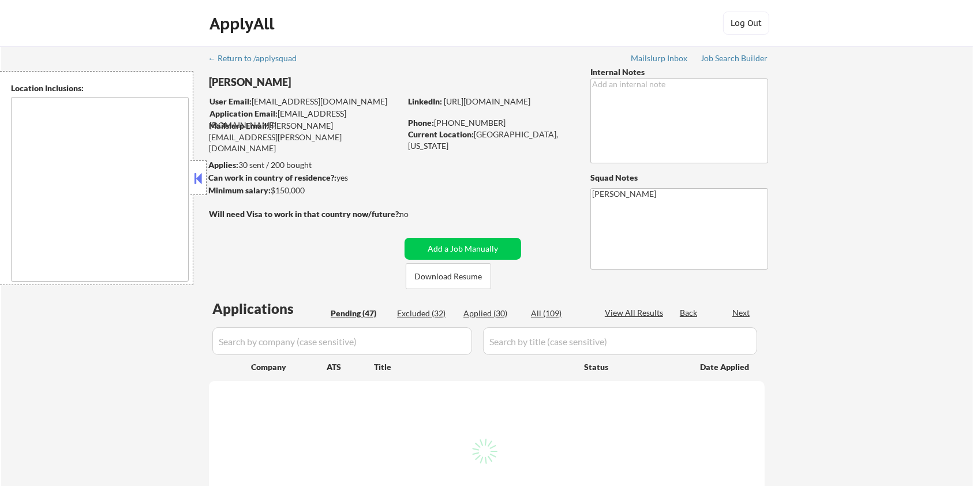
select select ""pending""
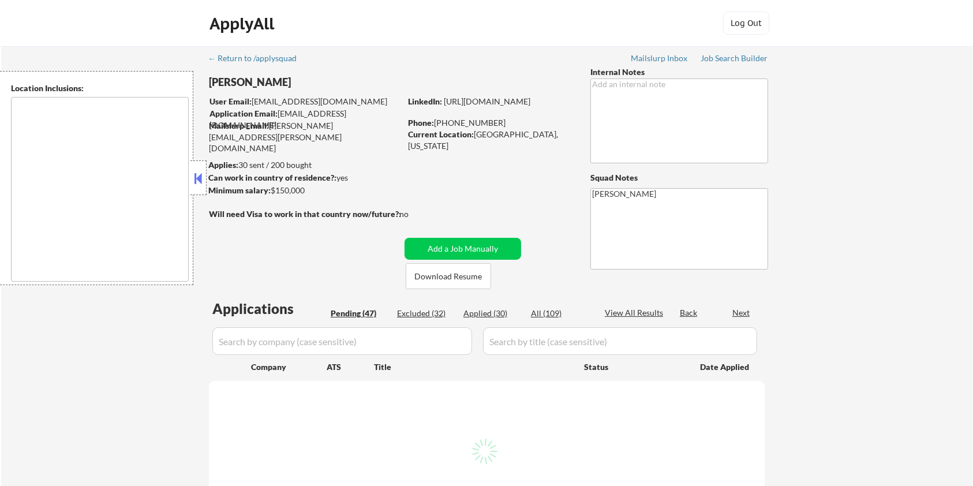
select select ""pending""
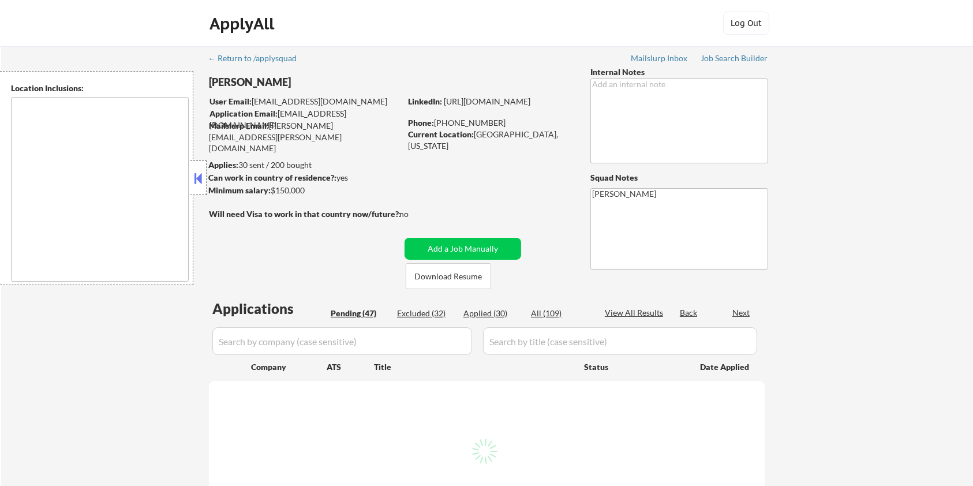
select select ""pending""
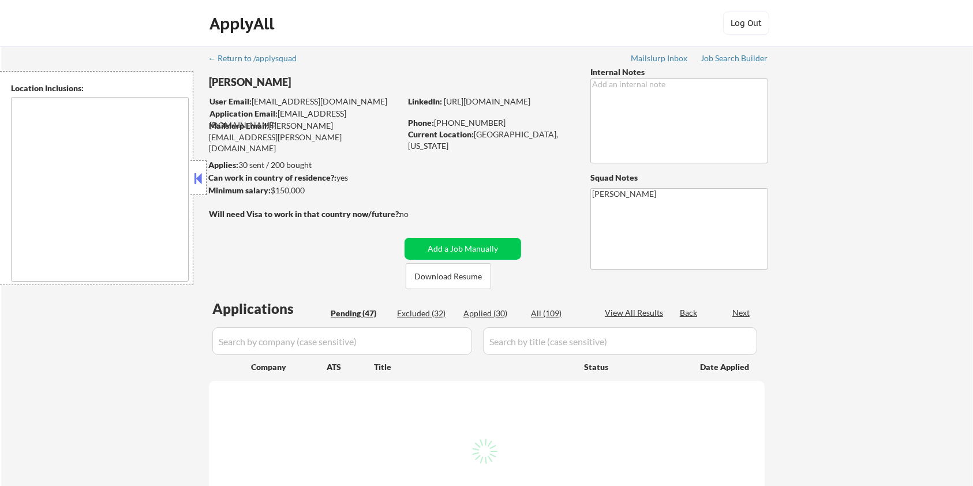
select select ""pending""
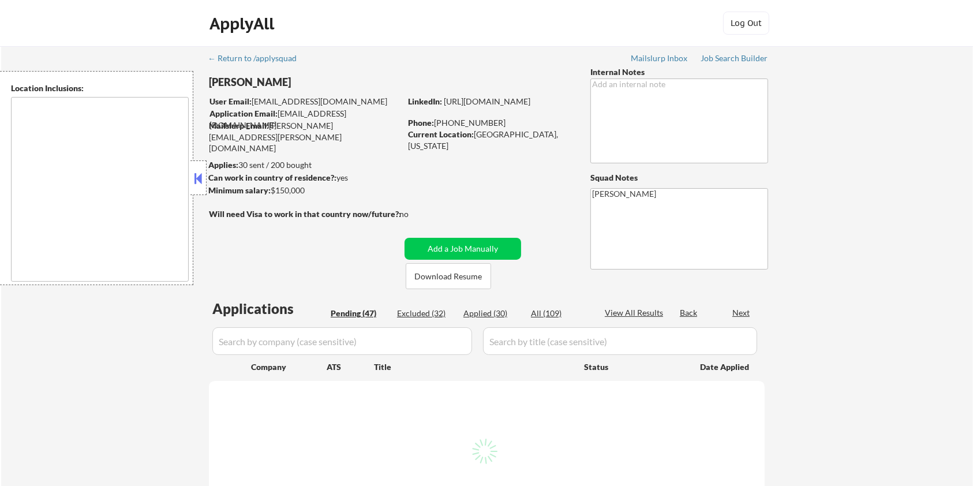
select select ""pending""
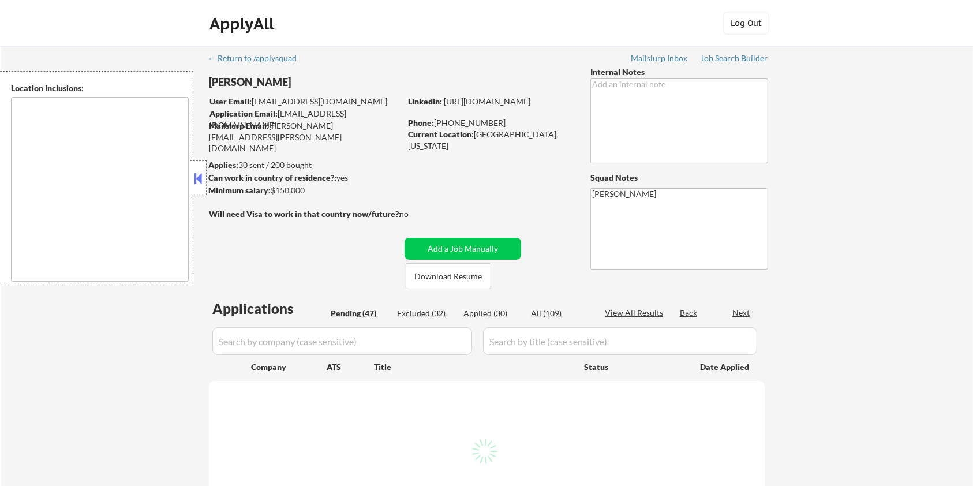
select select ""pending""
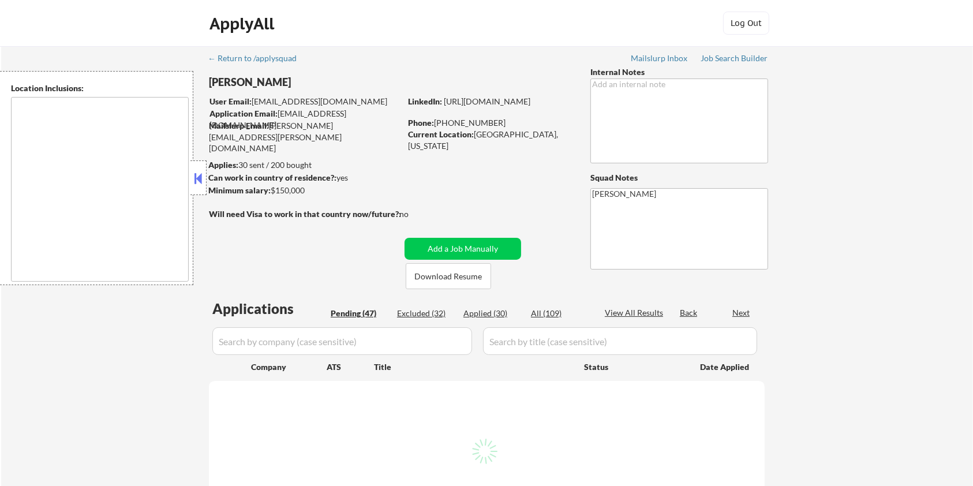
select select ""pending""
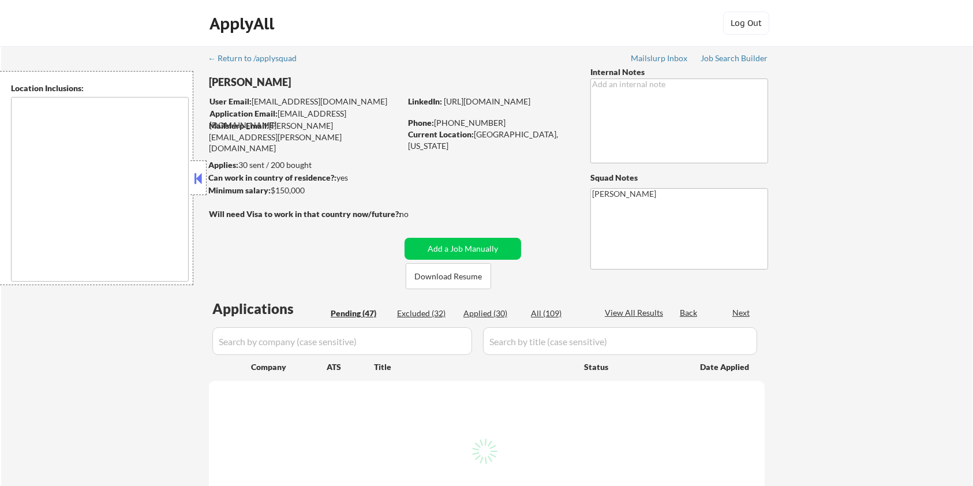
select select ""pending""
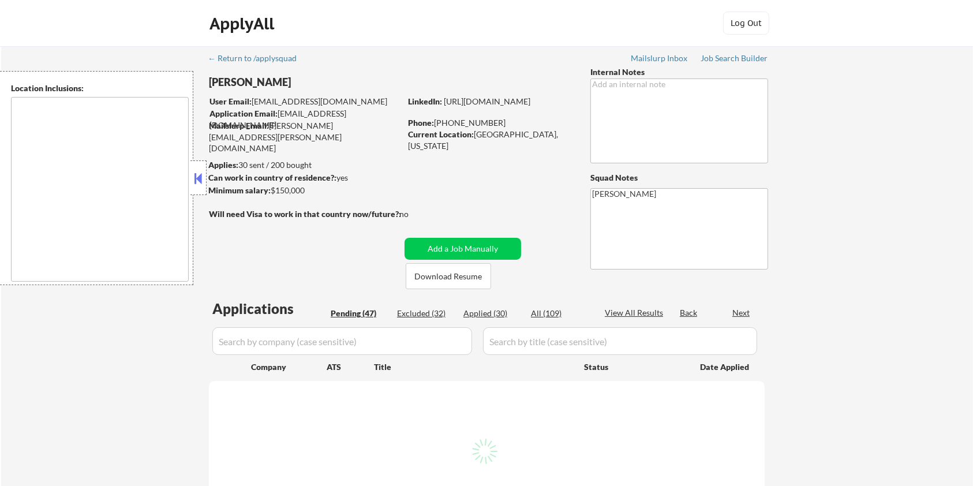
select select ""pending""
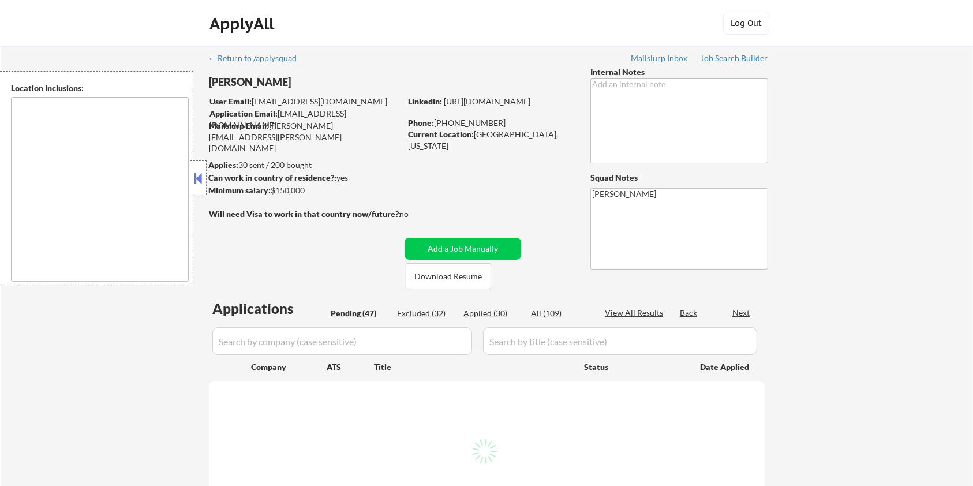
select select ""pending""
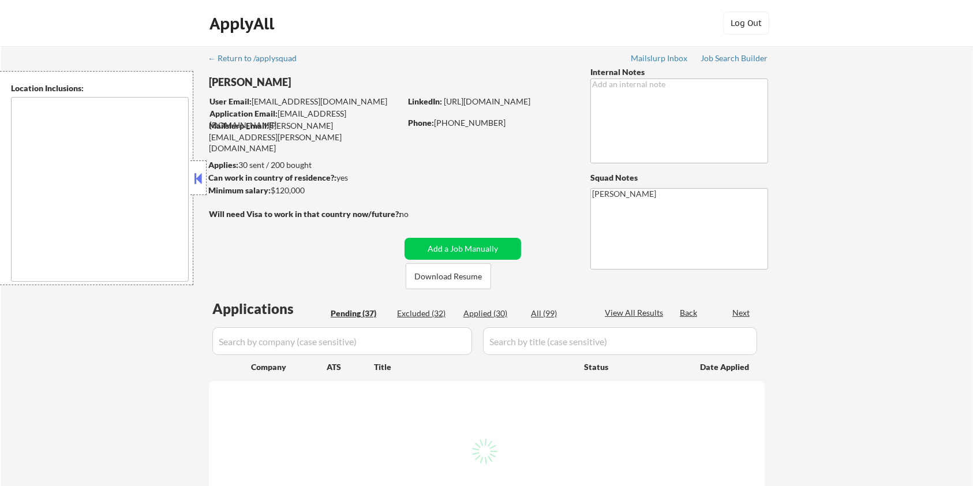
select select ""pending""
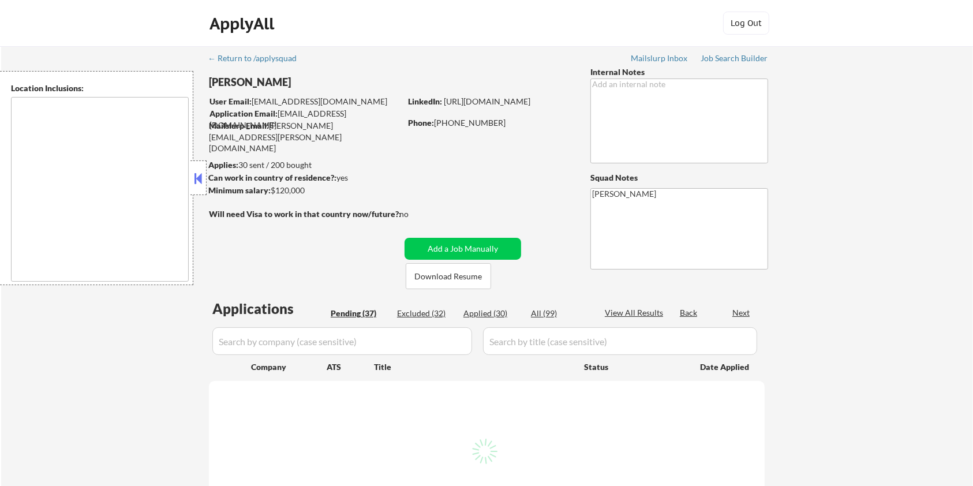
select select ""pending""
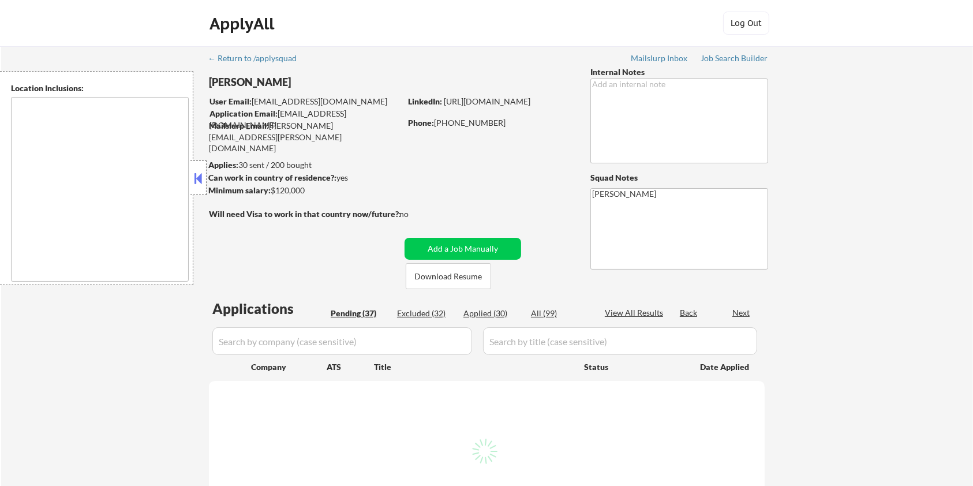
select select ""pending""
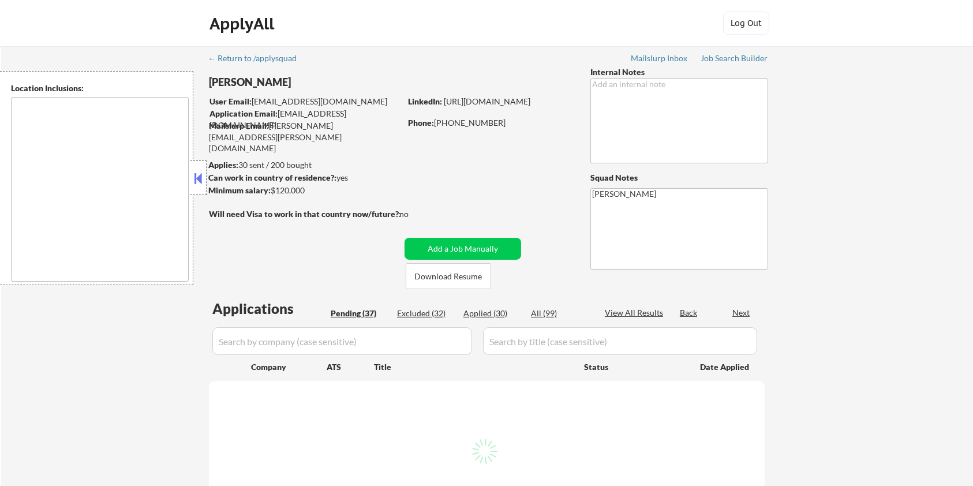
select select ""pending""
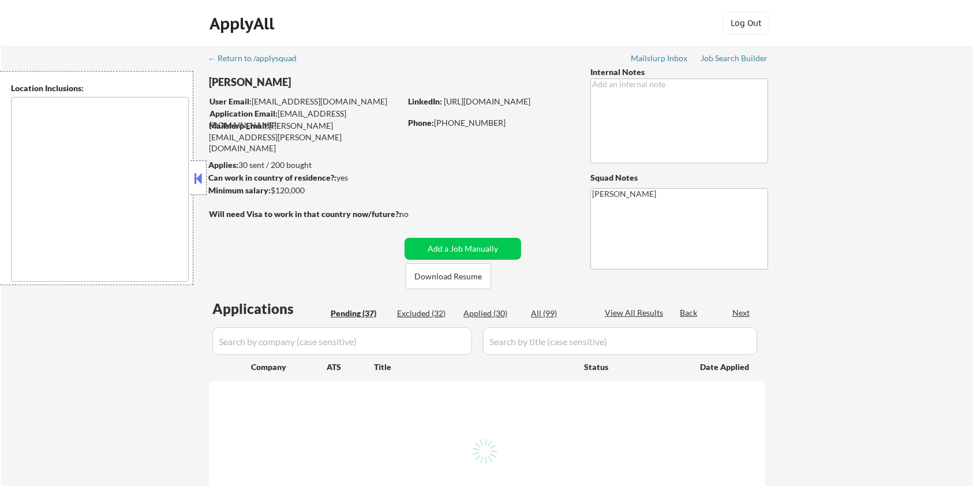
select select ""pending""
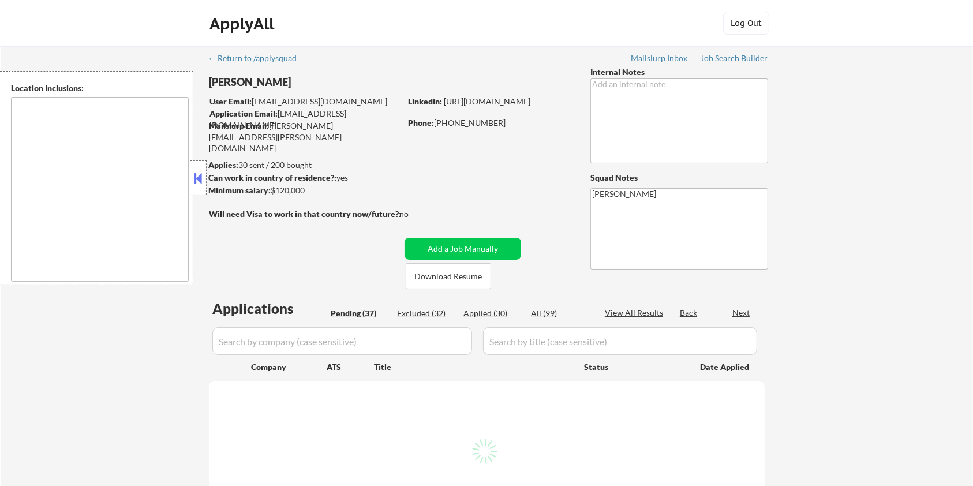
select select ""pending""
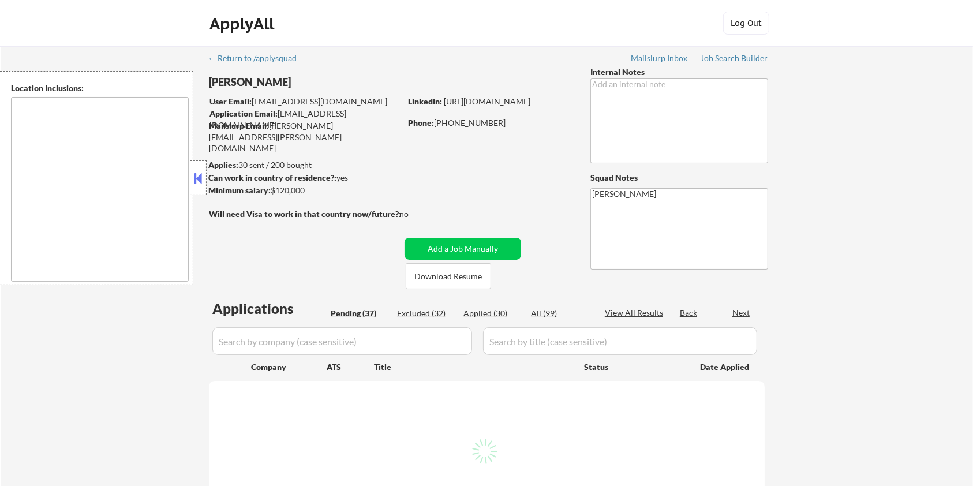
select select ""pending""
type textarea "remote"
